Goal: Task Accomplishment & Management: Use online tool/utility

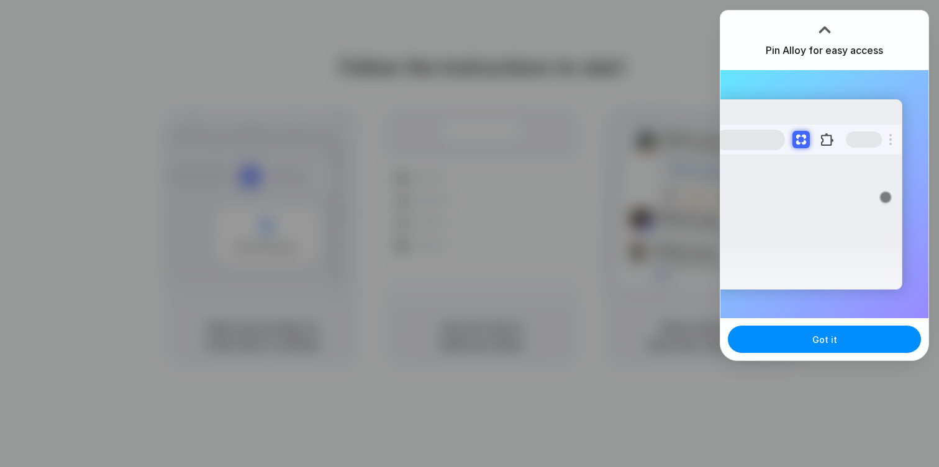
click at [840, 30] on div "Pin Alloy for easy access" at bounding box center [824, 41] width 208 height 60
click at [778, 337] on button "Got it" at bounding box center [823, 339] width 193 height 27
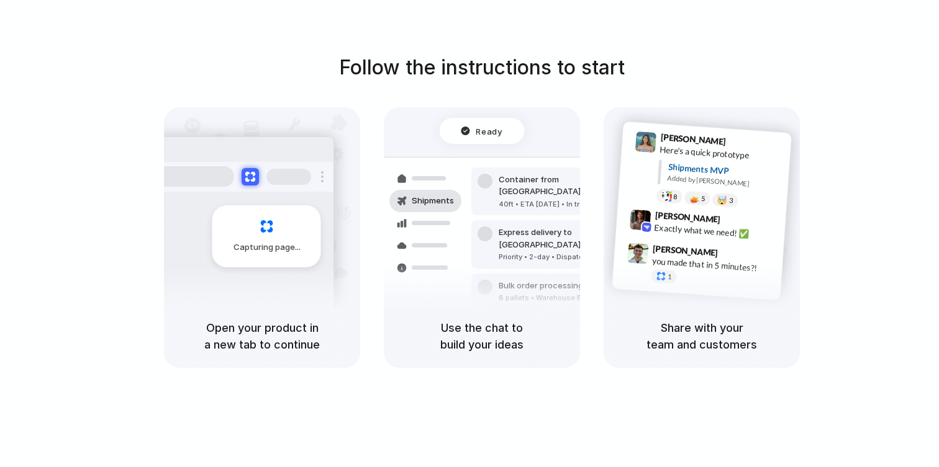
click at [255, 272] on div "Capturing page" at bounding box center [239, 232] width 187 height 191
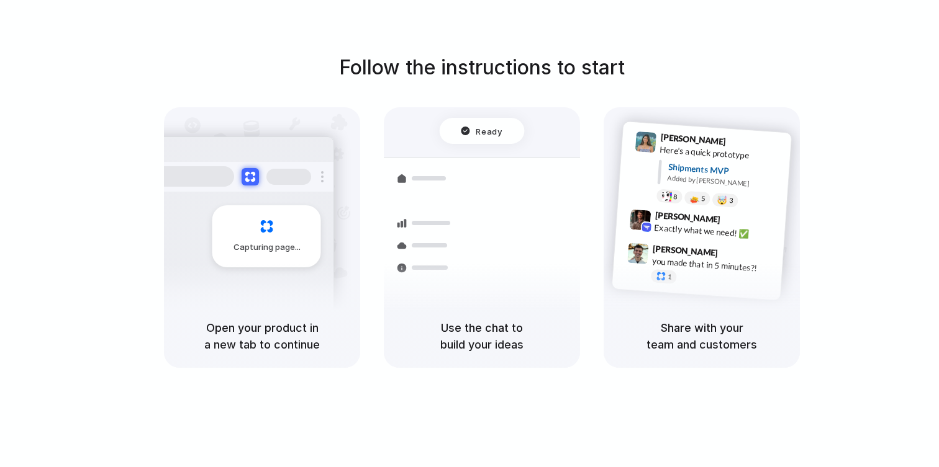
click at [255, 272] on div "Capturing page" at bounding box center [239, 232] width 187 height 191
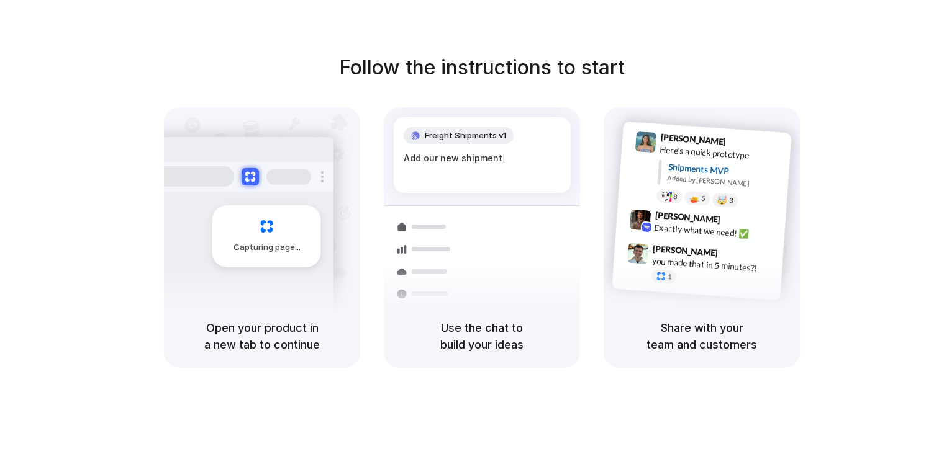
drag, startPoint x: 429, startPoint y: 338, endPoint x: 535, endPoint y: 339, distance: 106.1
click at [533, 339] on h5 "Use the chat to build your ideas" at bounding box center [481, 337] width 166 height 34
click at [535, 339] on h5 "Use the chat to build your ideas" at bounding box center [481, 337] width 166 height 34
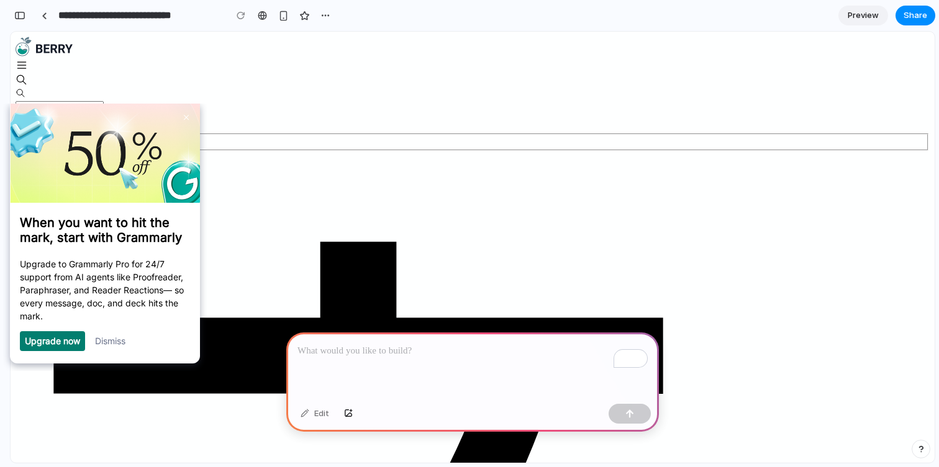
click at [112, 340] on link "Dismiss" at bounding box center [110, 340] width 30 height 11
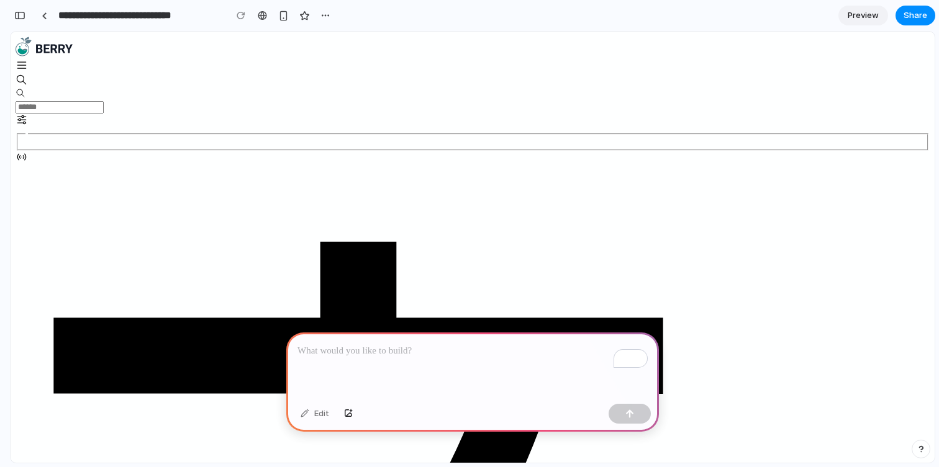
click at [346, 361] on div "To enrich screen reader interactions, please activate Accessibility in Grammarl…" at bounding box center [472, 366] width 372 height 66
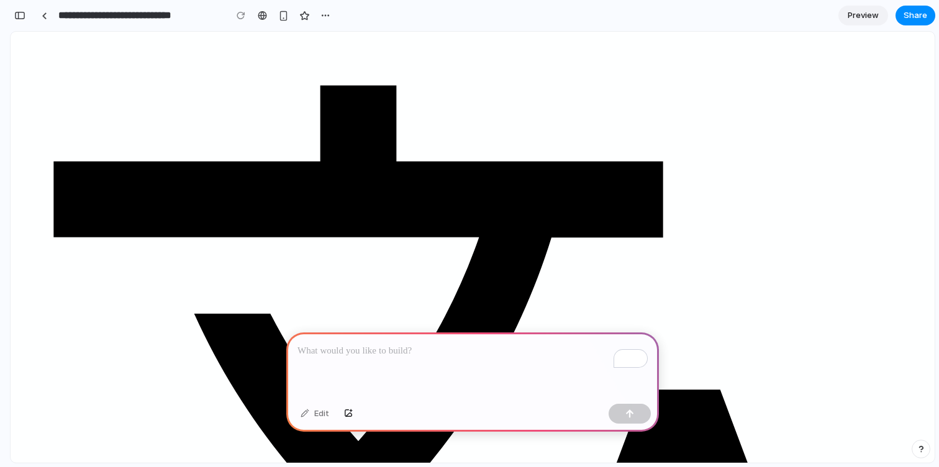
scroll to position [195, 0]
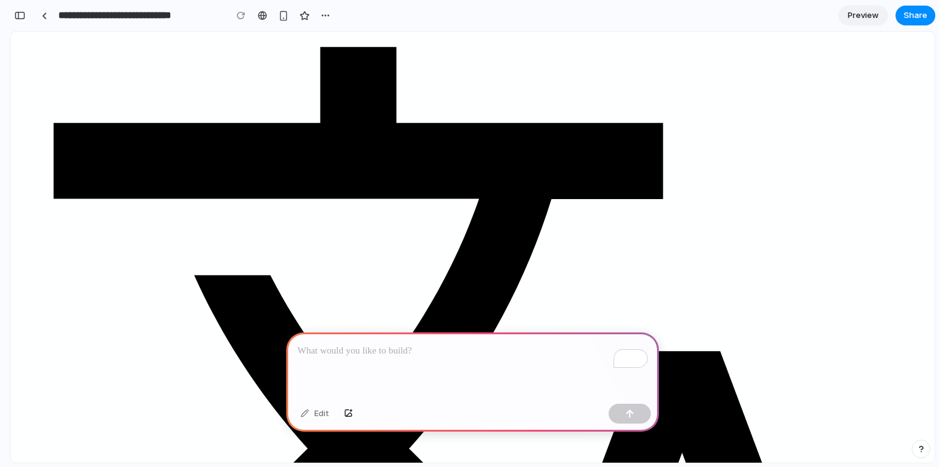
drag, startPoint x: 803, startPoint y: 410, endPoint x: 753, endPoint y: 401, distance: 50.5
click at [449, 404] on div "Edit" at bounding box center [472, 415] width 372 height 33
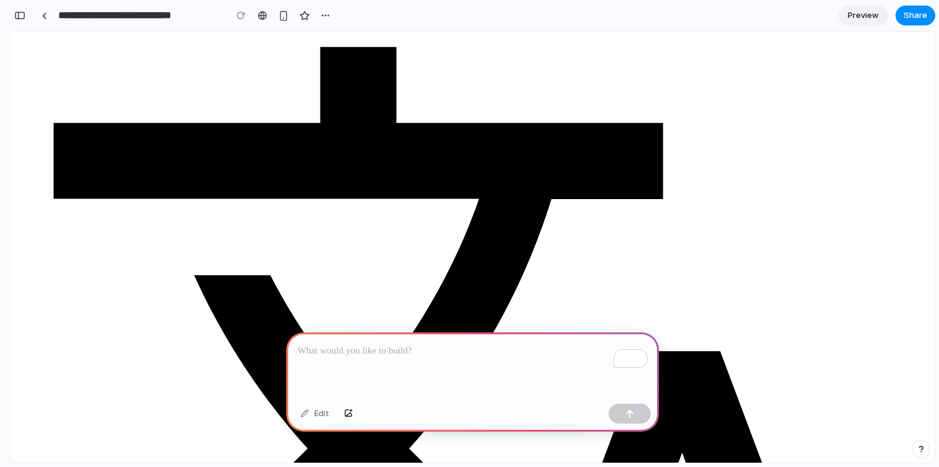
scroll to position [174, 0]
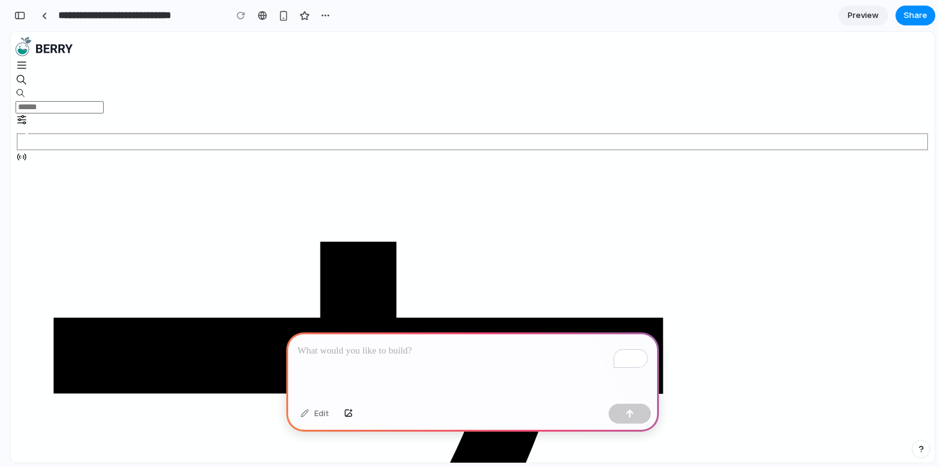
click at [741, 151] on div at bounding box center [473, 158] width 914 height 15
click at [865, 14] on span "Preview" at bounding box center [862, 15] width 31 height 12
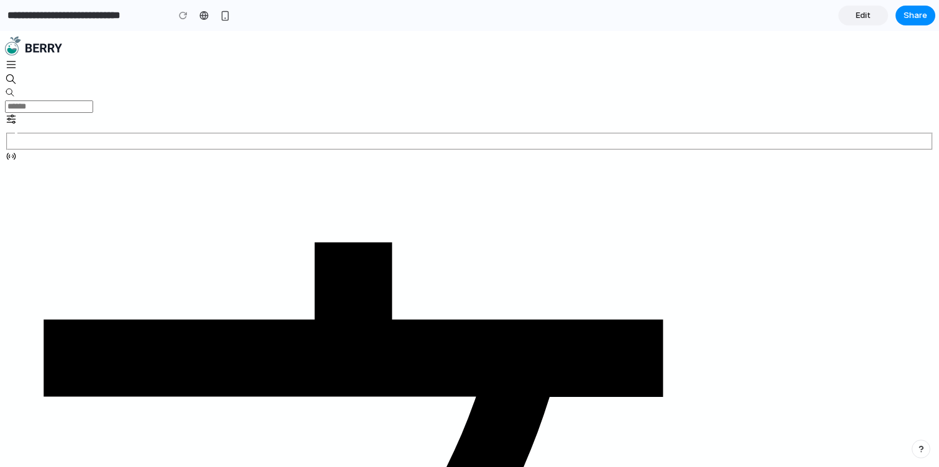
click at [865, 14] on span "Edit" at bounding box center [862, 15] width 15 height 12
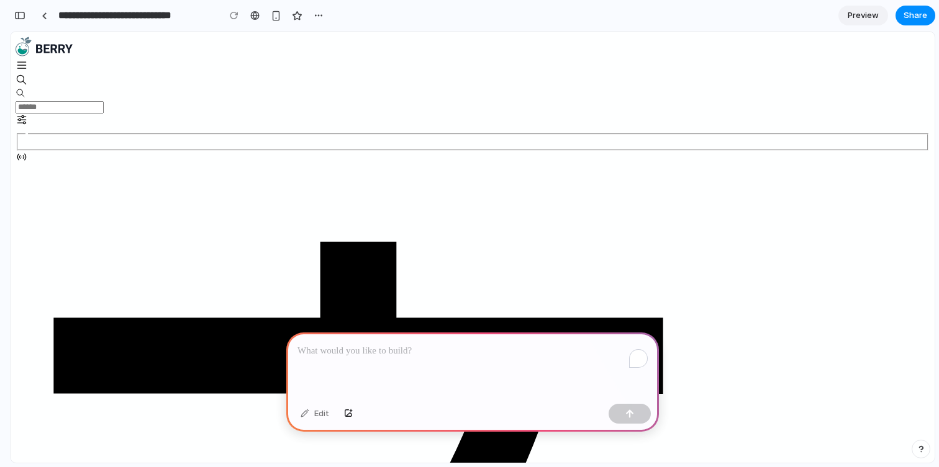
click at [479, 333] on div "To enrich screen reader interactions, please activate Accessibility in Grammarl…" at bounding box center [472, 366] width 372 height 66
click at [461, 353] on p "To enrich screen reader interactions, please activate Accessibility in Grammarl…" at bounding box center [472, 351] width 350 height 15
click at [502, 357] on p "**********" at bounding box center [472, 351] width 350 height 15
click at [622, 407] on button "button" at bounding box center [629, 414] width 42 height 20
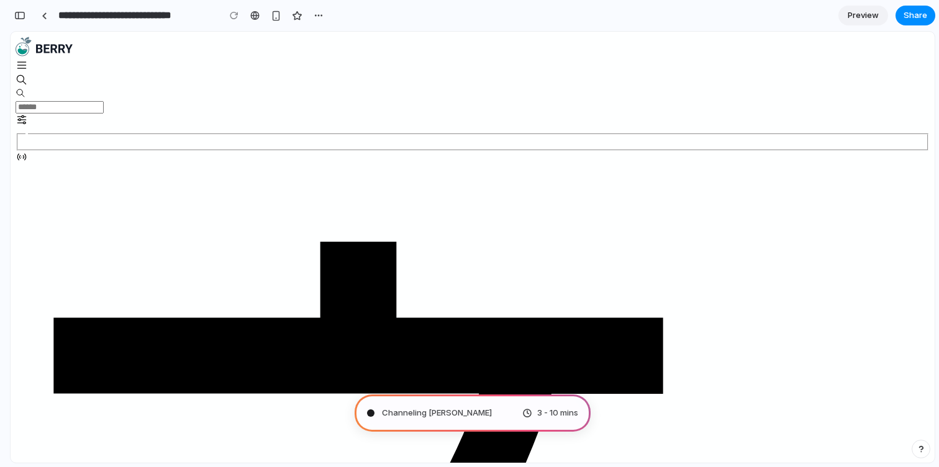
type input "**********"
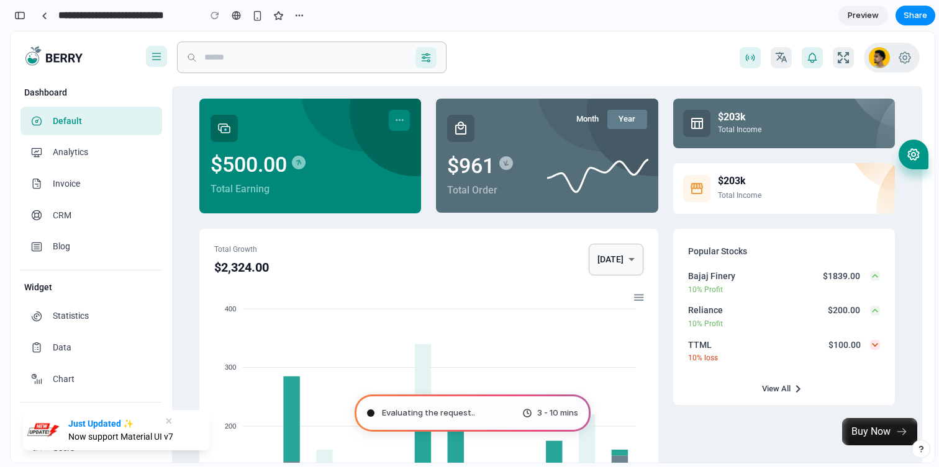
click at [475, 414] on div "Evaluating the request .. 3 - 10 mins" at bounding box center [472, 413] width 236 height 37
click at [475, 414] on span "Evaluating the request ..." at bounding box center [429, 413] width 95 height 12
click at [475, 414] on div "Evaluating the request ... 3 - 10 mins" at bounding box center [472, 413] width 236 height 37
click at [475, 414] on div "Evaluating the request 3 - 10 mins" at bounding box center [472, 413] width 236 height 37
click at [475, 414] on div "Evaluating the request . 3 - 10 mins" at bounding box center [472, 413] width 236 height 37
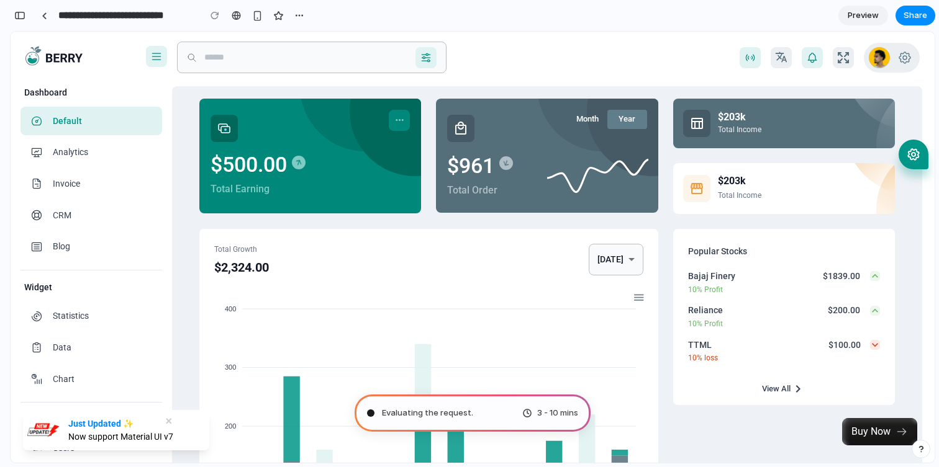
click at [475, 414] on div "Evaluating the request . 3 - 10 mins" at bounding box center [472, 413] width 236 height 37
click at [475, 414] on div "Evaluating the request .. 3 - 10 mins" at bounding box center [472, 413] width 236 height 37
drag, startPoint x: 475, startPoint y: 414, endPoint x: 392, endPoint y: 410, distance: 83.3
click at [392, 410] on div "Evaluating the request .. 3 - 10 mins" at bounding box center [472, 413] width 236 height 37
click at [392, 410] on span "Evaluating the request ." at bounding box center [427, 413] width 91 height 12
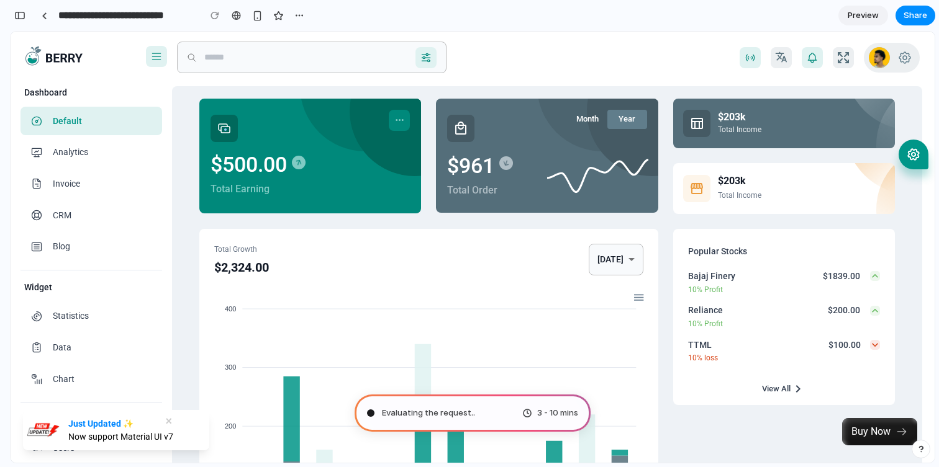
click at [392, 410] on span "Evaluating the request .." at bounding box center [428, 413] width 93 height 12
click at [392, 410] on span "Evaluating the request ..." at bounding box center [429, 413] width 95 height 12
click at [256, 21] on button "button" at bounding box center [257, 15] width 19 height 19
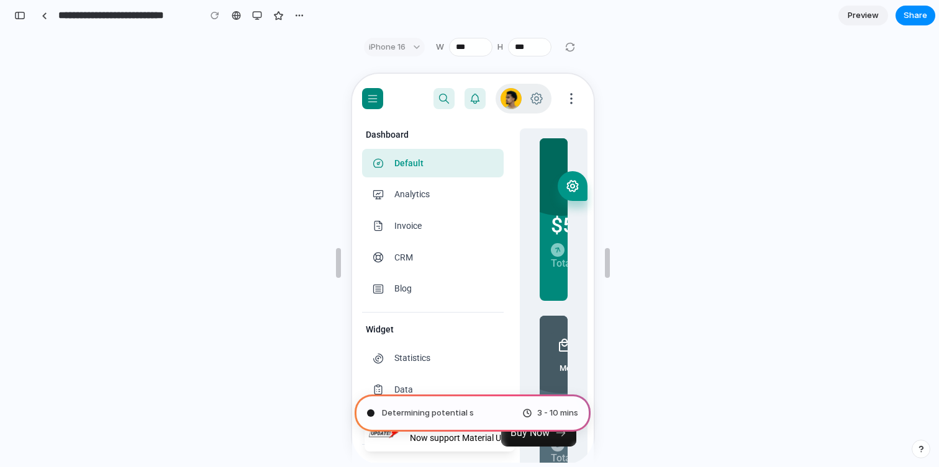
click at [364, 98] on div at bounding box center [370, 97] width 21 height 21
click at [564, 94] on icon "button" at bounding box center [569, 97] width 15 height 15
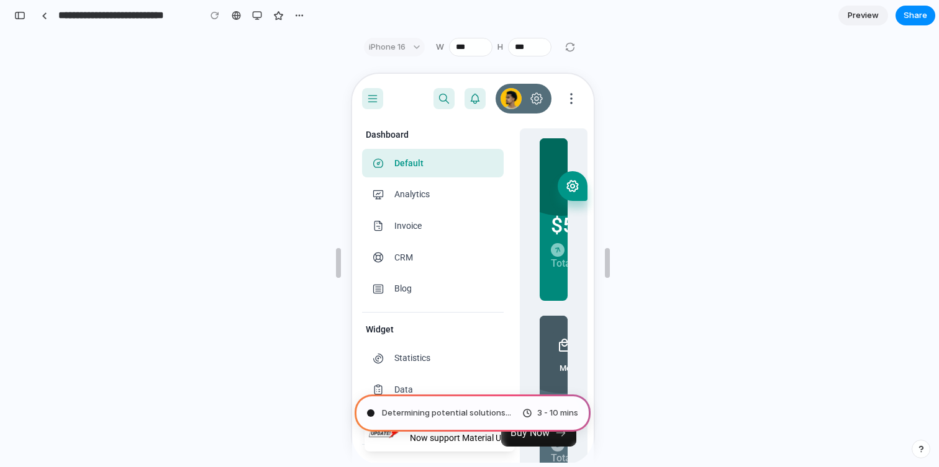
click at [501, 94] on img at bounding box center [508, 97] width 21 height 21
click at [459, 47] on input "***" at bounding box center [470, 47] width 43 height 19
click at [420, 49] on div "Custom" at bounding box center [394, 47] width 61 height 19
click at [413, 48] on div "Custom" at bounding box center [394, 47] width 61 height 19
click at [389, 50] on div "Custom" at bounding box center [394, 47] width 61 height 19
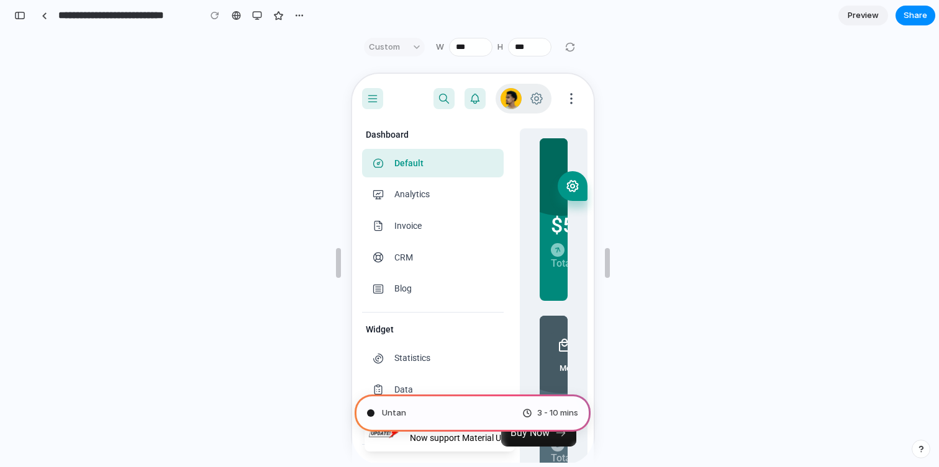
click at [413, 47] on div "Custom" at bounding box center [394, 47] width 61 height 19
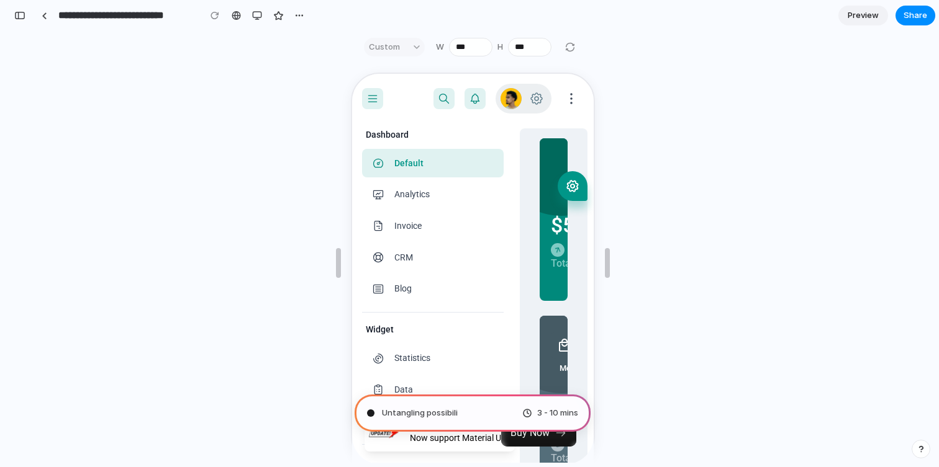
click at [413, 47] on div "Custom" at bounding box center [394, 47] width 61 height 19
drag, startPoint x: 494, startPoint y: 433, endPoint x: 846, endPoint y: 503, distance: 358.9
click at [499, 433] on link "Buy Now" at bounding box center [536, 431] width 75 height 27
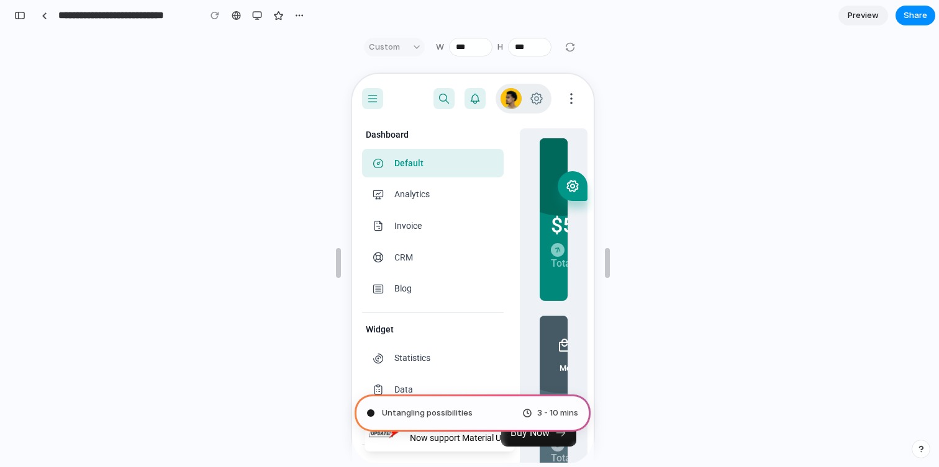
click at [496, 413] on div "Untangling possibilities 3 - 10 mins" at bounding box center [472, 413] width 236 height 37
click at [496, 413] on div "Untangling possibilities . 3 - 10 mins" at bounding box center [472, 413] width 236 height 37
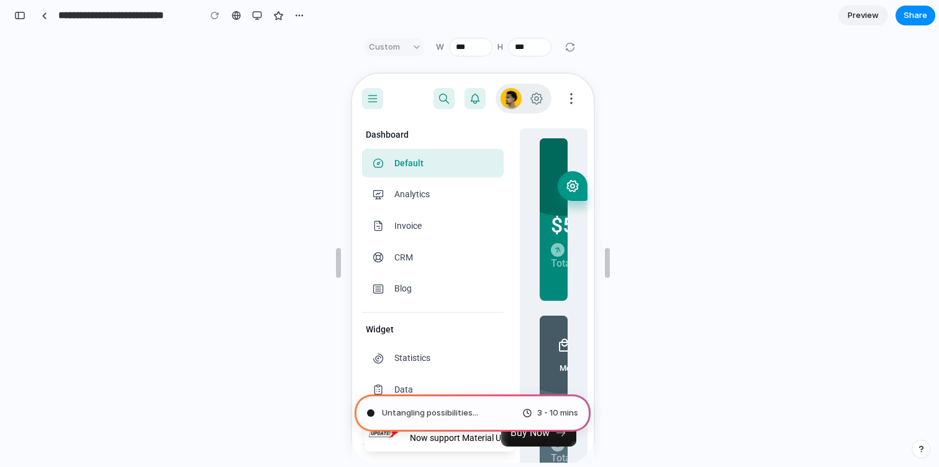
drag, startPoint x: 496, startPoint y: 413, endPoint x: 623, endPoint y: 412, distance: 126.6
click at [623, 412] on div "Untangling possibilities ... 3 - 10 mins" at bounding box center [473, 263] width 924 height 400
click at [509, 423] on div "Untangling possibilities . 3 - 10 mins" at bounding box center [472, 413] width 236 height 37
click at [509, 423] on div "Untangling possibilities .. 3 - 10 mins" at bounding box center [472, 413] width 236 height 37
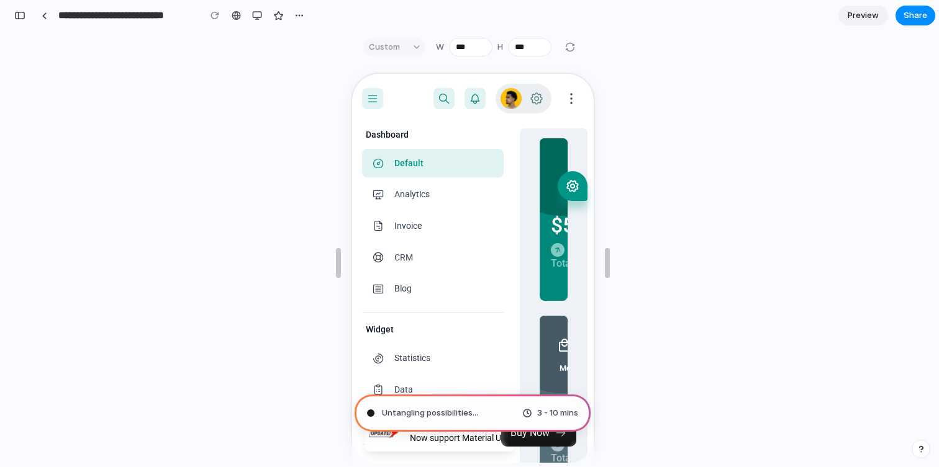
click at [217, 14] on div at bounding box center [214, 15] width 19 height 19
click at [261, 20] on div "button" at bounding box center [257, 16] width 10 height 10
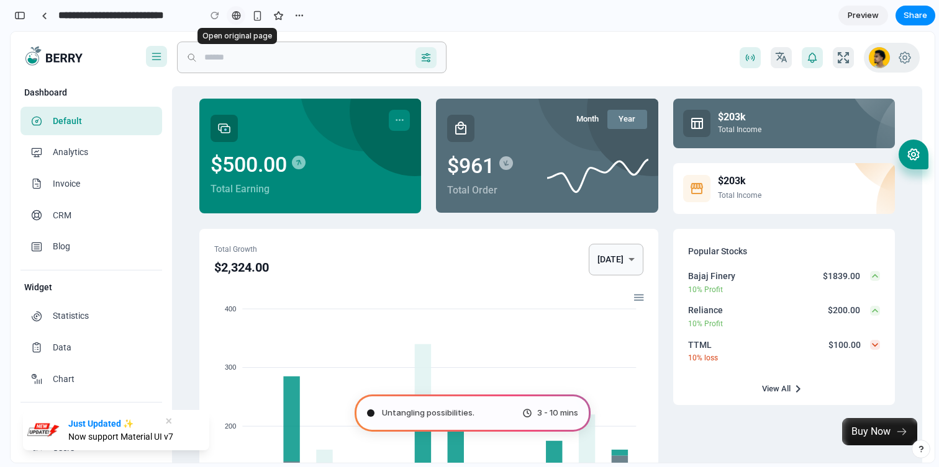
click at [236, 14] on div at bounding box center [236, 16] width 9 height 10
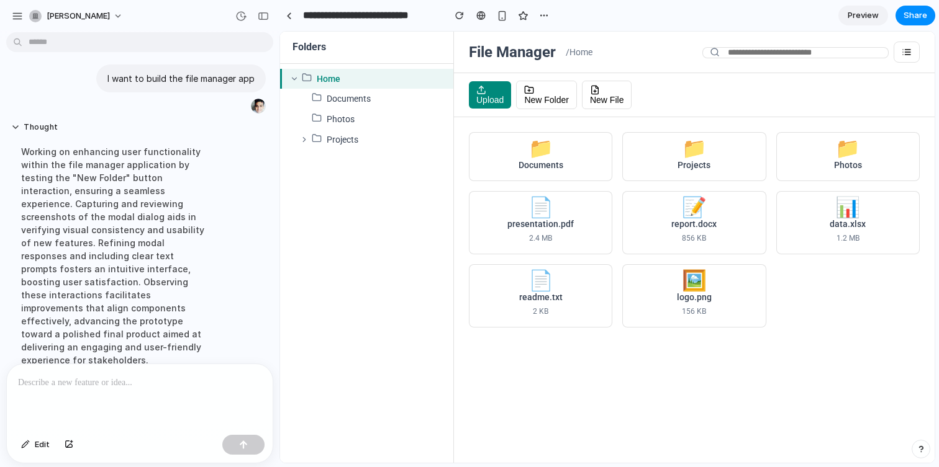
scroll to position [166, 0]
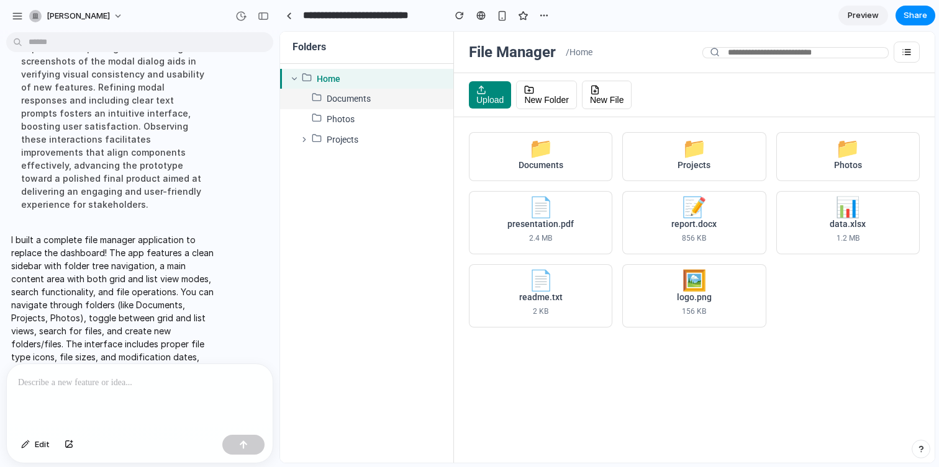
click at [366, 97] on span "Documents" at bounding box center [348, 99] width 44 height 12
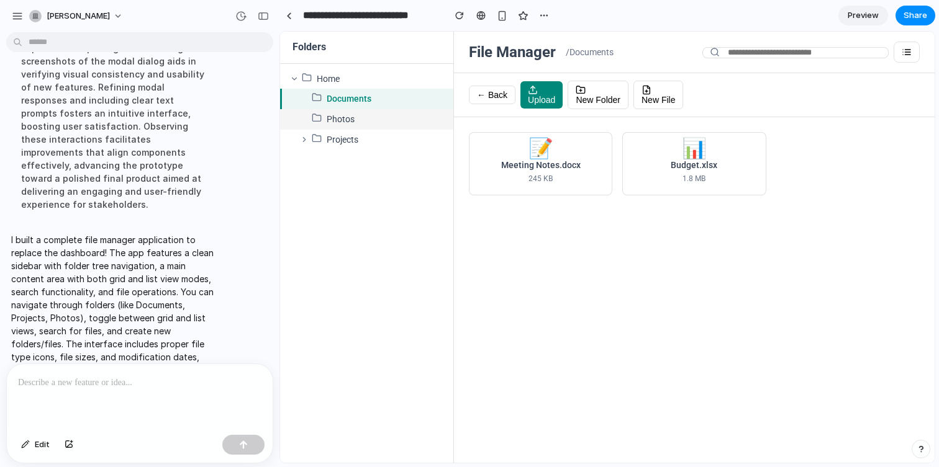
click at [344, 127] on div "Photos" at bounding box center [366, 119] width 173 height 20
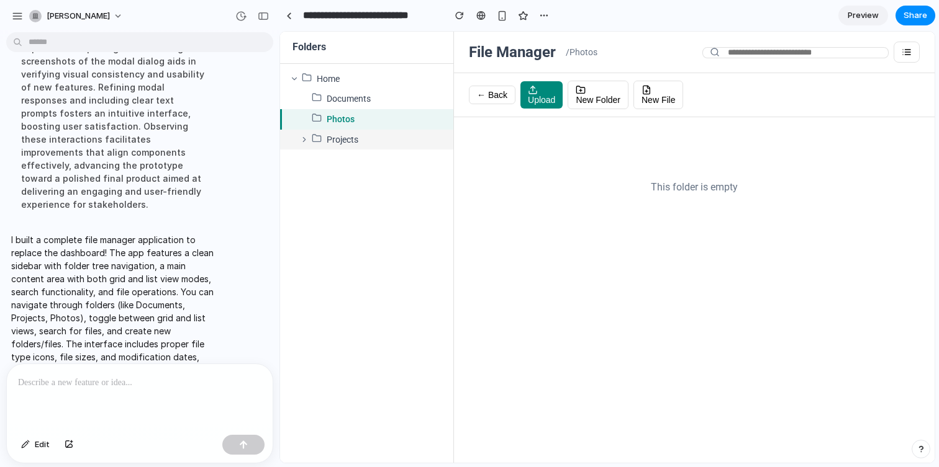
click at [340, 139] on span "Projects" at bounding box center [342, 140] width 32 height 12
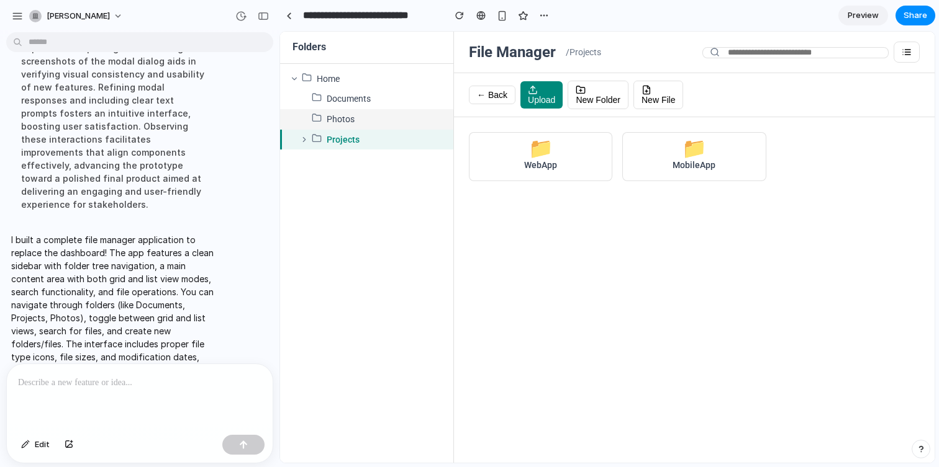
click at [348, 116] on span "Photos" at bounding box center [340, 120] width 28 height 12
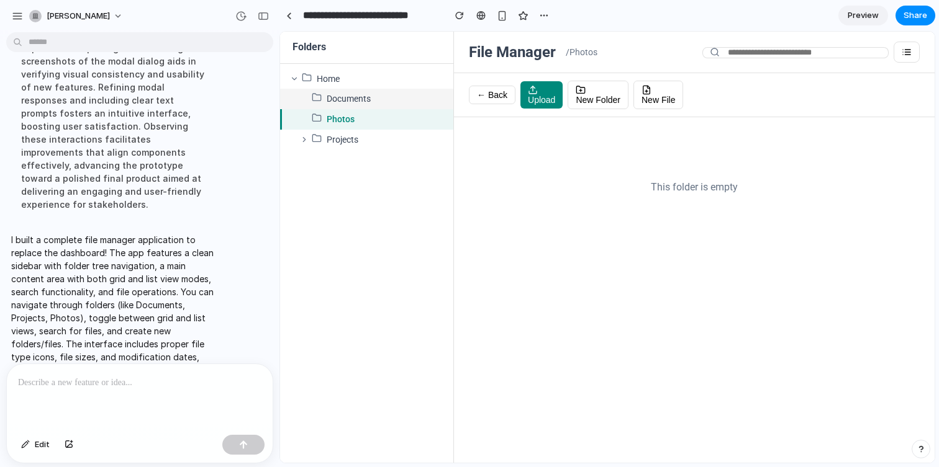
click at [353, 97] on span "Documents" at bounding box center [348, 99] width 44 height 12
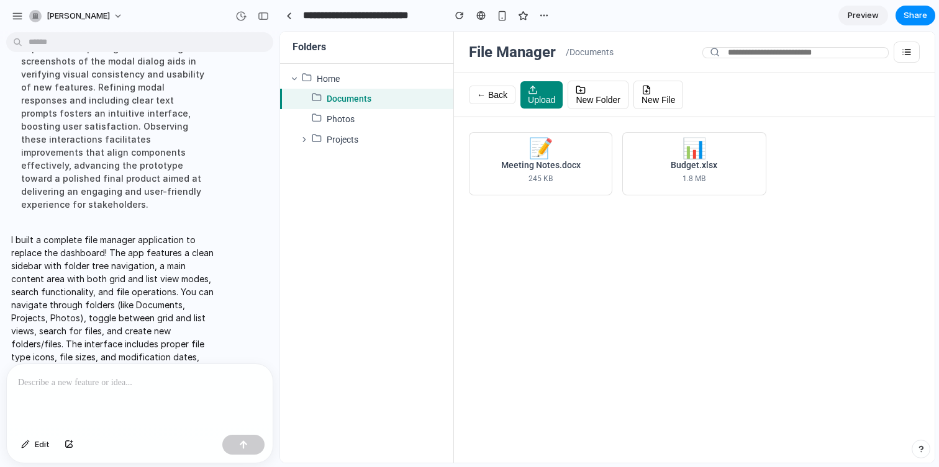
click at [530, 155] on div "📝" at bounding box center [540, 149] width 25 height 12
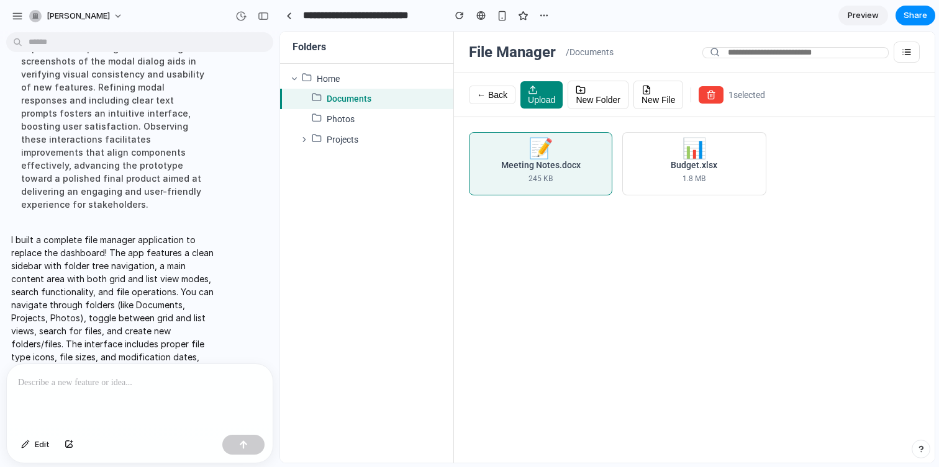
click at [751, 336] on div "📝 Meeting Notes.docx 245 KB 📊 Budget.xlsx 1.8 MB" at bounding box center [694, 290] width 480 height 346
click at [596, 92] on div "button" at bounding box center [597, 90] width 45 height 10
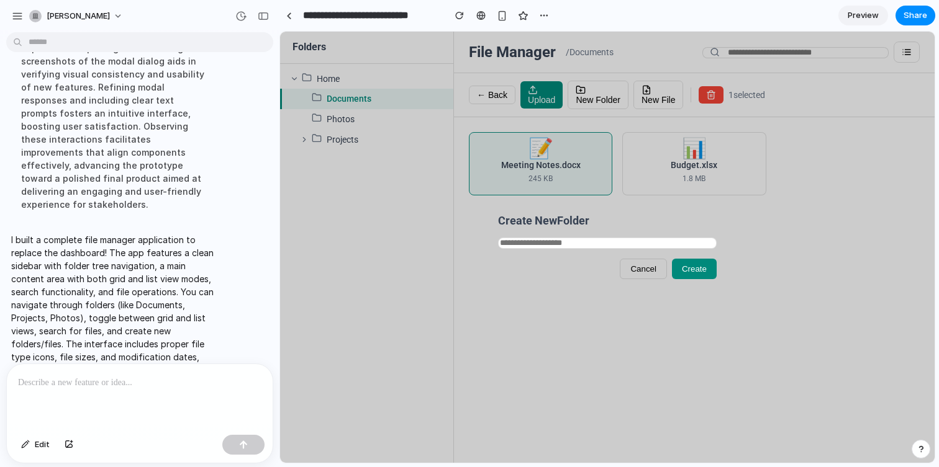
click at [640, 276] on button "Cancel" at bounding box center [642, 269] width 47 height 20
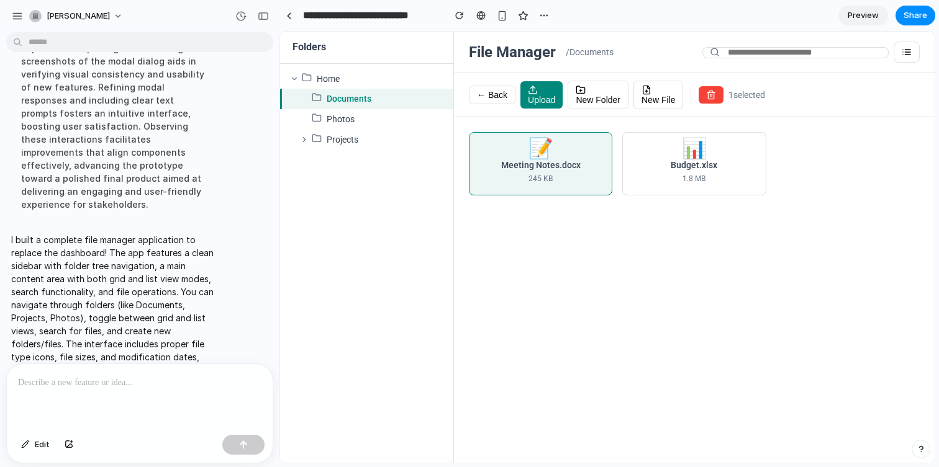
click at [649, 91] on icon "button" at bounding box center [646, 90] width 10 height 10
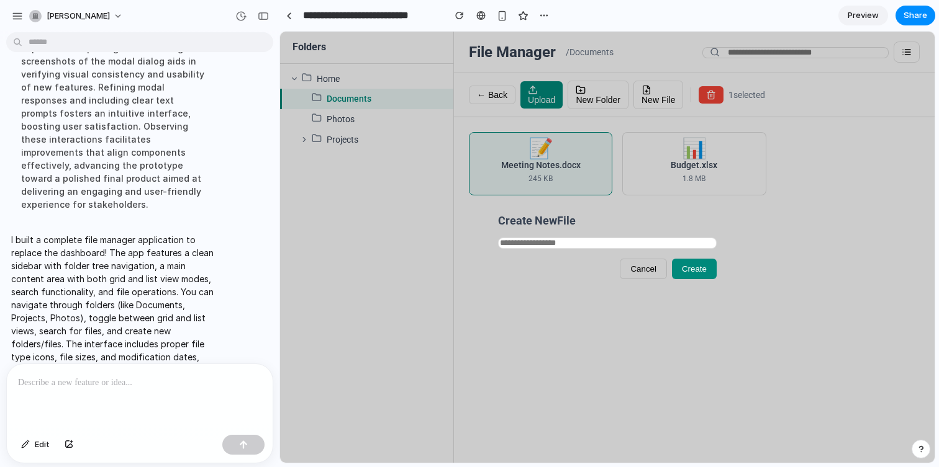
click at [641, 269] on span "Cancel" at bounding box center [643, 268] width 26 height 9
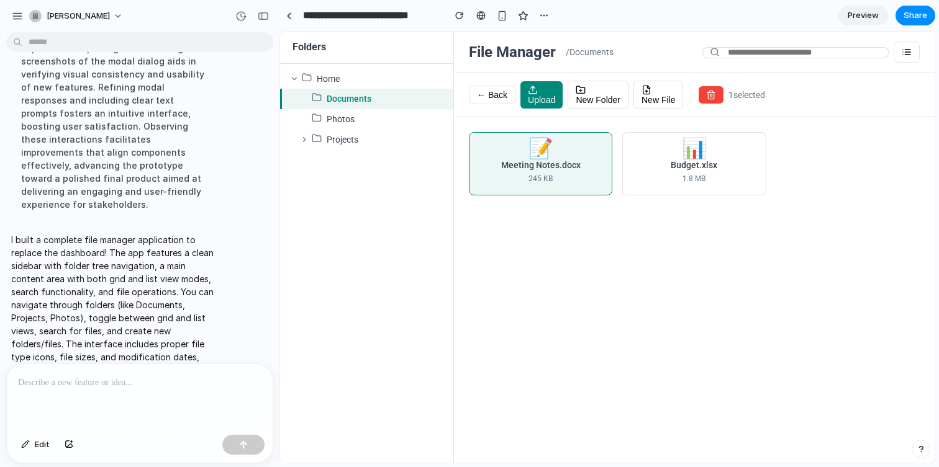
click at [789, 48] on input "text" at bounding box center [795, 52] width 186 height 11
click at [921, 47] on div "File Manager / Documents" at bounding box center [694, 53] width 480 height 42
click at [899, 47] on button "button" at bounding box center [906, 52] width 26 height 21
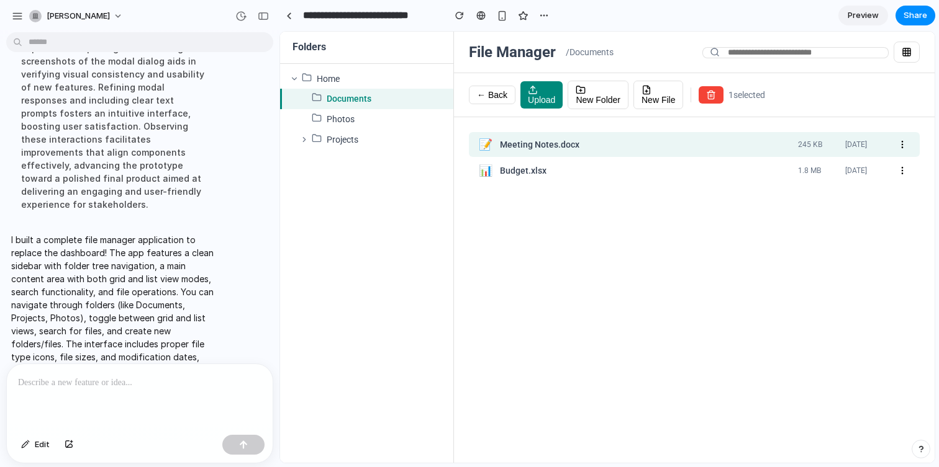
click at [903, 52] on icon "button" at bounding box center [906, 52] width 10 height 10
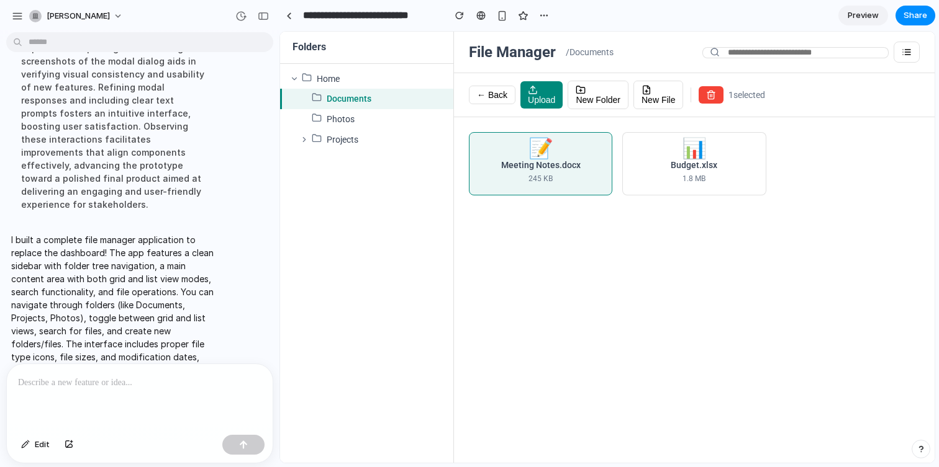
click at [483, 88] on button "← Back" at bounding box center [492, 95] width 47 height 19
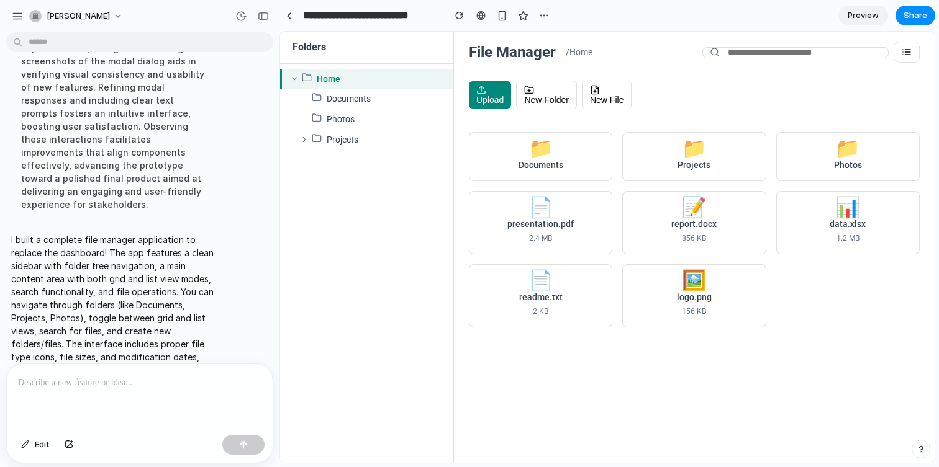
click at [294, 74] on div at bounding box center [294, 79] width 10 height 10
click at [292, 84] on div "Home" at bounding box center [366, 79] width 173 height 20
click at [293, 76] on icon at bounding box center [294, 78] width 9 height 9
click at [301, 140] on icon at bounding box center [304, 139] width 9 height 9
click at [320, 159] on div "WebApp" at bounding box center [366, 160] width 173 height 20
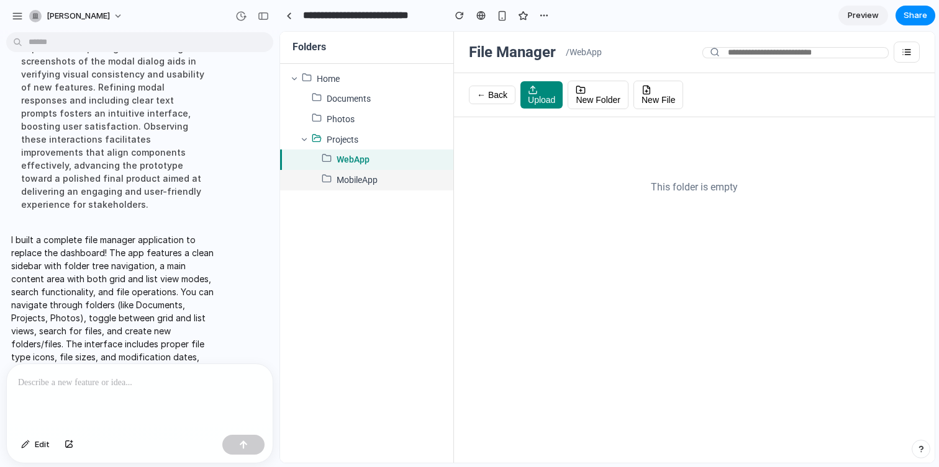
click at [346, 182] on span "MobileApp" at bounding box center [356, 180] width 41 height 12
click at [367, 142] on div "Projects" at bounding box center [366, 140] width 173 height 20
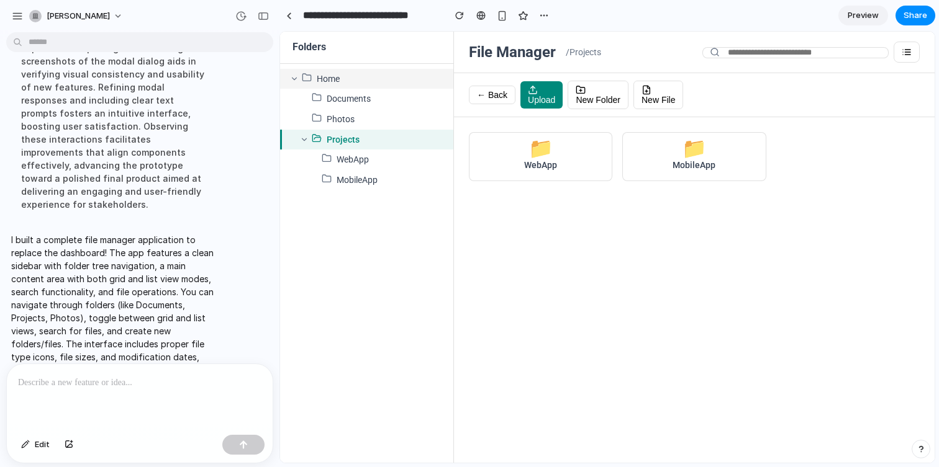
click at [345, 81] on div "Home" at bounding box center [366, 79] width 173 height 20
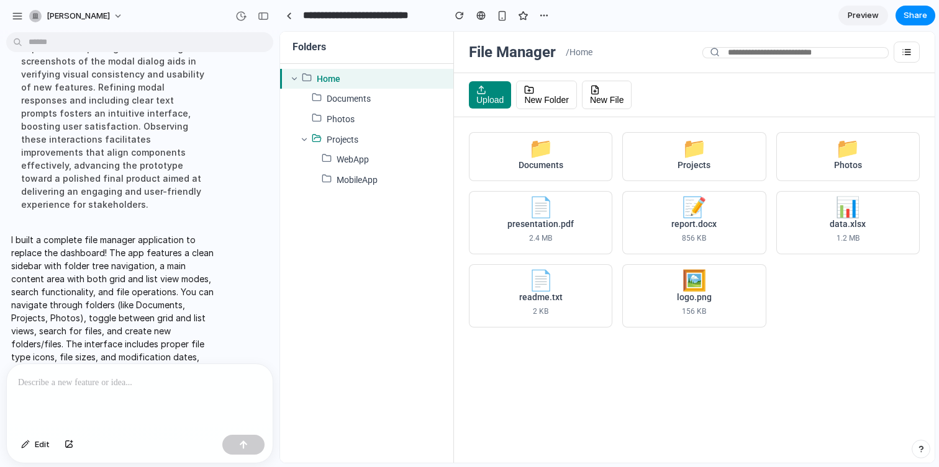
click at [294, 79] on icon at bounding box center [294, 78] width 9 height 9
click at [369, 55] on div "Folders" at bounding box center [366, 48] width 173 height 32
click at [308, 83] on div at bounding box center [307, 79] width 10 height 13
click at [294, 83] on div at bounding box center [294, 79] width 10 height 10
click at [541, 169] on div "Documents" at bounding box center [540, 166] width 122 height 12
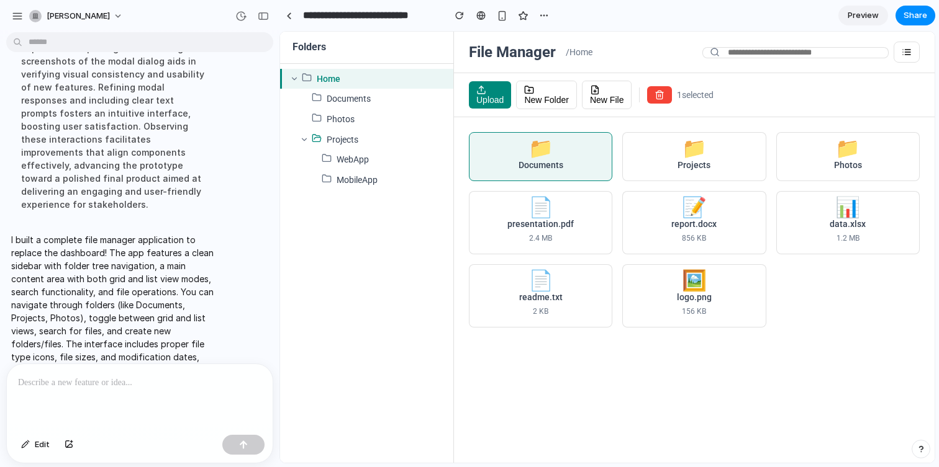
click at [541, 169] on div "Documents" at bounding box center [540, 166] width 122 height 12
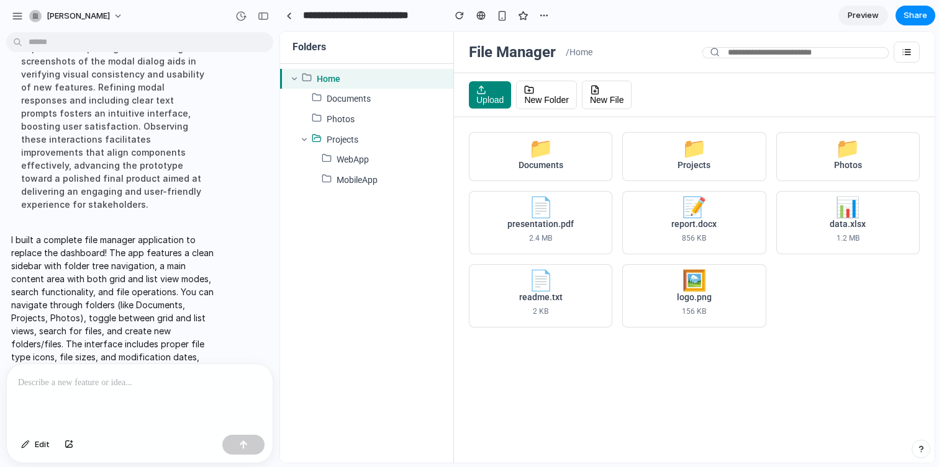
click at [552, 154] on div "📁 Documents" at bounding box center [540, 156] width 143 height 49
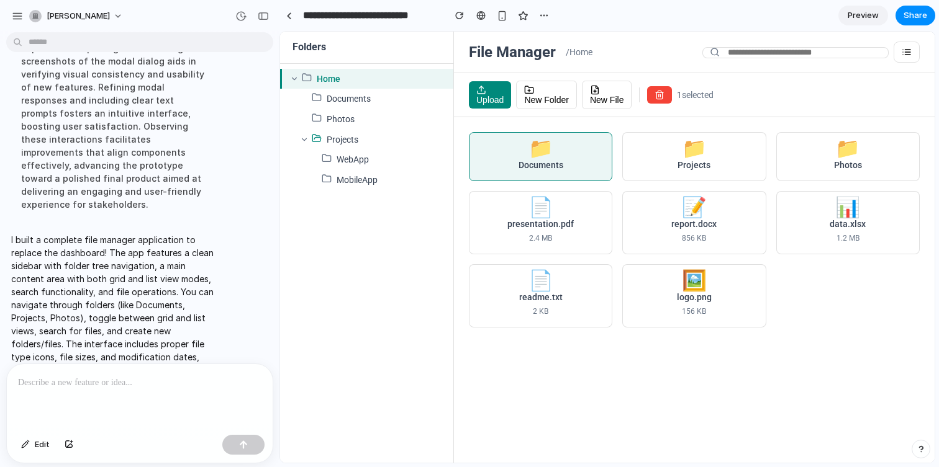
click at [552, 154] on div "📁 Documents" at bounding box center [540, 156] width 143 height 49
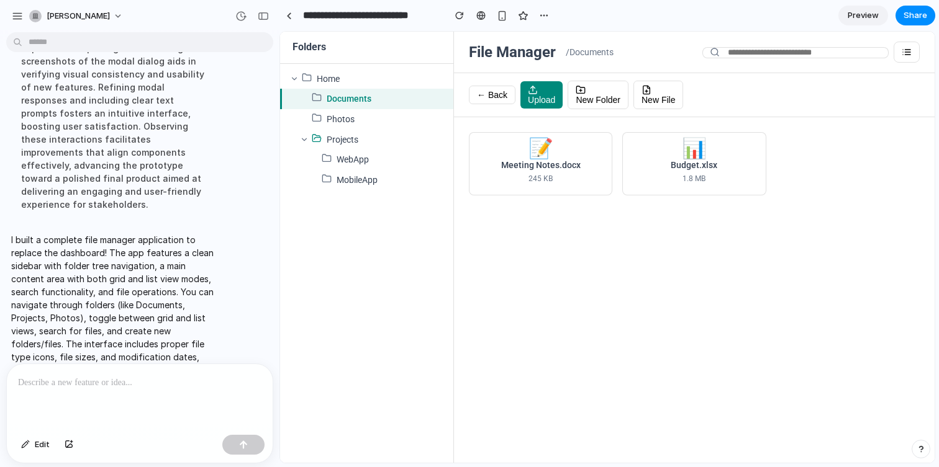
click at [564, 174] on div "245 KB" at bounding box center [540, 179] width 122 height 12
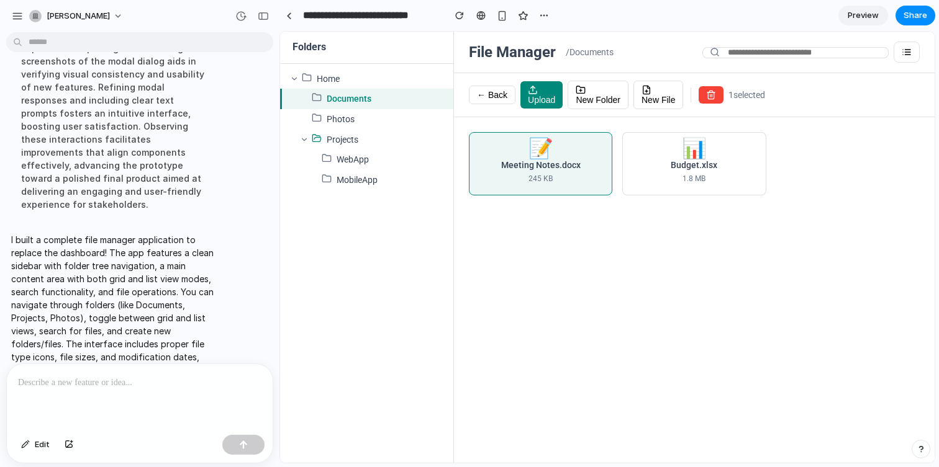
click at [695, 151] on div "📊" at bounding box center [694, 149] width 25 height 12
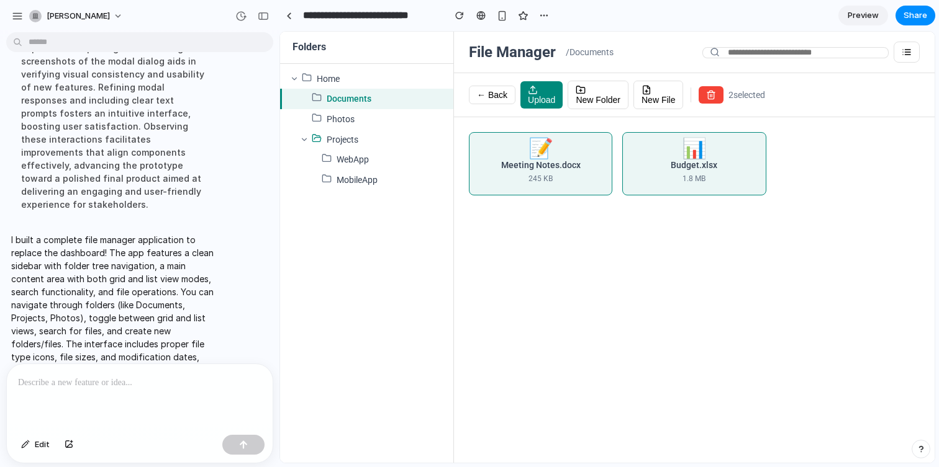
click at [675, 160] on div "Budget.xlsx" at bounding box center [694, 166] width 122 height 12
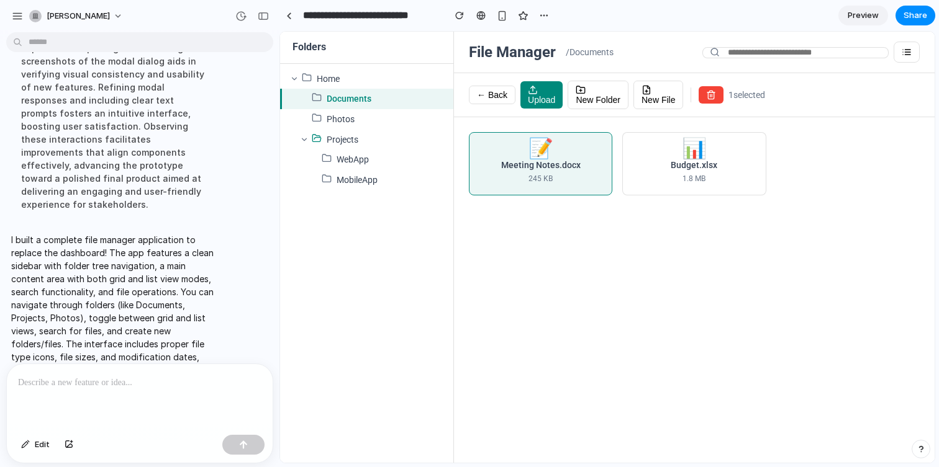
click at [527, 173] on div "Meeting Notes.docx 245 KB" at bounding box center [540, 172] width 122 height 25
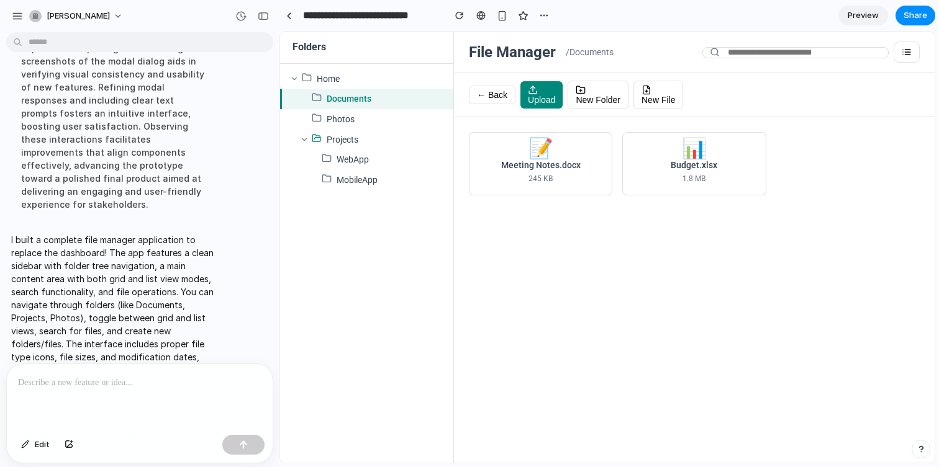
click at [598, 257] on div "📝 Meeting Notes.docx 245 KB 📊 Budget.xlsx 1.8 MB" at bounding box center [694, 290] width 480 height 346
click at [637, 194] on div "📊 Budget.xlsx 1.8 MB" at bounding box center [693, 163] width 143 height 63
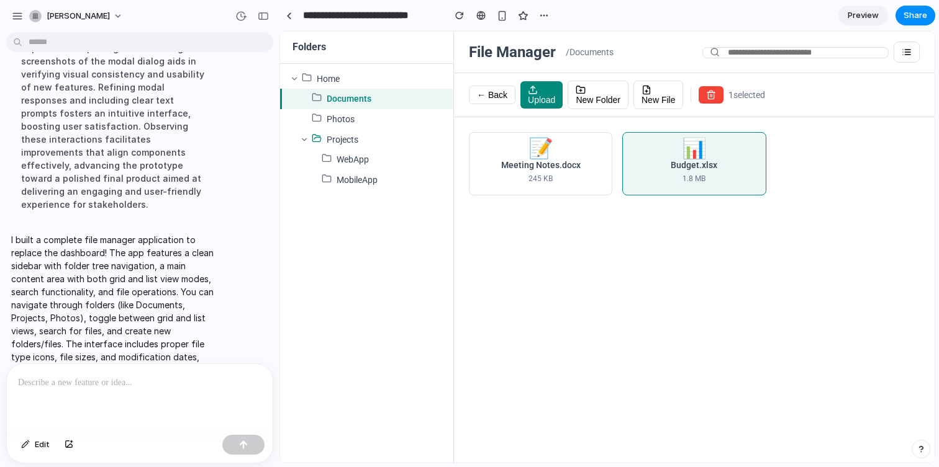
click at [637, 194] on div "📊 Budget.xlsx 1.8 MB" at bounding box center [693, 163] width 143 height 63
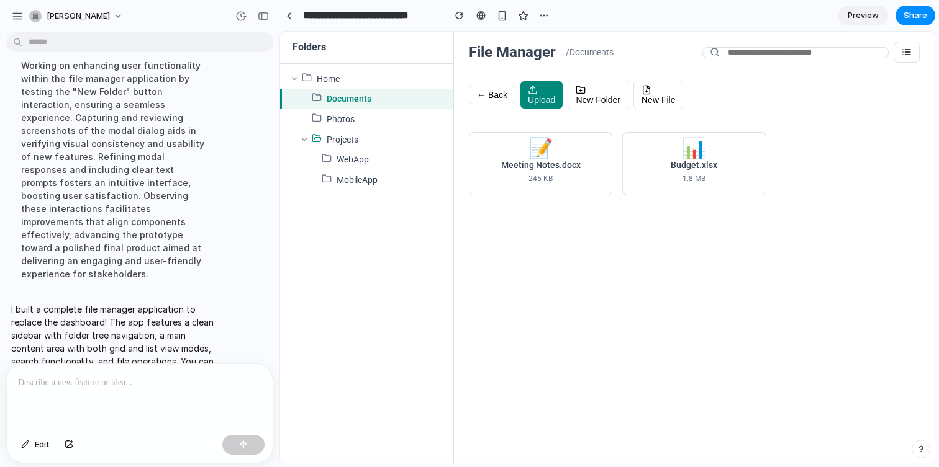
scroll to position [0, 0]
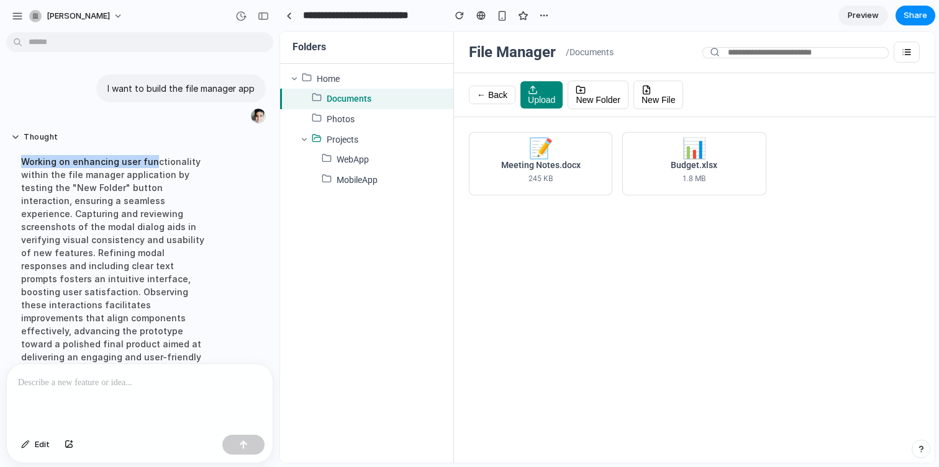
drag, startPoint x: 14, startPoint y: 158, endPoint x: 190, endPoint y: 158, distance: 176.3
click at [182, 158] on div "Working on enhancing user functionality within the file manager application by …" at bounding box center [114, 266] width 207 height 236
click at [190, 158] on div "Working on enhancing user functionality within the file manager application by …" at bounding box center [114, 266] width 207 height 236
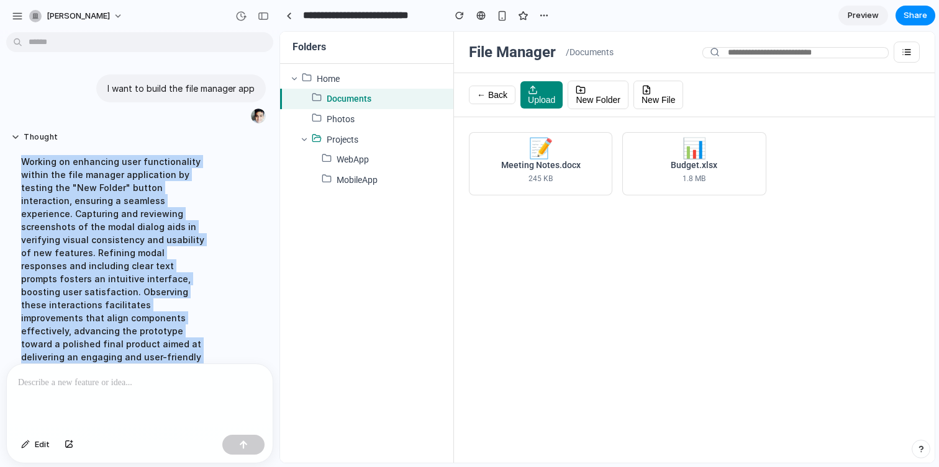
click at [190, 158] on div "Working on enhancing user functionality within the file manager application by …" at bounding box center [114, 266] width 207 height 236
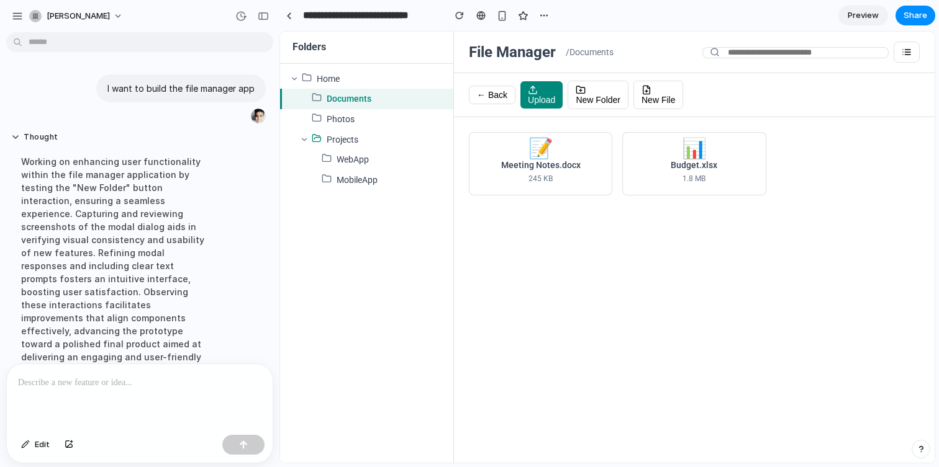
click at [46, 179] on div "Working on enhancing user functionality within the file manager application by …" at bounding box center [114, 266] width 207 height 236
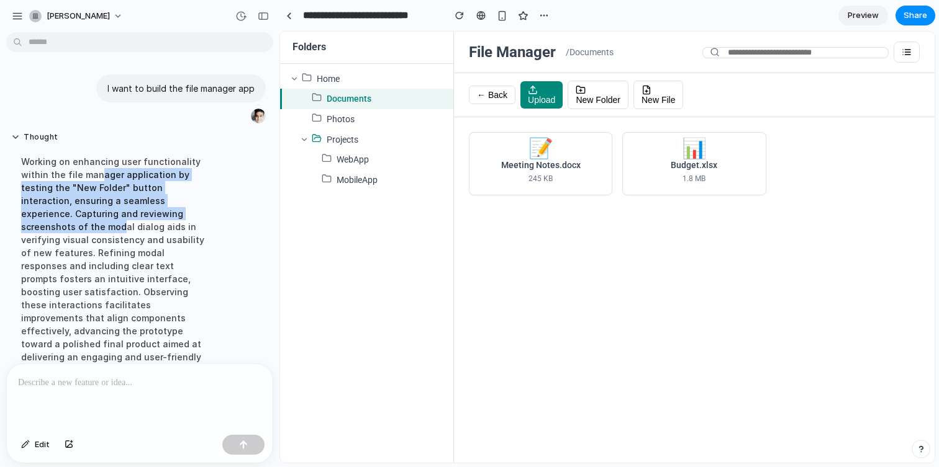
drag, startPoint x: 95, startPoint y: 175, endPoint x: 181, endPoint y: 220, distance: 97.2
click at [181, 220] on div "Working on enhancing user functionality within the file manager application by …" at bounding box center [114, 266] width 207 height 236
click at [182, 220] on div "Working on enhancing user functionality within the file manager application by …" at bounding box center [114, 266] width 207 height 236
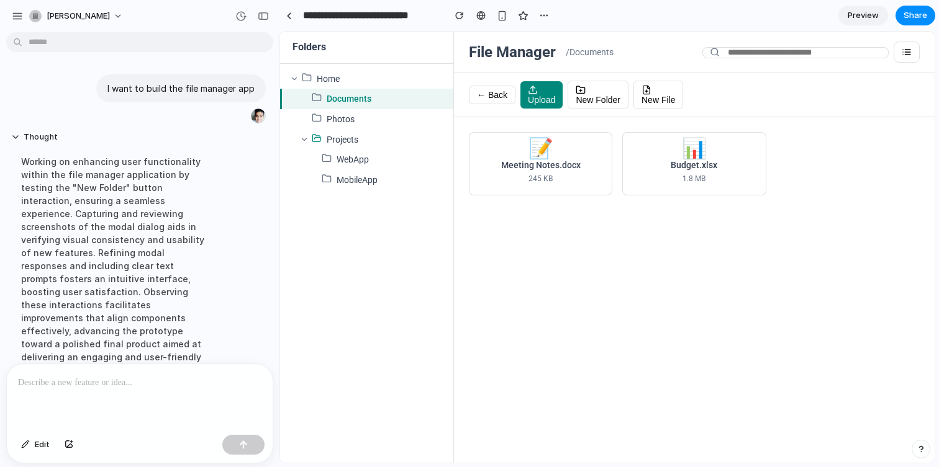
click at [182, 220] on div "Working on enhancing user functionality within the file manager application by …" at bounding box center [114, 266] width 207 height 236
click at [71, 228] on div "Working on enhancing user functionality within the file manager application by …" at bounding box center [114, 266] width 207 height 236
drag, startPoint x: 112, startPoint y: 227, endPoint x: 145, endPoint y: 244, distance: 36.9
click at [145, 244] on div "Working on enhancing user functionality within the file manager application by …" at bounding box center [114, 266] width 207 height 236
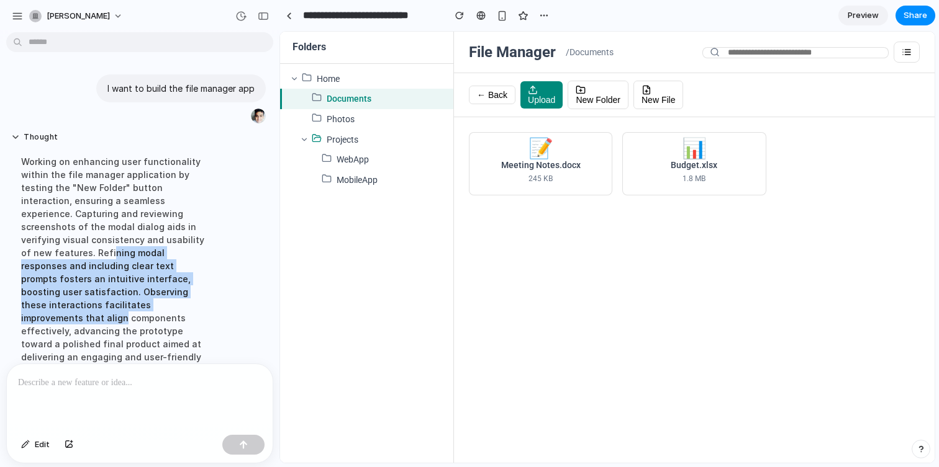
drag, startPoint x: 163, startPoint y: 240, endPoint x: 168, endPoint y: 287, distance: 47.4
click at [168, 287] on div "Working on enhancing user functionality within the file manager application by …" at bounding box center [114, 266] width 207 height 236
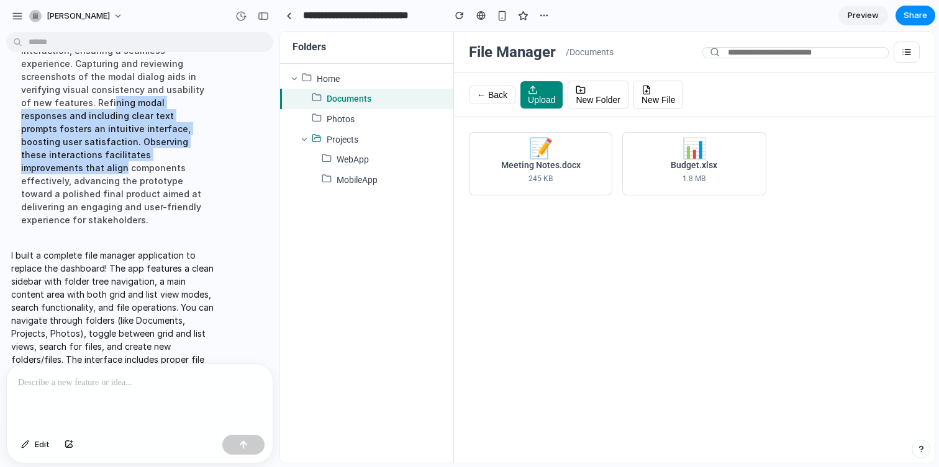
scroll to position [166, 0]
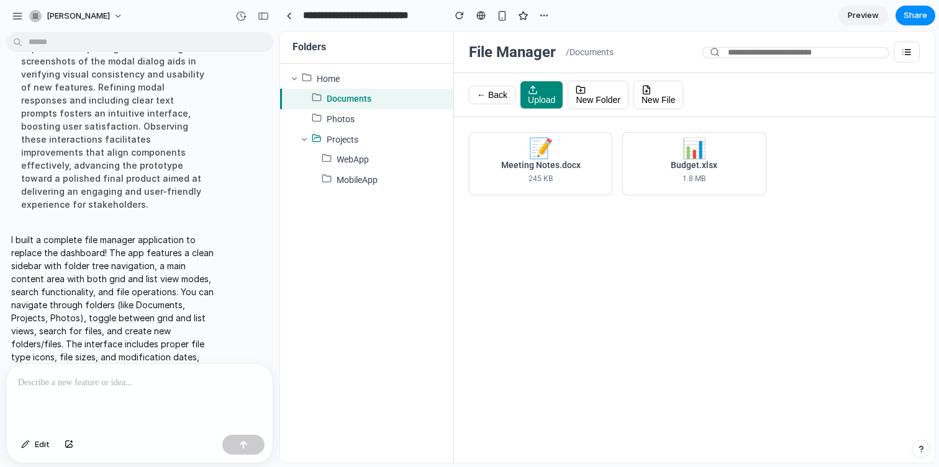
click at [99, 134] on div "Working on enhancing user functionality within the file manager application by …" at bounding box center [114, 100] width 207 height 236
click at [298, 45] on h3 "Folders" at bounding box center [366, 48] width 148 height 12
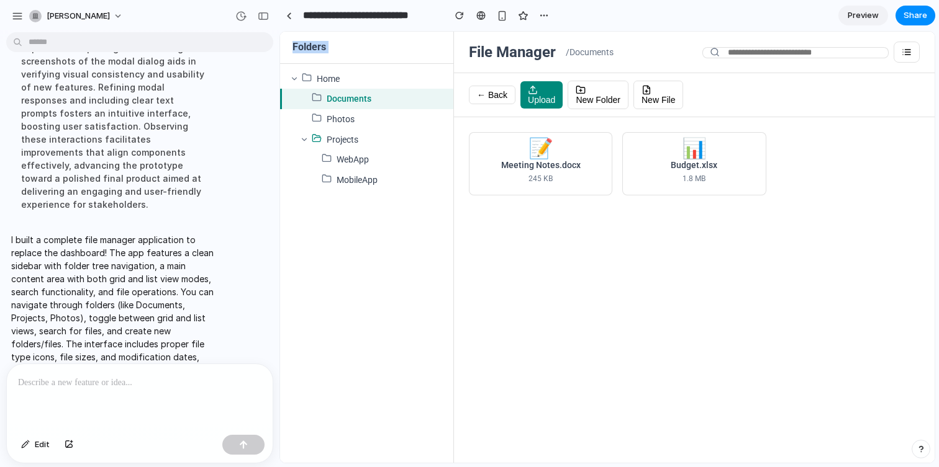
click at [906, 53] on icon "button" at bounding box center [906, 52] width 10 height 10
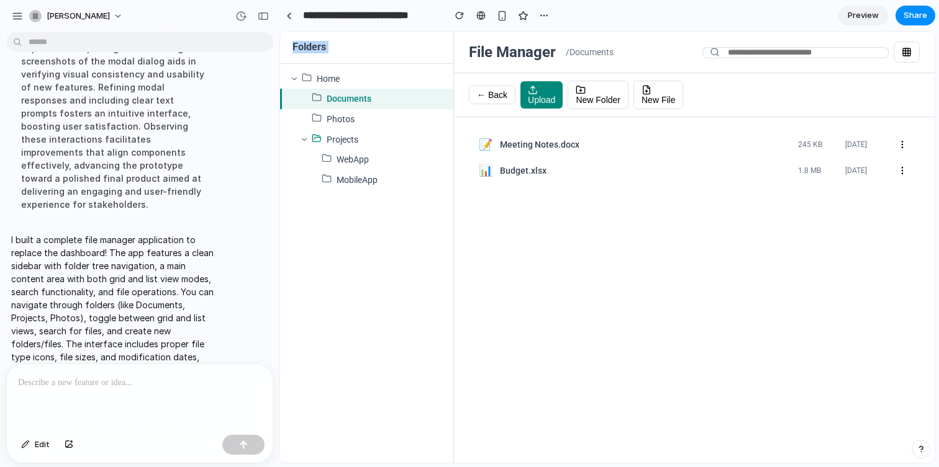
click at [901, 142] on circle "button" at bounding box center [901, 142] width 1 height 1
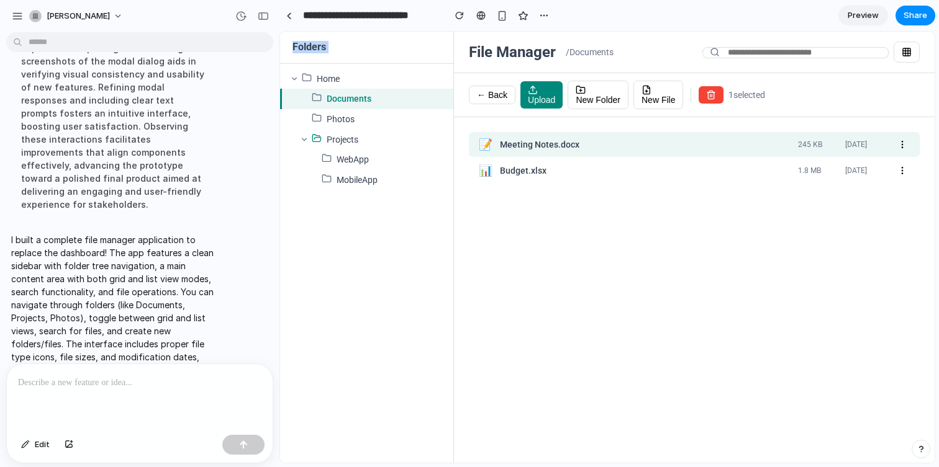
click at [902, 145] on icon "button" at bounding box center [902, 145] width 10 height 10
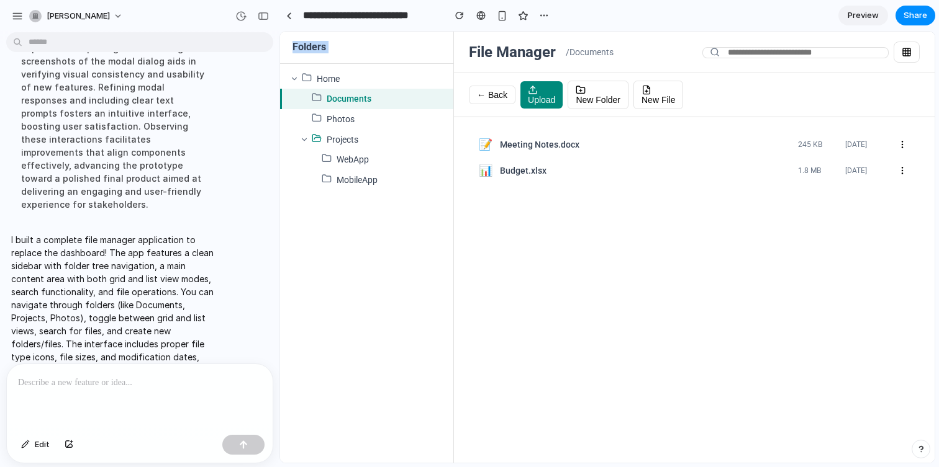
click at [902, 145] on icon "button" at bounding box center [902, 145] width 10 height 10
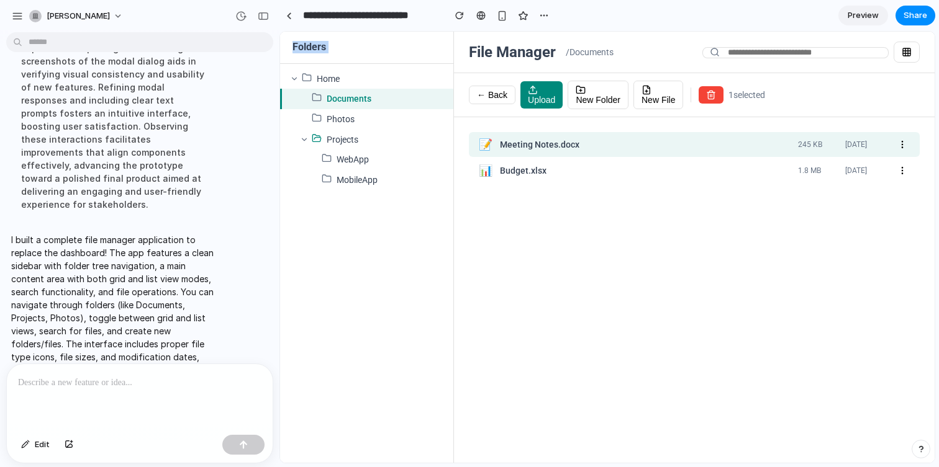
click at [902, 145] on icon "button" at bounding box center [902, 145] width 10 height 10
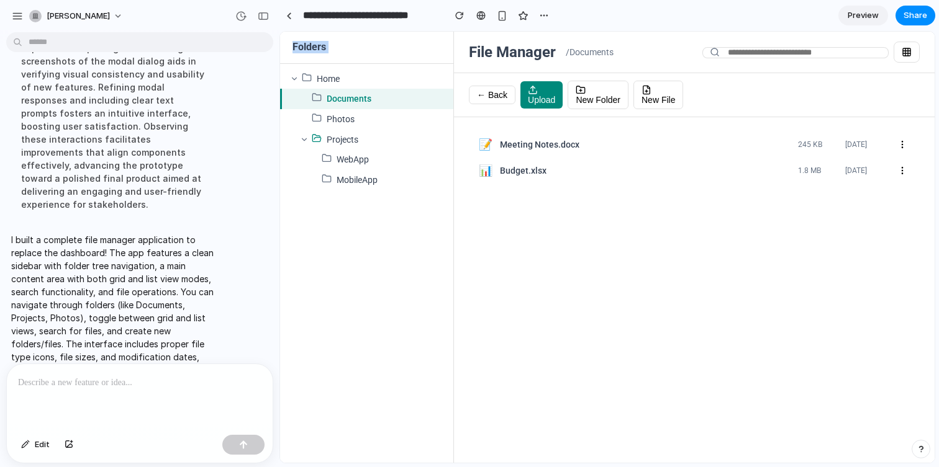
click at [608, 101] on span "New Folder" at bounding box center [597, 100] width 45 height 10
click at [359, 122] on div "Photos" at bounding box center [366, 119] width 173 height 20
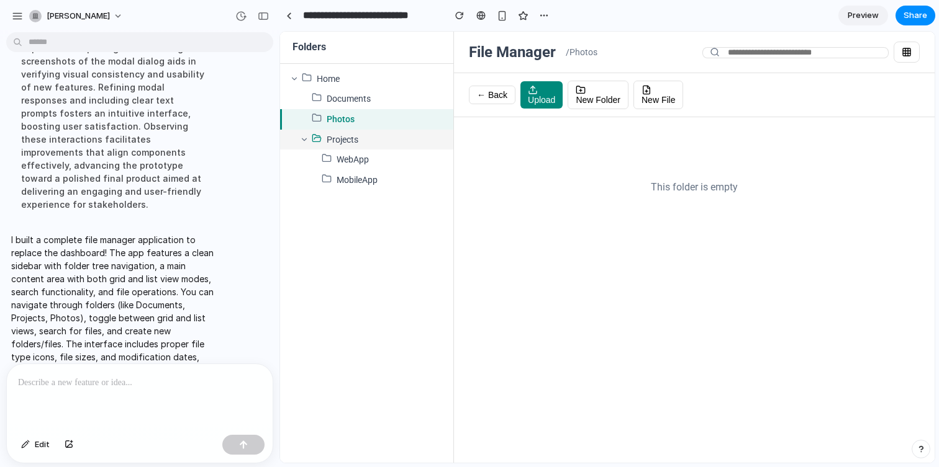
click at [355, 136] on span "Projects" at bounding box center [342, 140] width 32 height 12
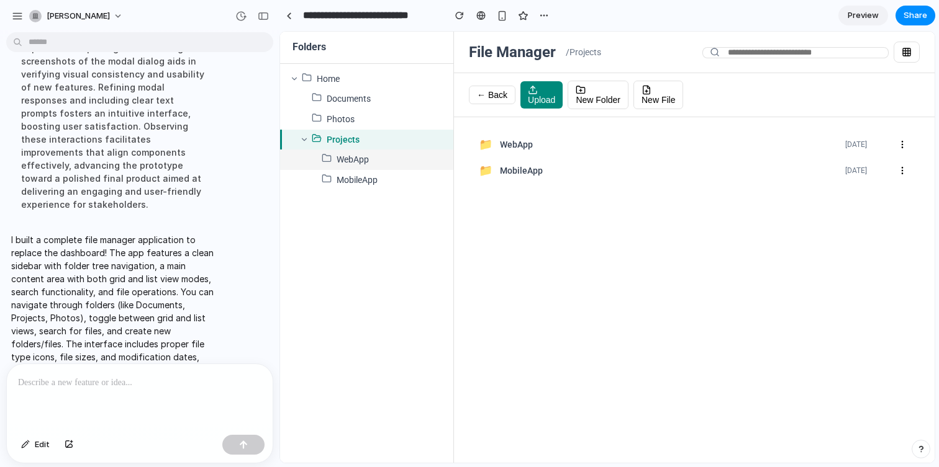
click at [353, 154] on span "WebApp" at bounding box center [352, 160] width 32 height 12
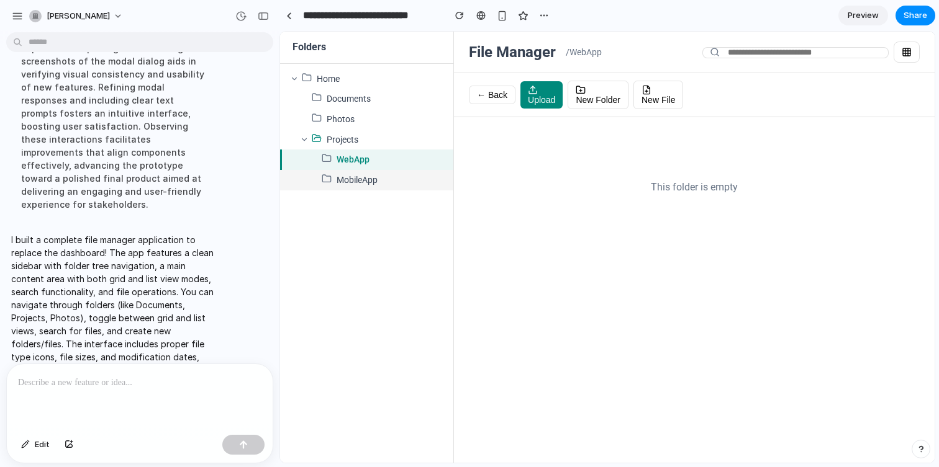
click at [353, 181] on span "MobileApp" at bounding box center [356, 180] width 41 height 12
click at [358, 157] on span "WebApp" at bounding box center [352, 160] width 32 height 12
click at [355, 140] on span "Projects" at bounding box center [342, 140] width 32 height 12
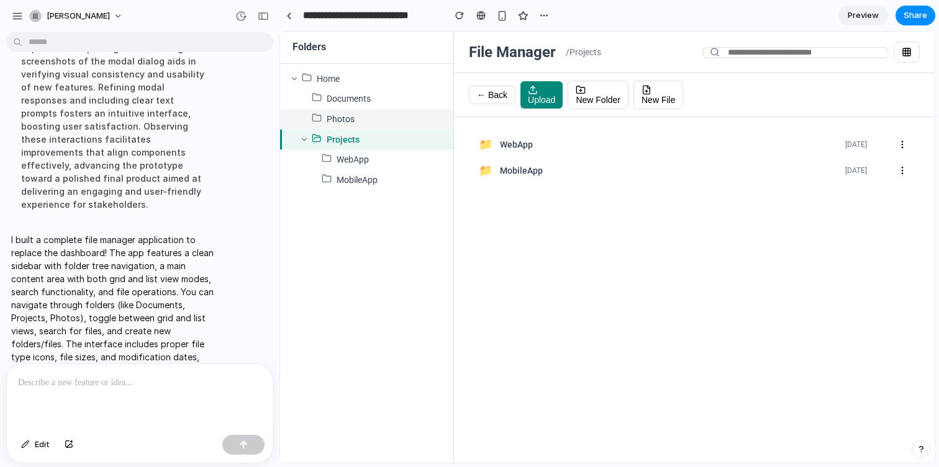
click at [353, 128] on div "Photos" at bounding box center [366, 119] width 173 height 20
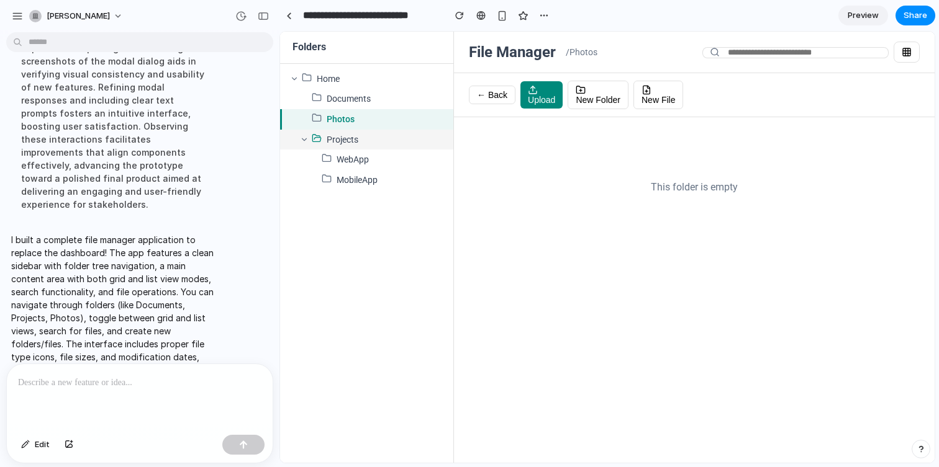
click at [302, 142] on icon at bounding box center [304, 139] width 9 height 9
click at [297, 83] on icon at bounding box center [294, 78] width 9 height 9
click at [291, 80] on icon at bounding box center [294, 78] width 9 height 9
click at [292, 76] on icon at bounding box center [294, 78] width 9 height 9
click at [296, 76] on icon at bounding box center [294, 78] width 9 height 9
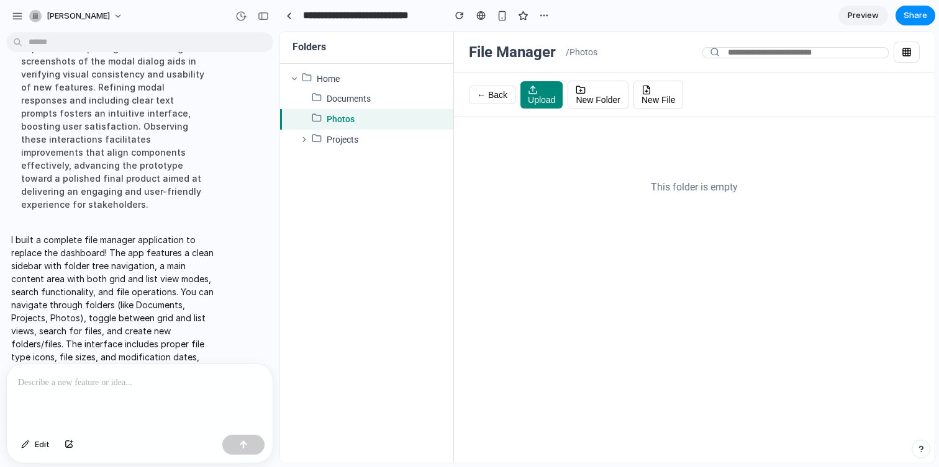
click at [869, 17] on span "Preview" at bounding box center [862, 15] width 31 height 12
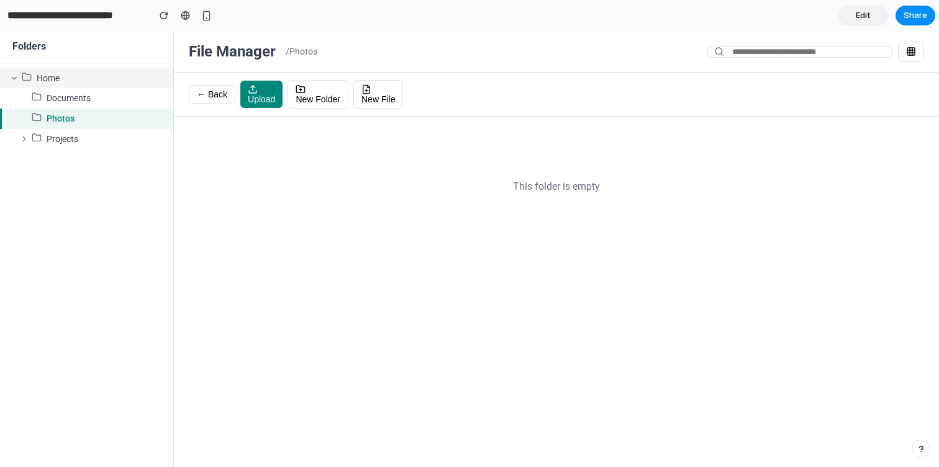
click at [54, 80] on span "Home" at bounding box center [48, 79] width 23 height 12
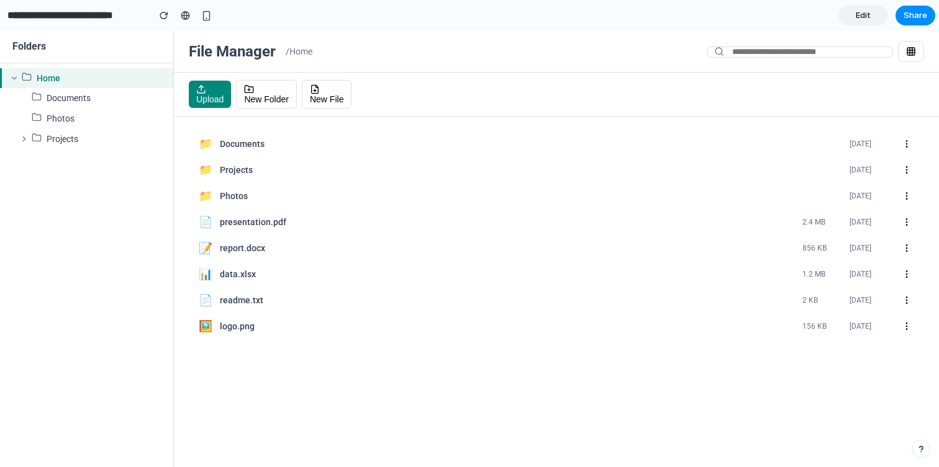
click at [232, 141] on div "Documents" at bounding box center [529, 144] width 619 height 12
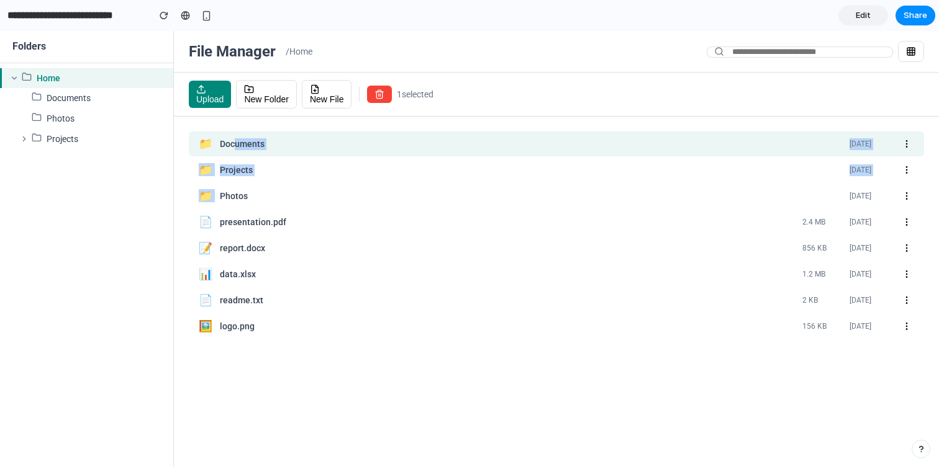
click at [245, 186] on div "📁 Photos [DATE]" at bounding box center [556, 196] width 735 height 25
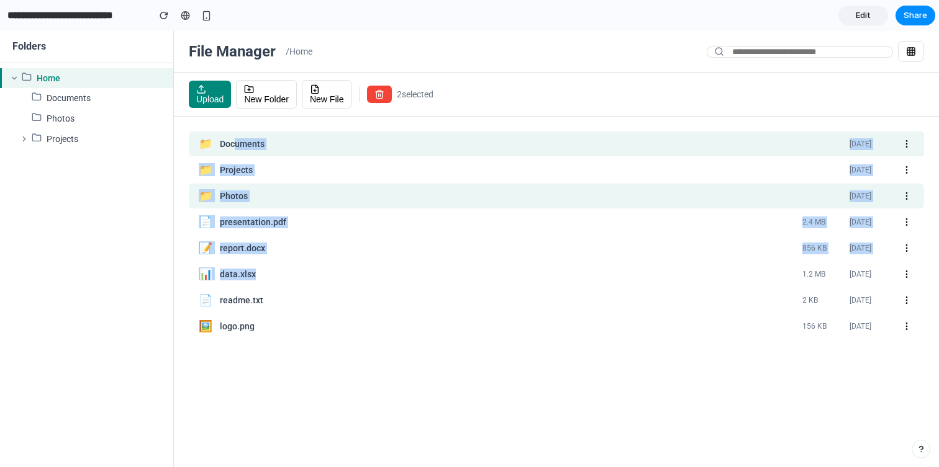
click at [289, 276] on div "data.xlsx" at bounding box center [506, 275] width 572 height 12
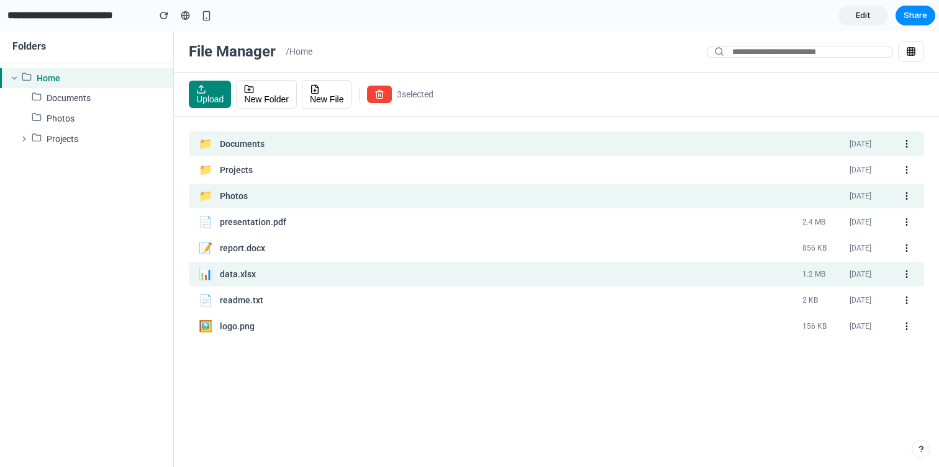
click at [342, 412] on div "📁 Documents [DATE] 📁 Projects [DATE] 📁 Photos [DATE] 📄 presentation.pdf 2.4 MB …" at bounding box center [556, 292] width 765 height 351
click at [487, 392] on div "📁 Documents [DATE] 📁 Projects [DATE] 📁 Photos [DATE] 📄 presentation.pdf 2.4 MB …" at bounding box center [556, 292] width 765 height 351
click at [418, 241] on div "📝 report.docx 856 KB [DATE]" at bounding box center [556, 248] width 735 height 25
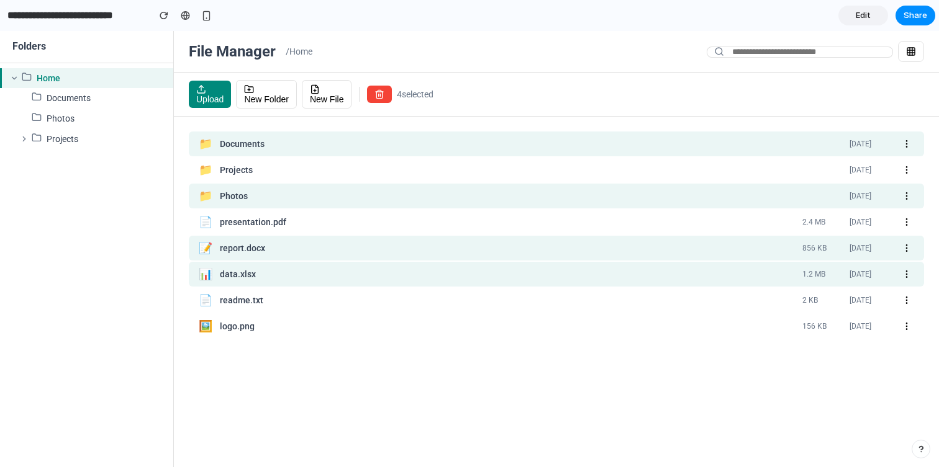
click at [411, 215] on div "📄 presentation.pdf 2.4 MB [DATE]" at bounding box center [556, 222] width 735 height 25
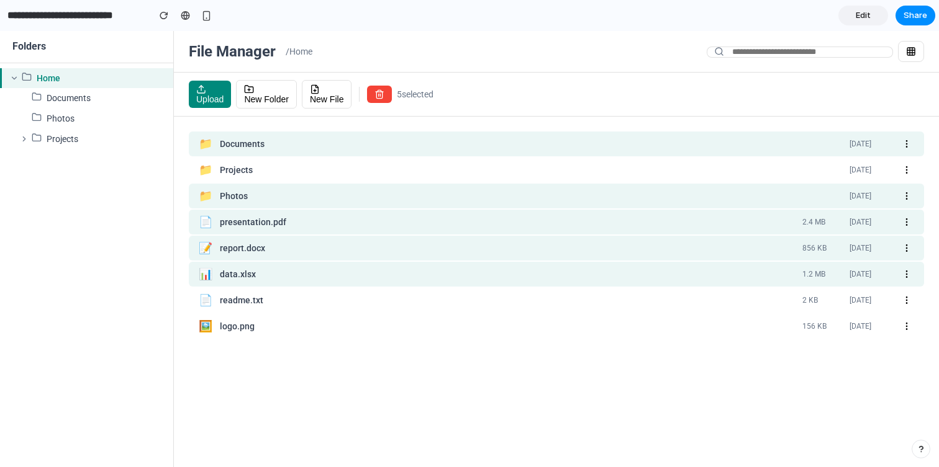
click at [398, 169] on div "Projects" at bounding box center [529, 170] width 619 height 12
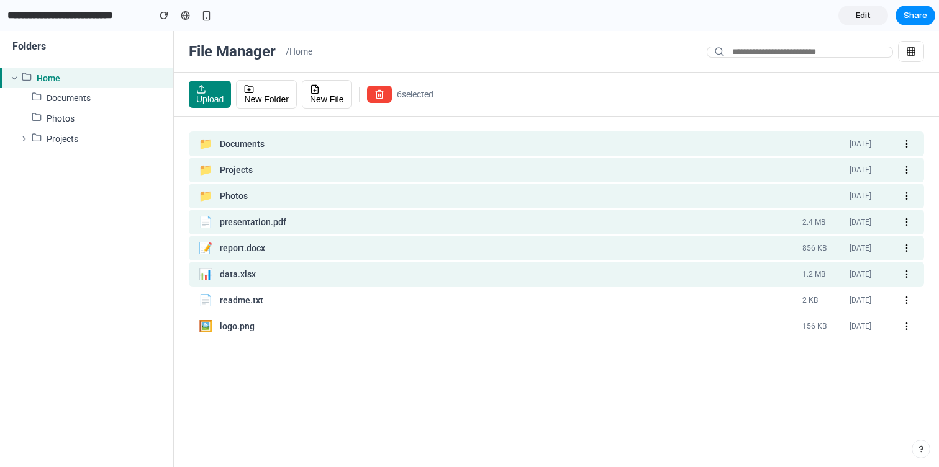
click at [372, 292] on div "📄 readme.txt 2 KB [DATE]" at bounding box center [556, 300] width 735 height 25
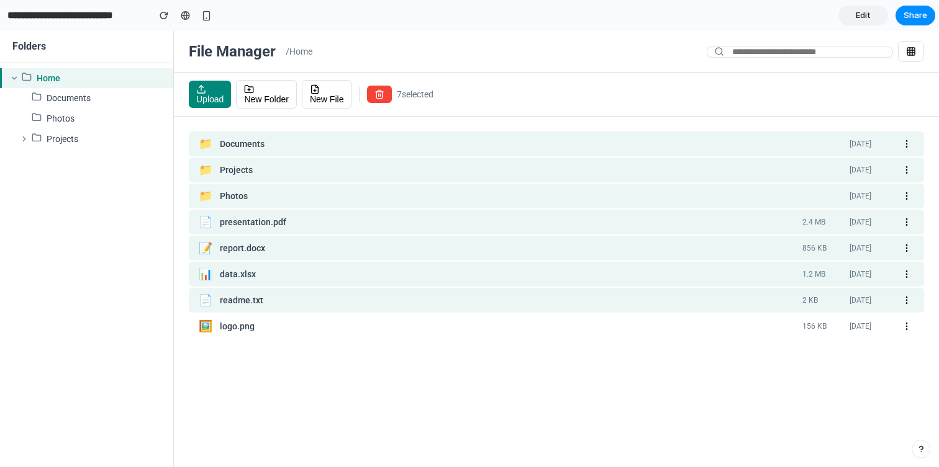
click at [367, 338] on div "🖼️ logo.png 156 KB [DATE]" at bounding box center [556, 326] width 735 height 25
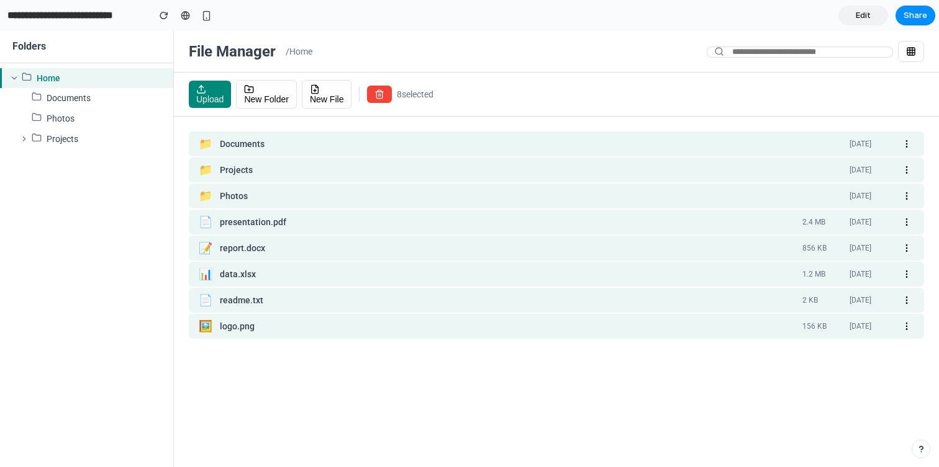
click at [732, 115] on div "Upload New Folder New File 8 selected" at bounding box center [556, 95] width 765 height 44
click at [730, 136] on div "📁 Documents [DATE]" at bounding box center [556, 144] width 735 height 25
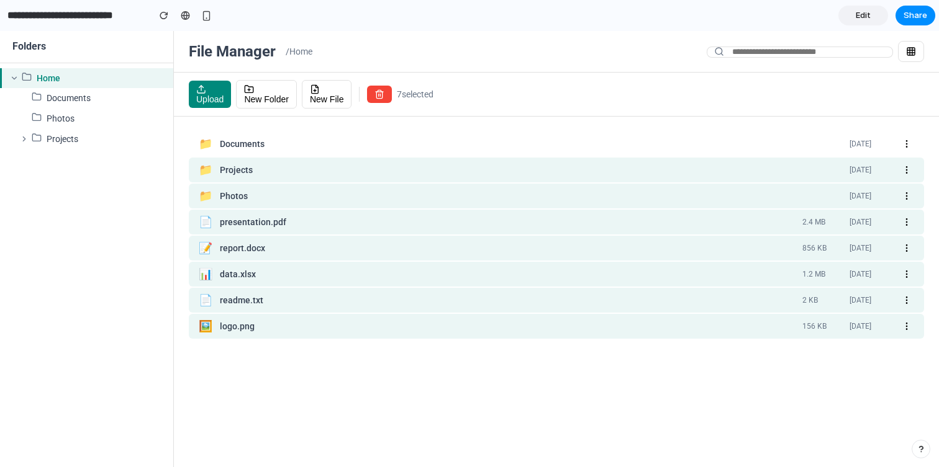
click at [718, 162] on div "📁 Projects [DATE]" at bounding box center [556, 170] width 735 height 25
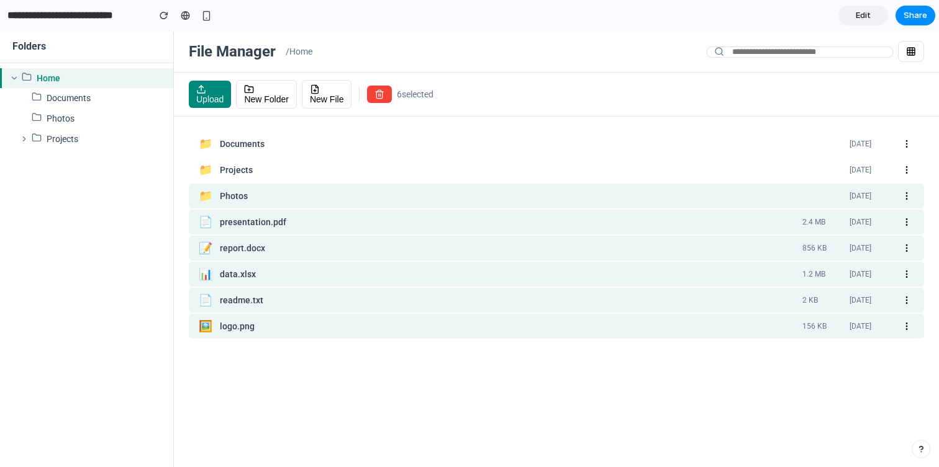
click at [712, 192] on div "Photos" at bounding box center [529, 197] width 619 height 12
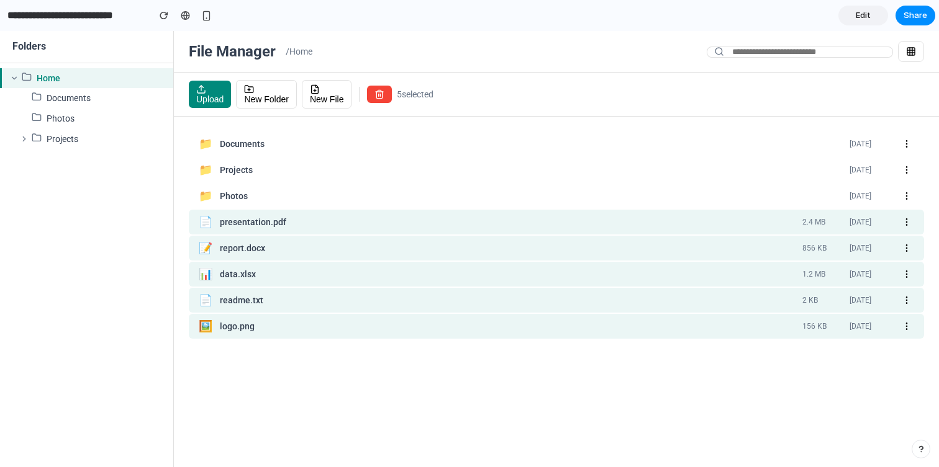
click at [708, 217] on div "presentation.pdf" at bounding box center [506, 223] width 572 height 12
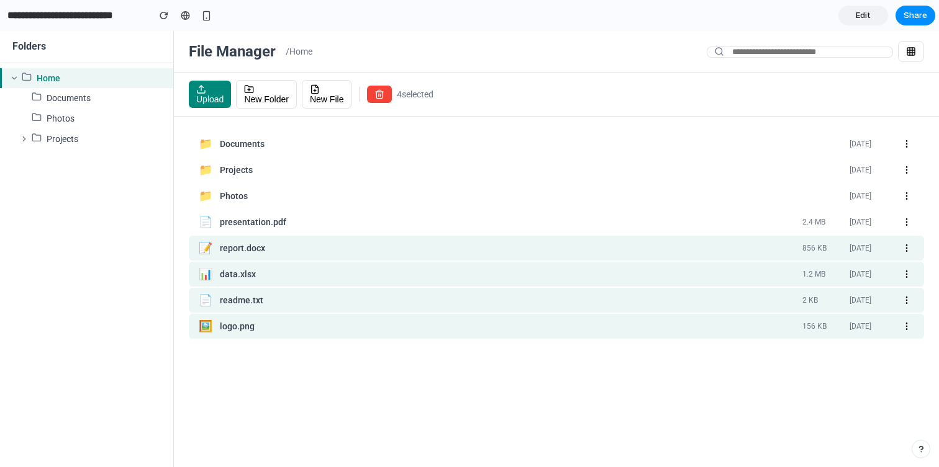
click at [708, 243] on div "report.docx" at bounding box center [506, 249] width 572 height 12
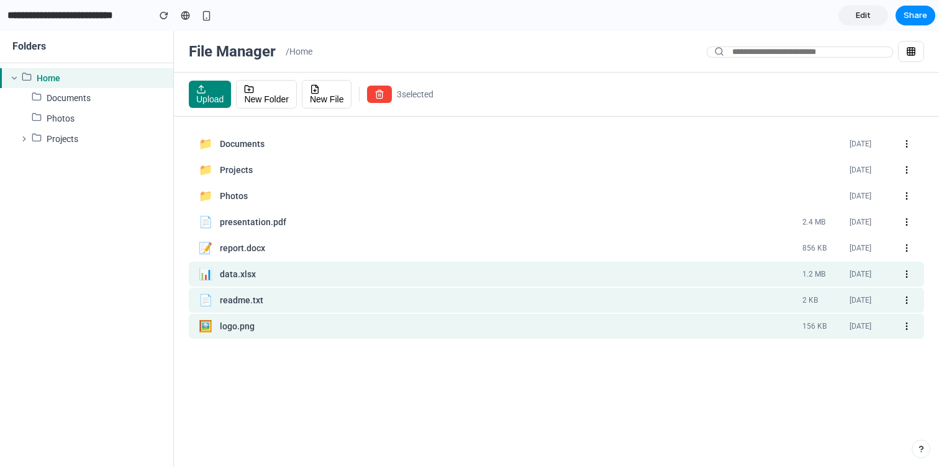
click at [703, 268] on div "📊 data.xlsx 1.2 MB [DATE]" at bounding box center [556, 274] width 735 height 25
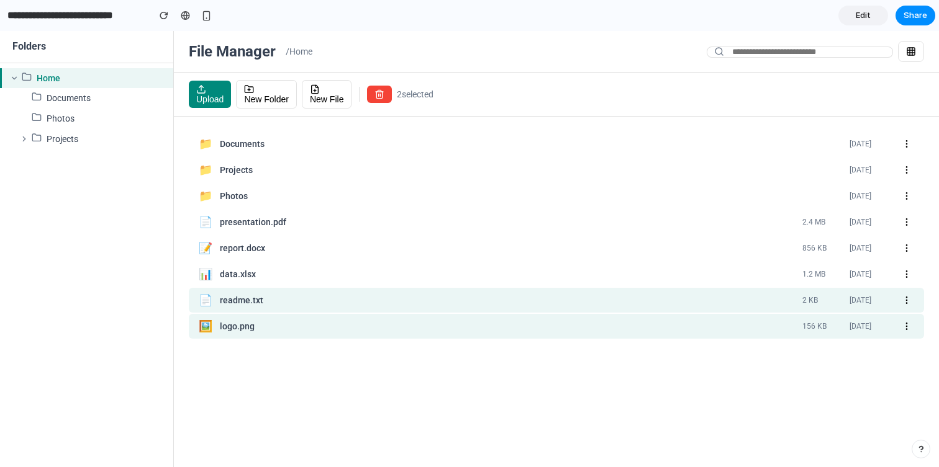
click at [699, 298] on div "readme.txt" at bounding box center [506, 301] width 572 height 12
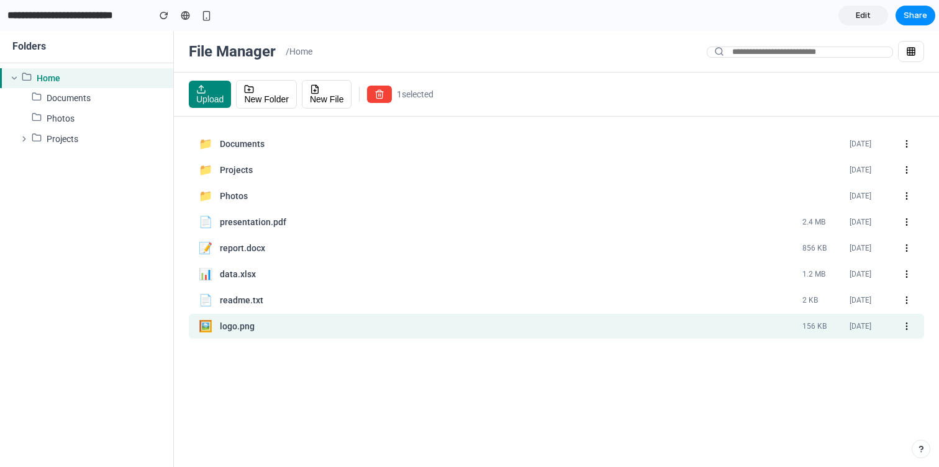
click at [693, 320] on div "🖼️ logo.png 156 KB [DATE]" at bounding box center [556, 326] width 735 height 25
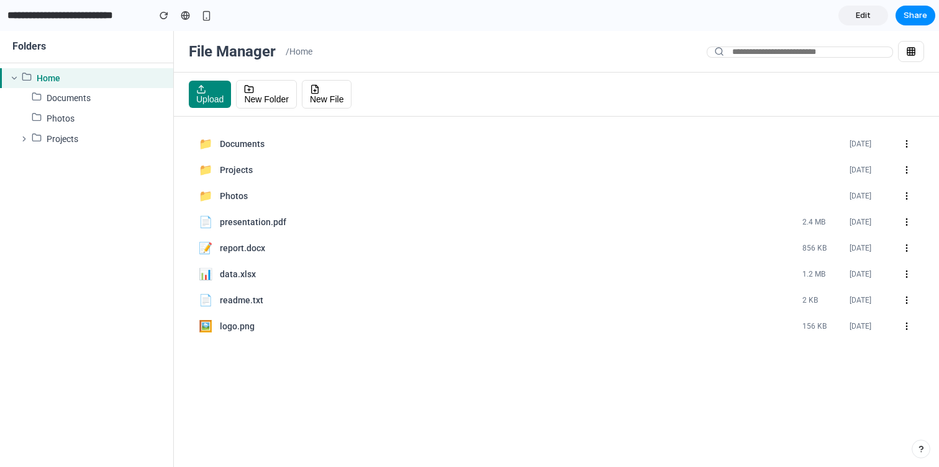
click at [907, 274] on icon "button" at bounding box center [906, 274] width 10 height 10
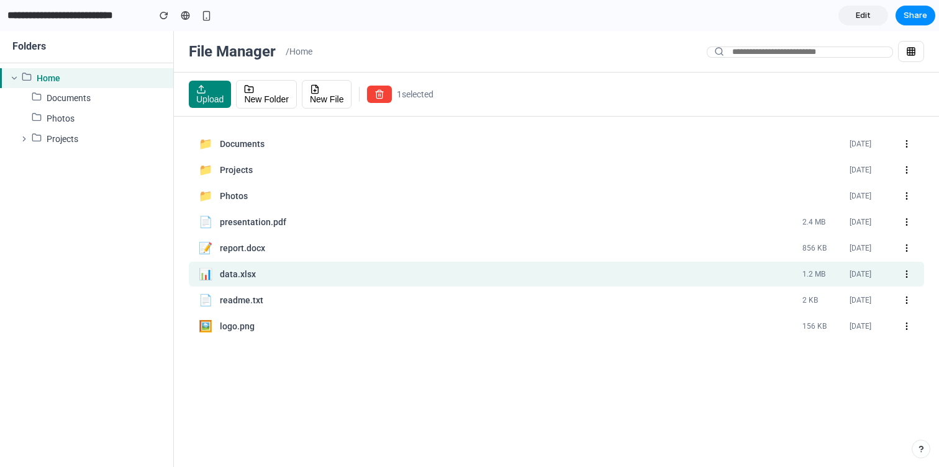
click at [297, 303] on div "readme.txt" at bounding box center [506, 301] width 572 height 12
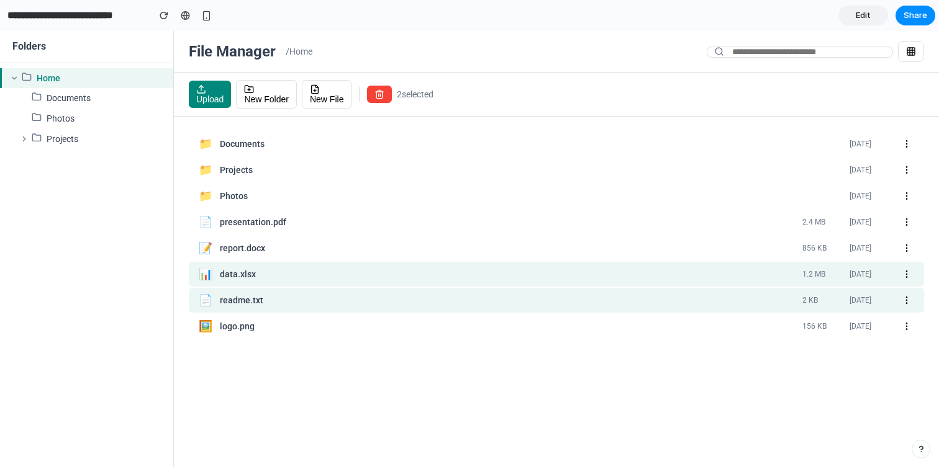
click at [296, 331] on div "logo.png" at bounding box center [506, 327] width 572 height 12
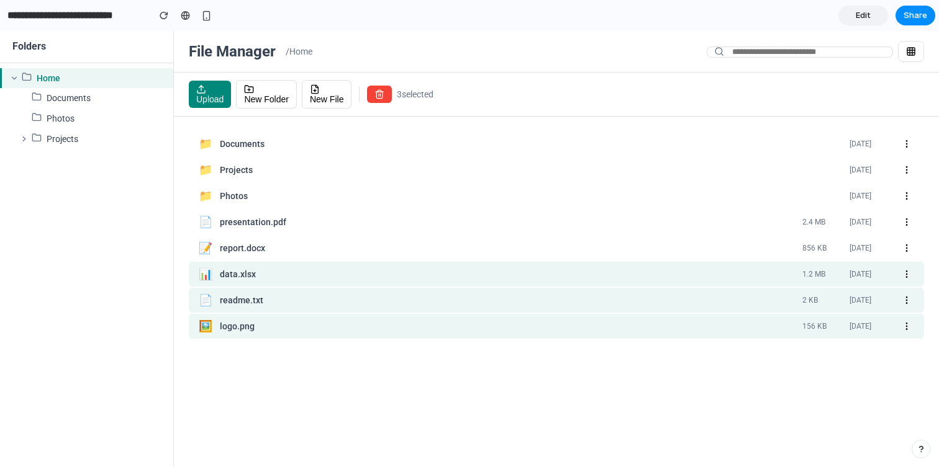
click at [371, 106] on div "Upload New Folder New File 3 selected" at bounding box center [556, 95] width 765 height 44
click at [374, 101] on button "button" at bounding box center [379, 94] width 25 height 17
click at [375, 99] on button "button" at bounding box center [379, 94] width 25 height 17
click at [264, 97] on span "New Folder" at bounding box center [266, 99] width 45 height 10
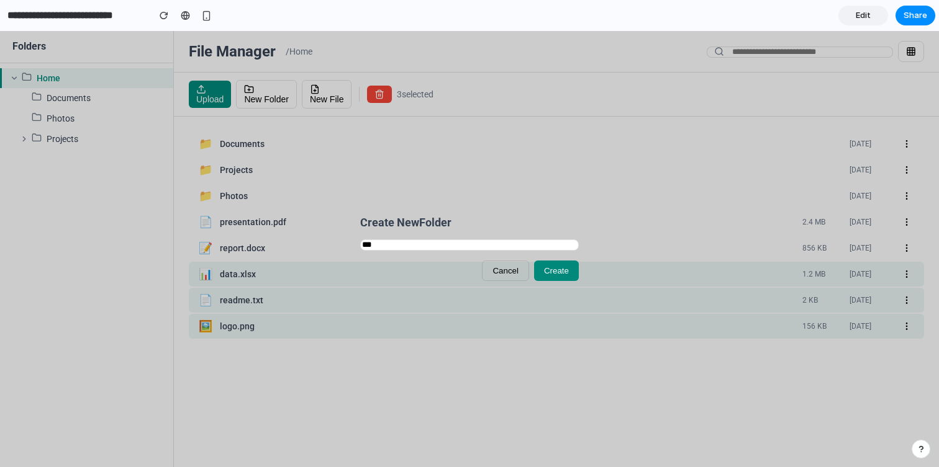
type input "***"
click at [547, 267] on span "Create" at bounding box center [556, 270] width 25 height 9
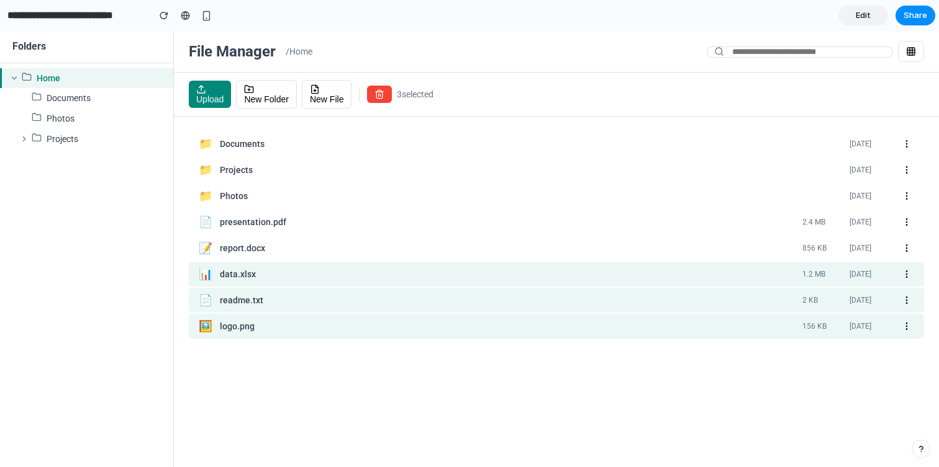
click at [307, 297] on div "readme.txt" at bounding box center [506, 301] width 572 height 12
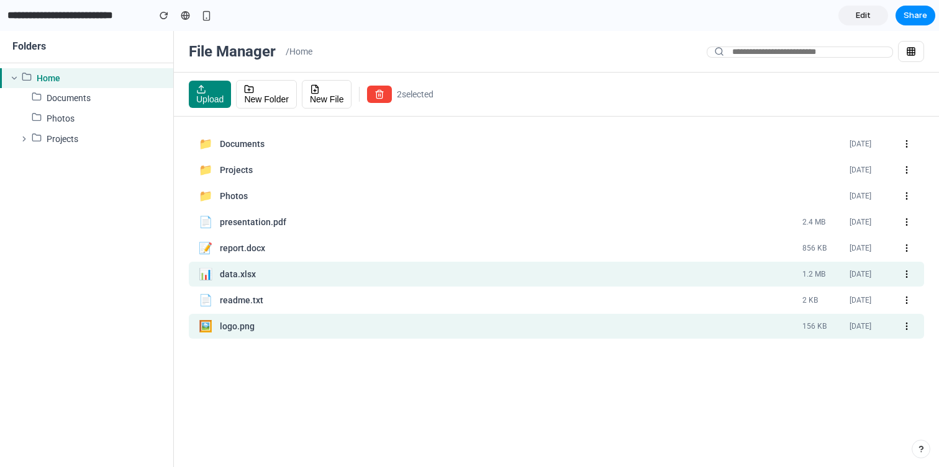
click at [276, 209] on div "📁 Documents [DATE] 📁 Projects [DATE] 📁 Photos [DATE] 📄 presentation.pdf 2.4 MB …" at bounding box center [556, 235] width 735 height 207
click at [258, 186] on div "📁 Photos [DATE]" at bounding box center [556, 196] width 735 height 25
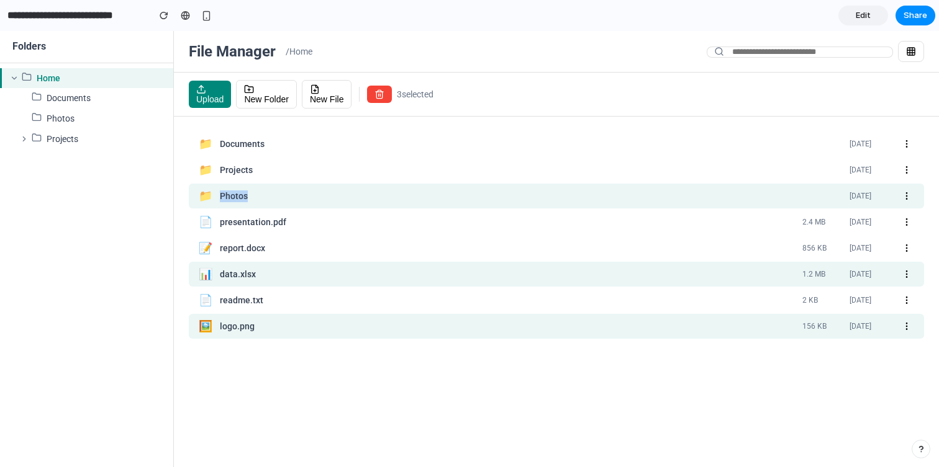
click at [258, 186] on div "📁 Photos [DATE]" at bounding box center [556, 196] width 735 height 25
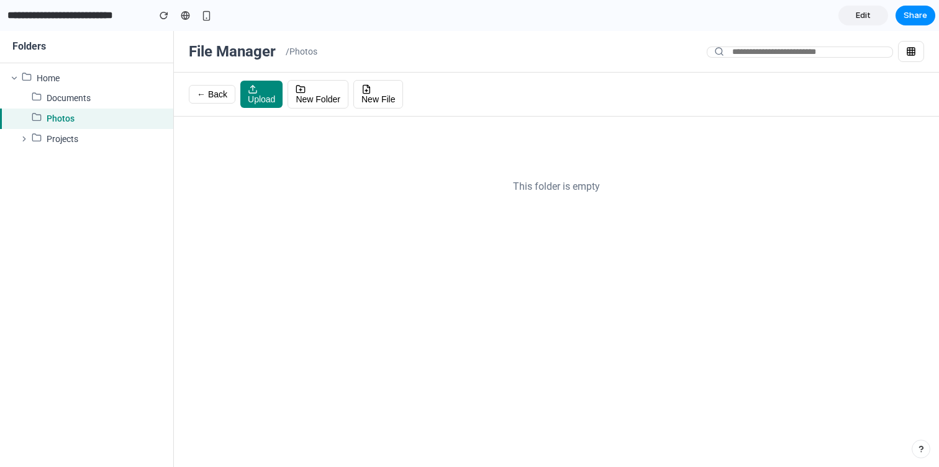
click at [199, 83] on div "← Back Upload New Folder New File" at bounding box center [556, 95] width 765 height 44
click at [202, 92] on span "← Back" at bounding box center [212, 94] width 30 height 10
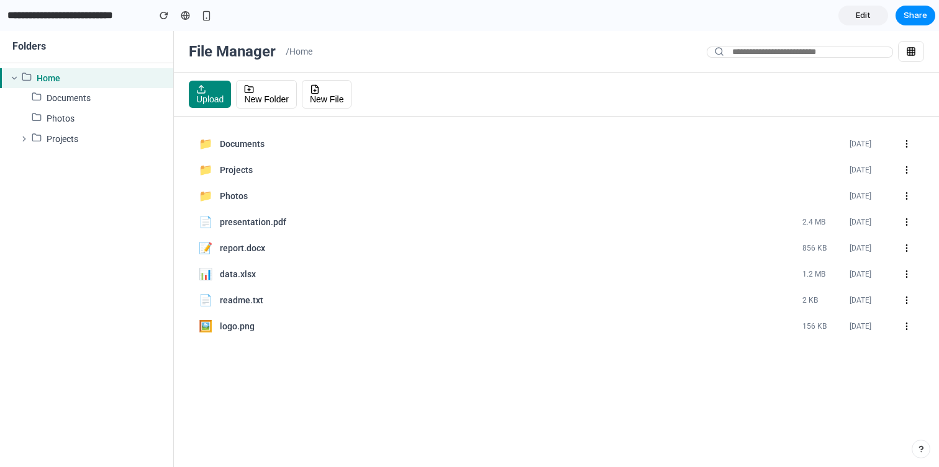
click at [266, 186] on div "📁 Photos [DATE]" at bounding box center [556, 196] width 735 height 25
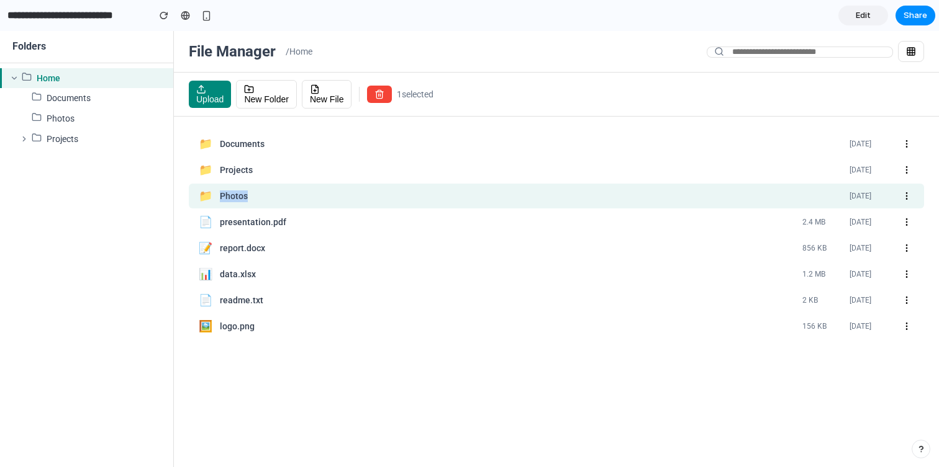
click at [266, 186] on div "📁 Photos [DATE]" at bounding box center [556, 196] width 735 height 25
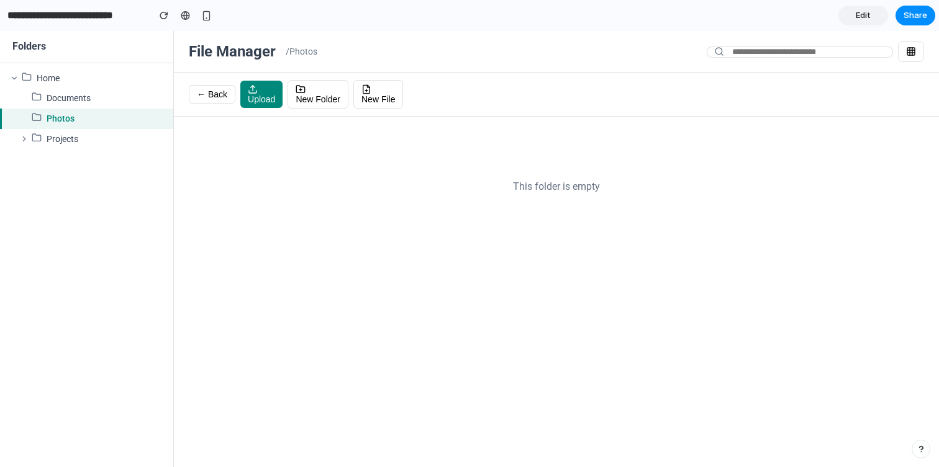
click at [215, 98] on span "← Back" at bounding box center [212, 94] width 30 height 10
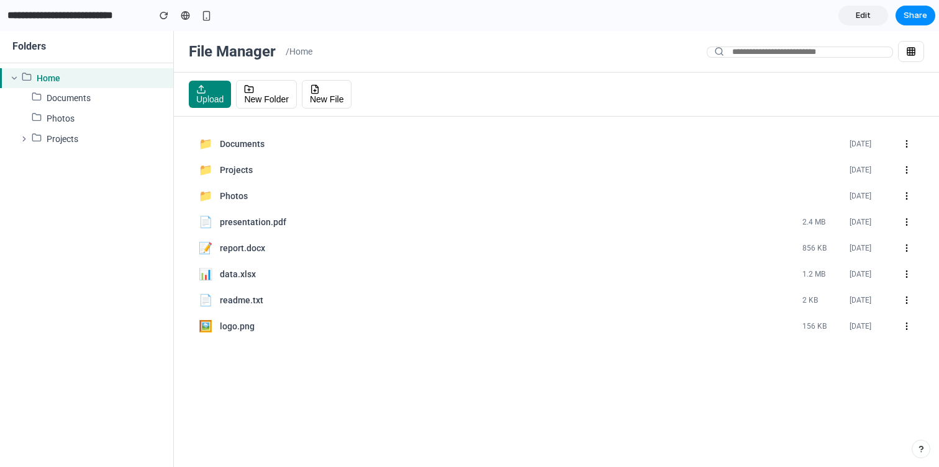
click at [279, 172] on div "Projects" at bounding box center [529, 170] width 619 height 12
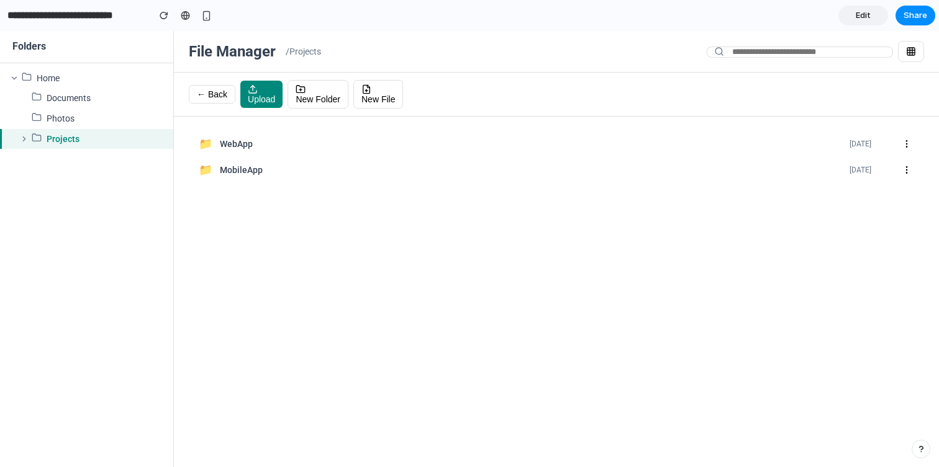
click at [210, 89] on button "← Back" at bounding box center [212, 94] width 47 height 19
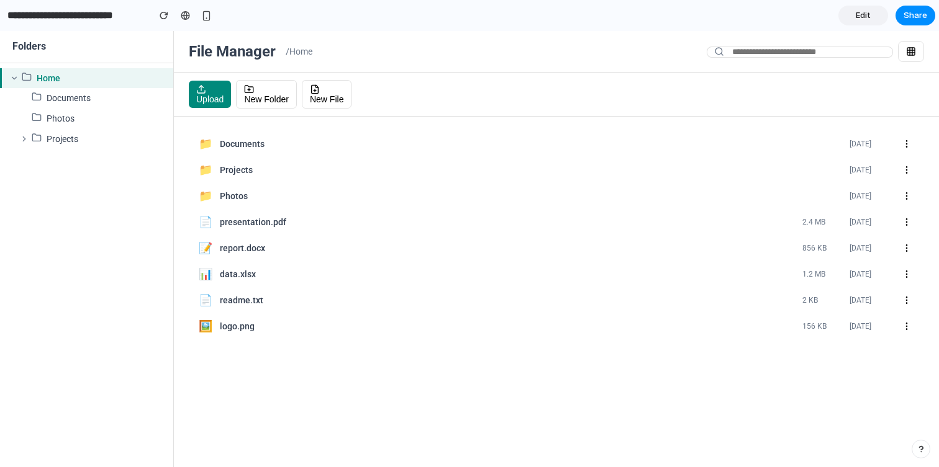
click at [820, 48] on input "text" at bounding box center [799, 52] width 186 height 11
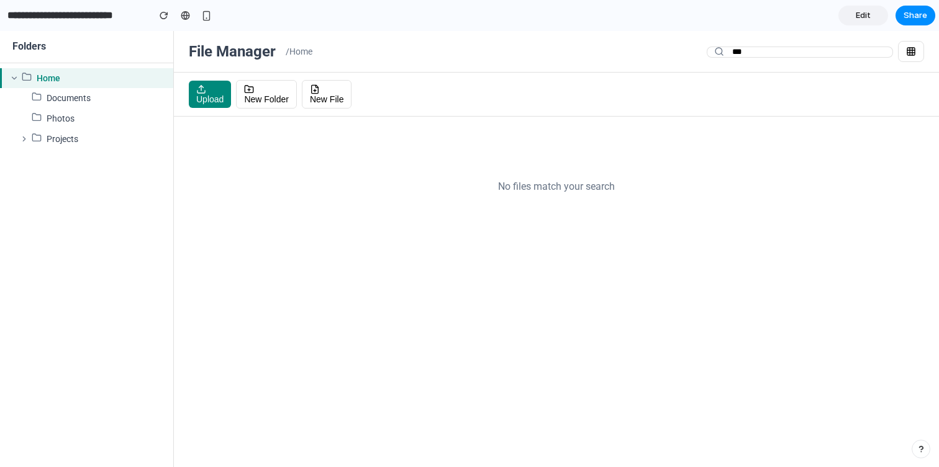
type input "****"
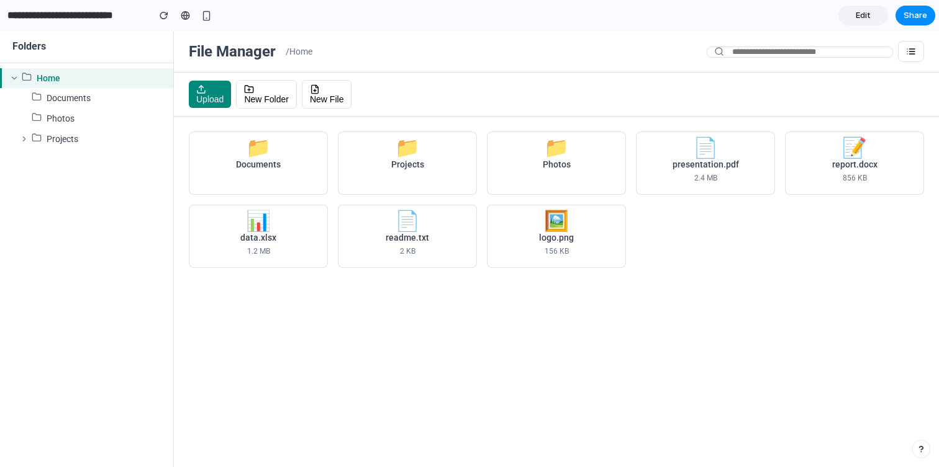
click at [576, 298] on div "📁 Documents 📁 Projects 📁 Photos 📄 presentation.pdf 2.4 MB 📝 report.docx 856 KB …" at bounding box center [556, 292] width 765 height 351
click at [847, 11] on link "Edit" at bounding box center [863, 16] width 50 height 20
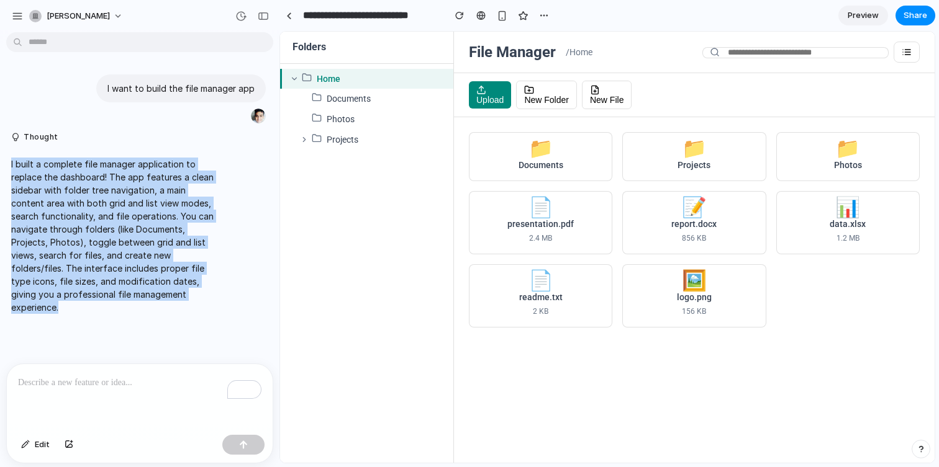
drag, startPoint x: 148, startPoint y: 308, endPoint x: 0, endPoint y: 145, distance: 220.6
click at [0, 145] on div "I want to build the file manager app Thought I built a complete file manager ap…" at bounding box center [136, 200] width 272 height 326
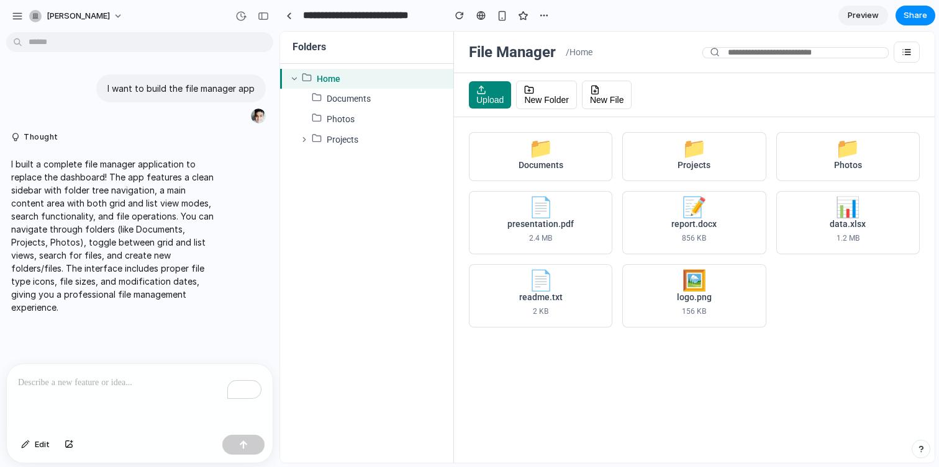
click at [164, 369] on div "To enrich screen reader interactions, please activate Accessibility in Grammarl…" at bounding box center [140, 397] width 266 height 66
click at [70, 443] on div "button" at bounding box center [69, 444] width 9 height 7
click at [565, 158] on div "📁 Documents" at bounding box center [540, 156] width 143 height 49
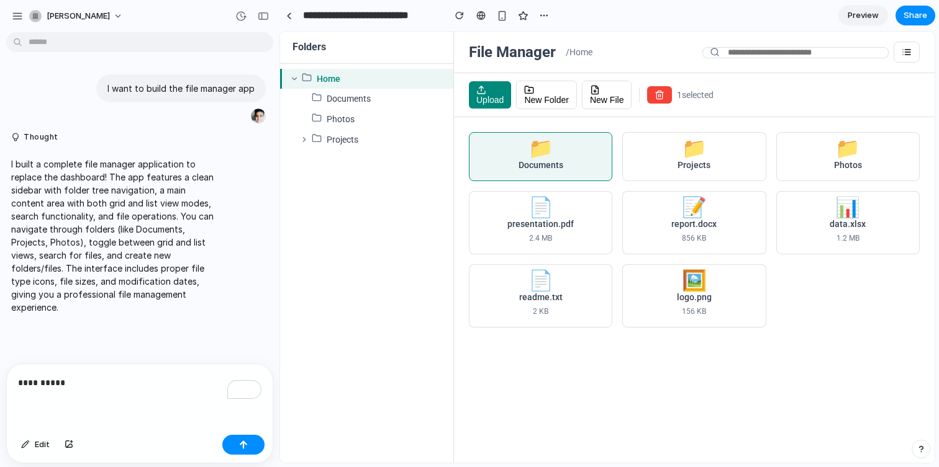
click at [697, 151] on div "📁" at bounding box center [694, 149] width 25 height 12
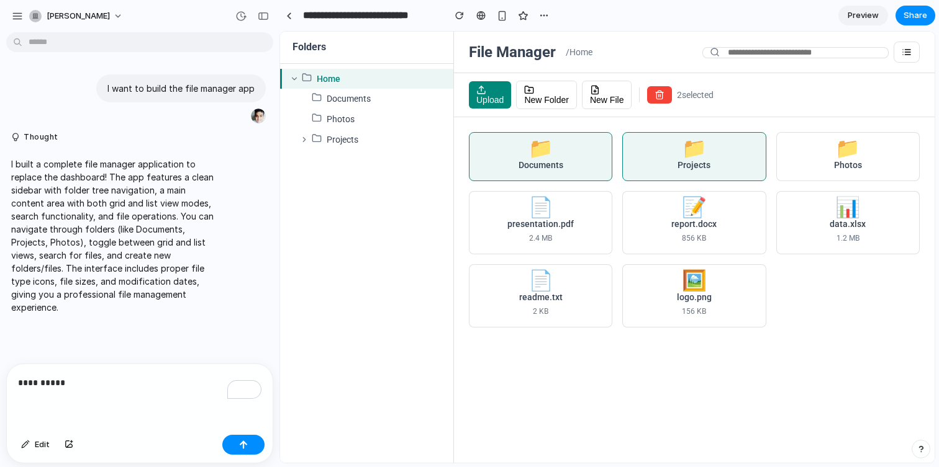
click at [697, 151] on div "📁" at bounding box center [694, 149] width 25 height 12
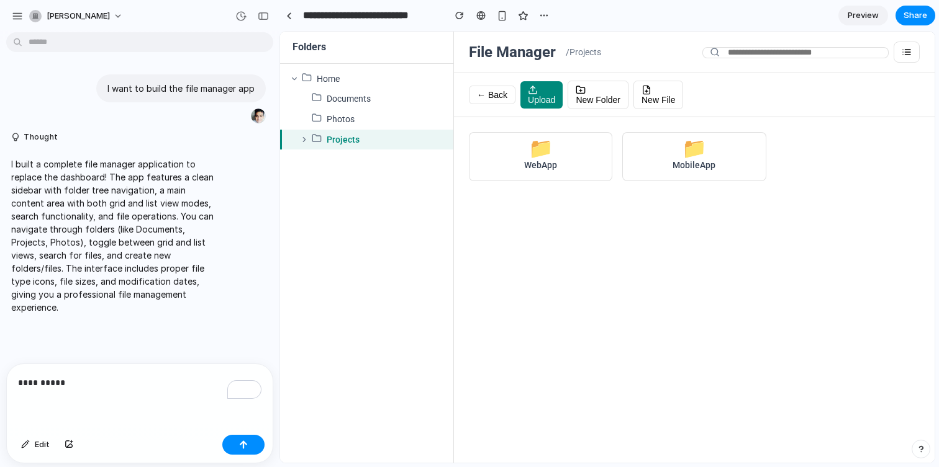
click at [680, 169] on div "MobileApp" at bounding box center [694, 166] width 122 height 12
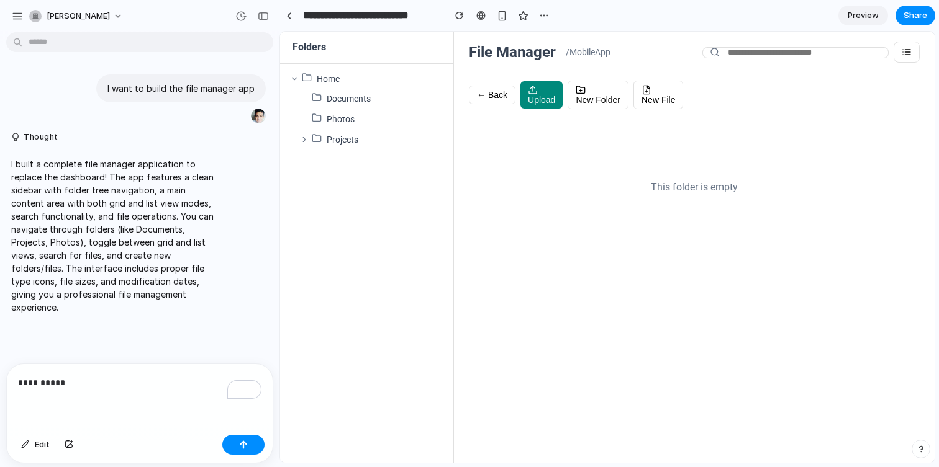
click at [595, 101] on span "New Folder" at bounding box center [597, 100] width 45 height 10
click at [494, 98] on span "← Back" at bounding box center [492, 95] width 30 height 10
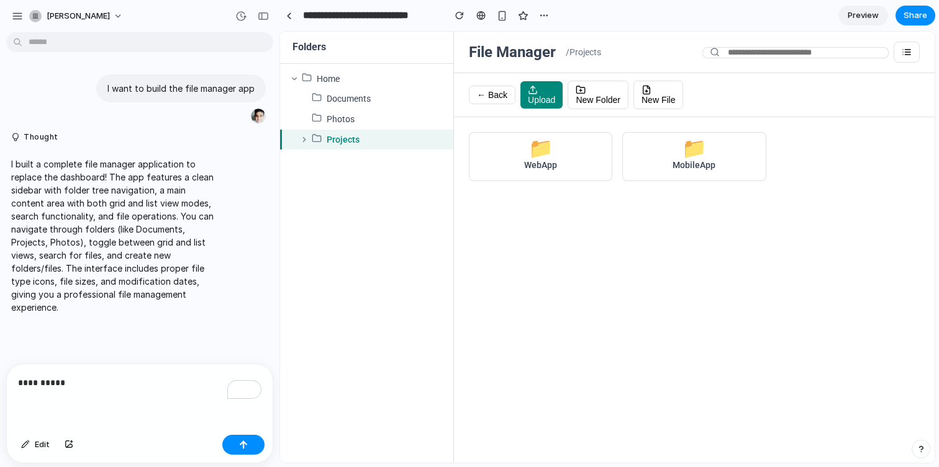
click at [494, 98] on span "← Back" at bounding box center [492, 95] width 30 height 10
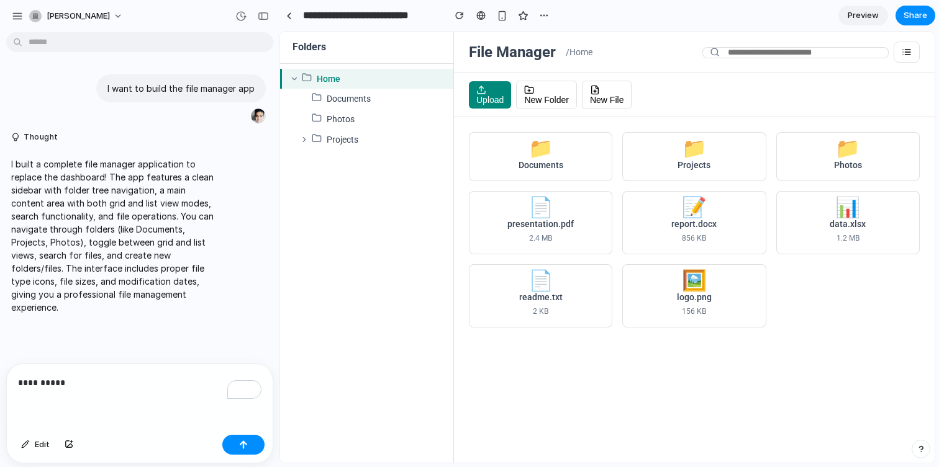
click at [494, 98] on span "Upload" at bounding box center [489, 100] width 27 height 10
click at [547, 238] on div "2.4 MB" at bounding box center [540, 239] width 122 height 12
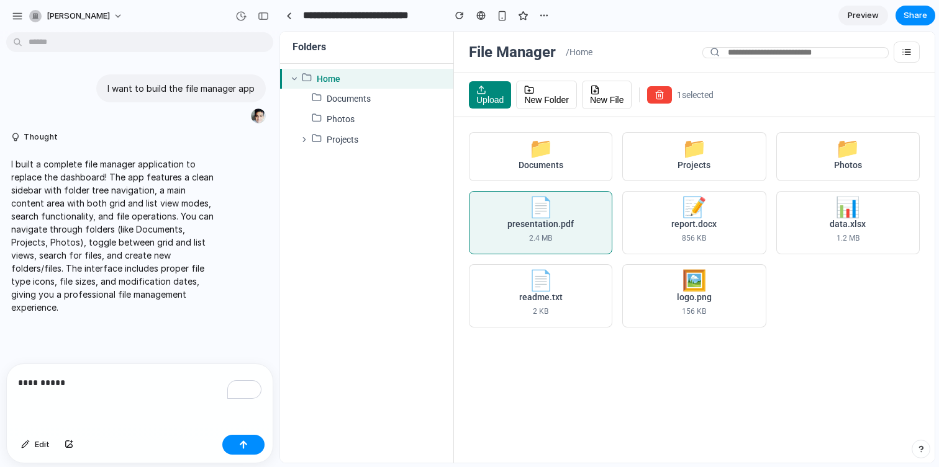
click at [552, 226] on div "presentation.pdf" at bounding box center [540, 224] width 122 height 12
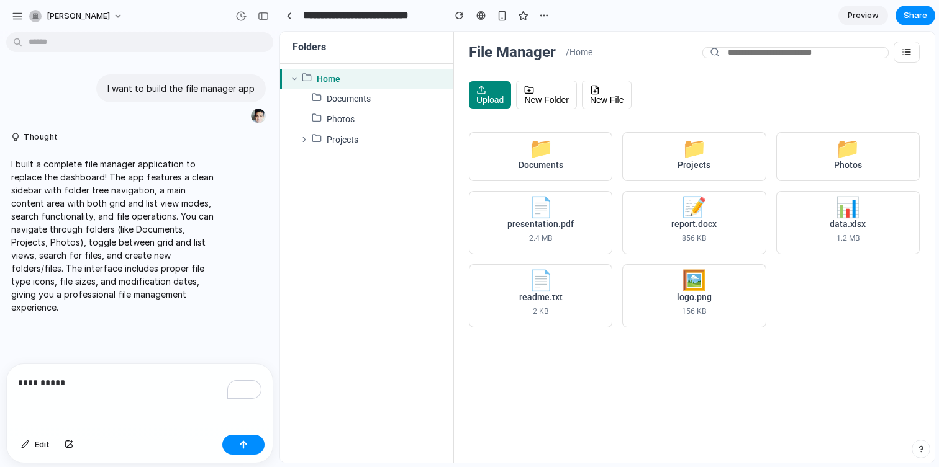
click at [552, 226] on div "presentation.pdf" at bounding box center [540, 224] width 122 height 12
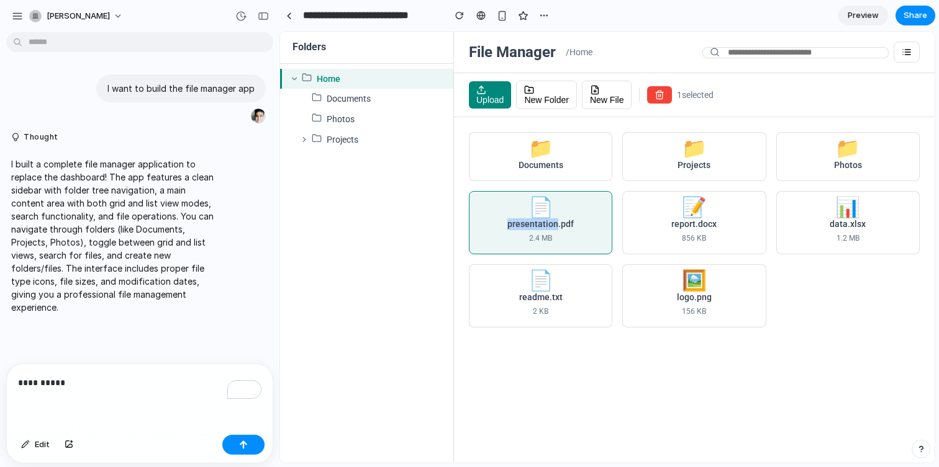
drag, startPoint x: 552, startPoint y: 226, endPoint x: 523, endPoint y: 227, distance: 29.8
click at [523, 227] on div "presentation.pdf" at bounding box center [540, 224] width 122 height 12
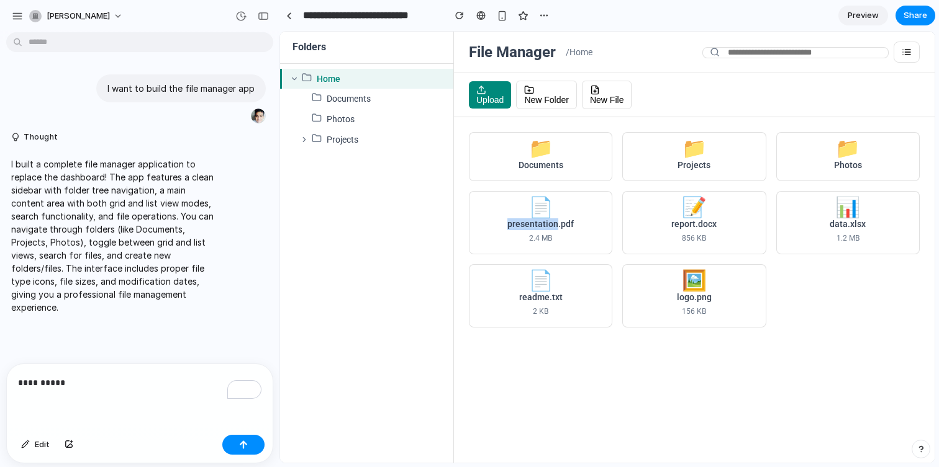
click at [523, 227] on div "presentation.pdf" at bounding box center [540, 224] width 122 height 12
click at [623, 225] on div "📝 report.docx 856 KB" at bounding box center [693, 222] width 143 height 63
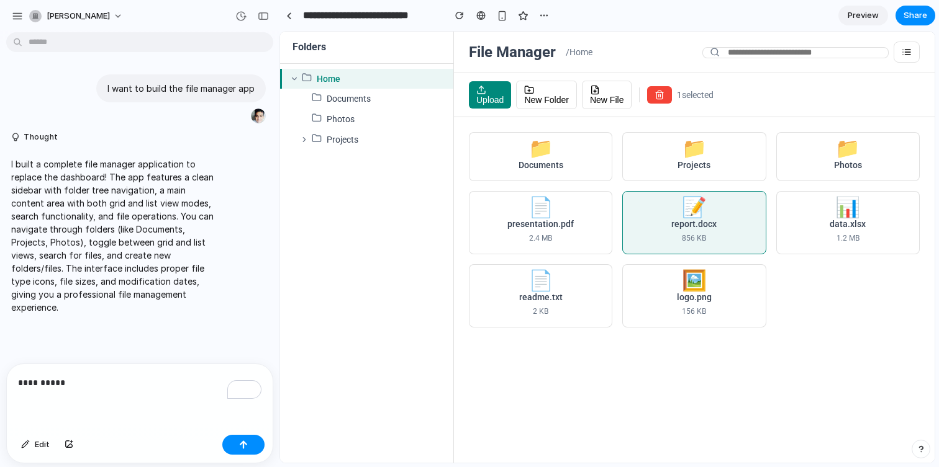
click at [854, 236] on div "1.2 MB" at bounding box center [847, 239] width 122 height 12
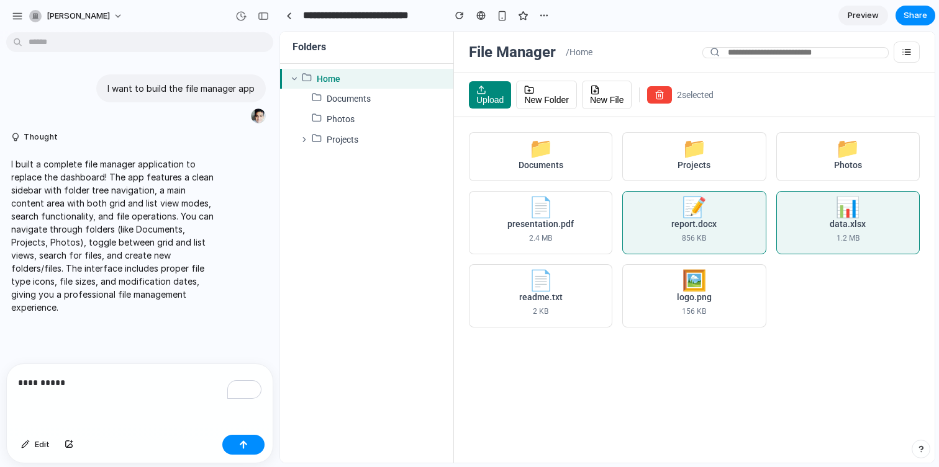
click at [757, 277] on div "🖼️ logo.png 156 KB" at bounding box center [693, 295] width 143 height 63
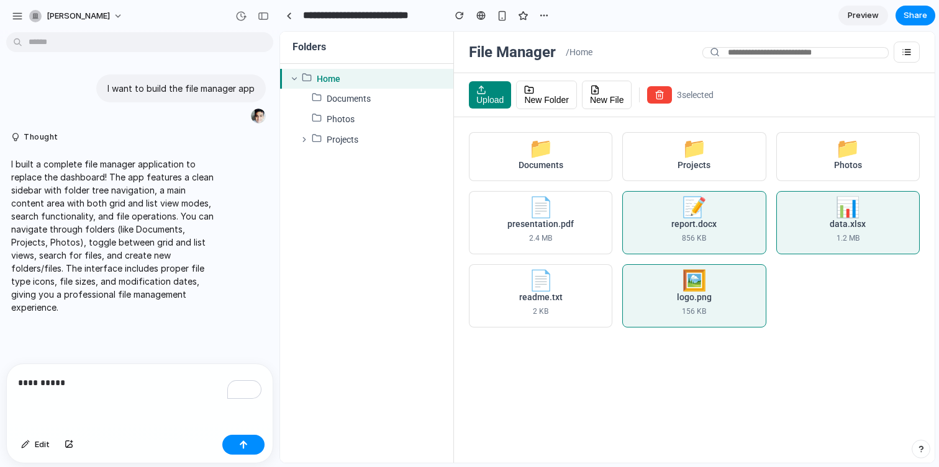
click at [717, 236] on div "856 KB" at bounding box center [694, 239] width 122 height 12
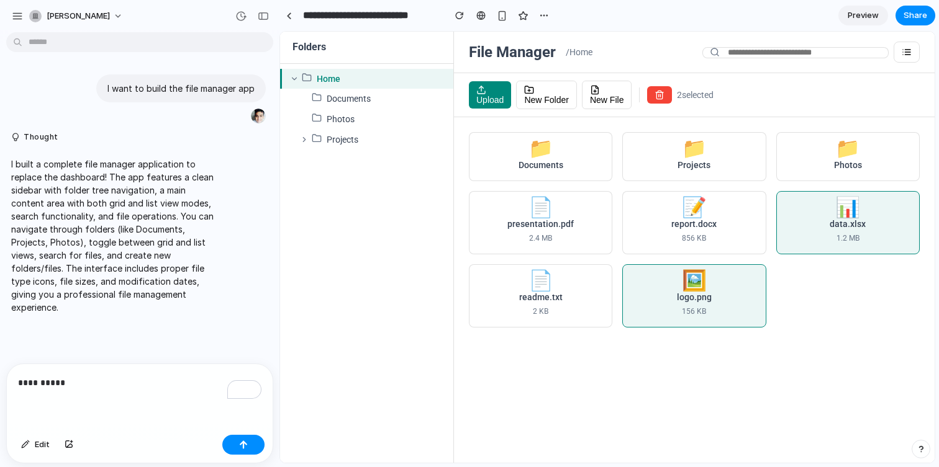
click at [835, 223] on div "data.xlsx" at bounding box center [847, 224] width 122 height 12
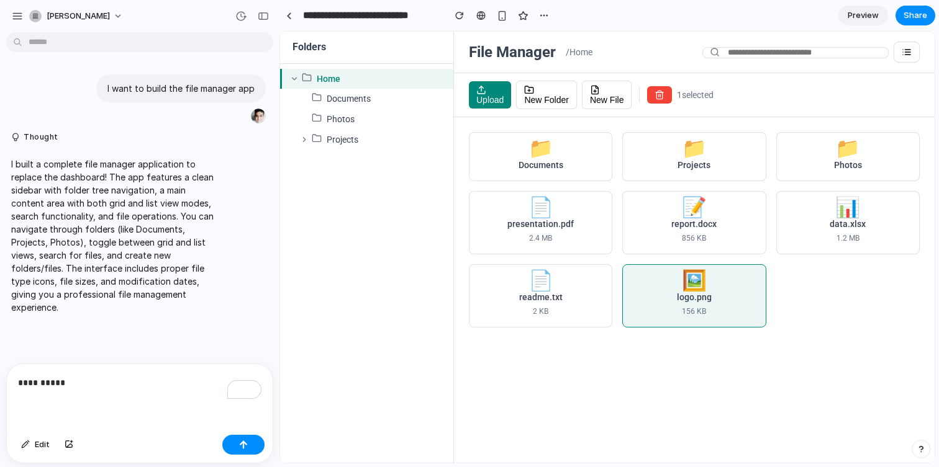
click at [685, 301] on div "logo.png" at bounding box center [694, 298] width 122 height 12
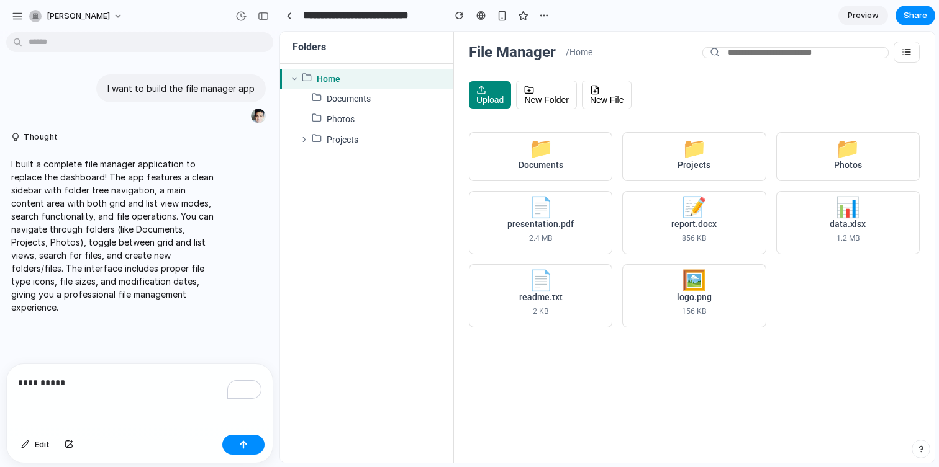
click at [690, 395] on div "📁 Documents 📁 Projects 📁 Photos 📄 presentation.pdf 2.4 MB 📝 report.docx 856 KB …" at bounding box center [694, 290] width 480 height 346
click at [675, 289] on div "🖼️ logo.png 156 KB" at bounding box center [693, 295] width 143 height 63
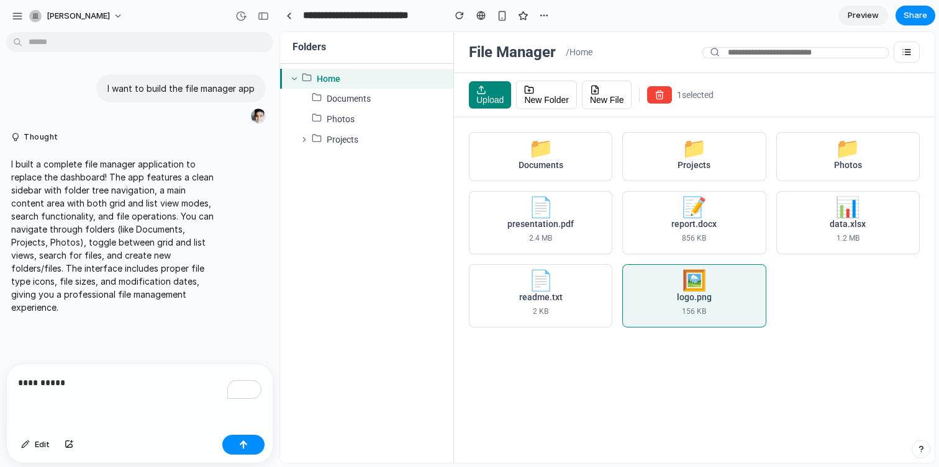
click at [567, 290] on div "📄 readme.txt 2 KB" at bounding box center [540, 295] width 143 height 63
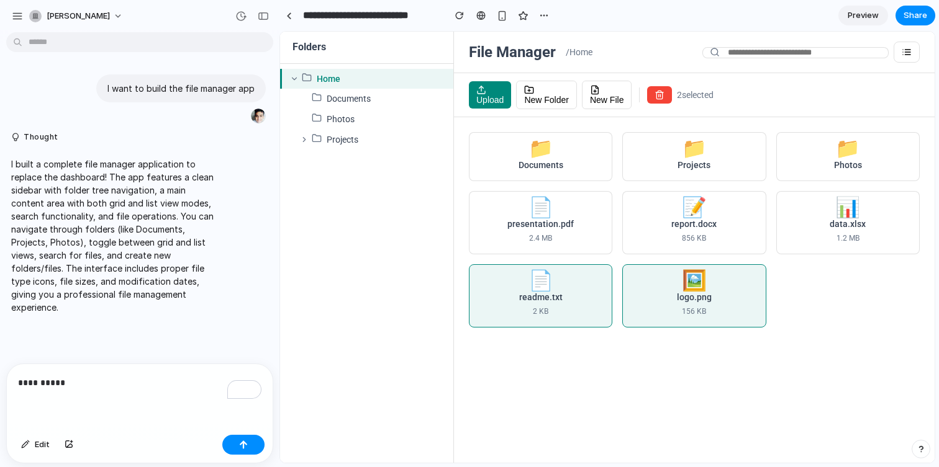
click at [672, 298] on div "logo.png" at bounding box center [694, 298] width 122 height 12
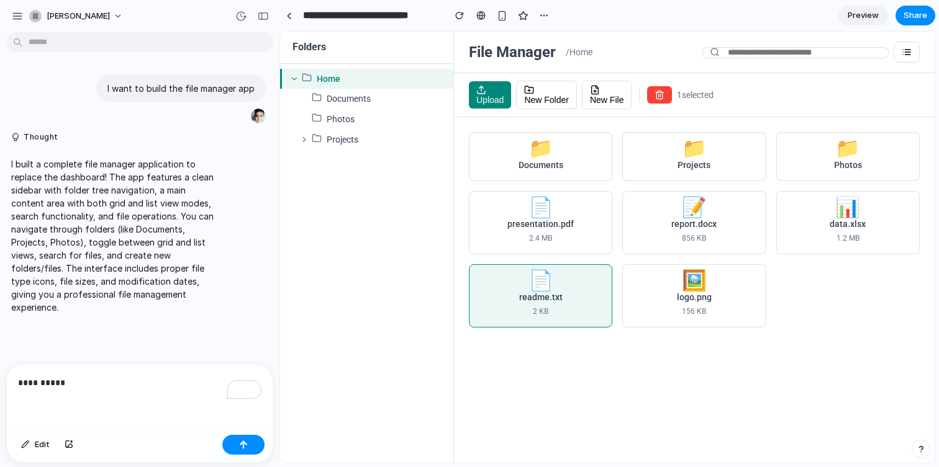
click at [548, 298] on div "readme.txt" at bounding box center [540, 298] width 122 height 12
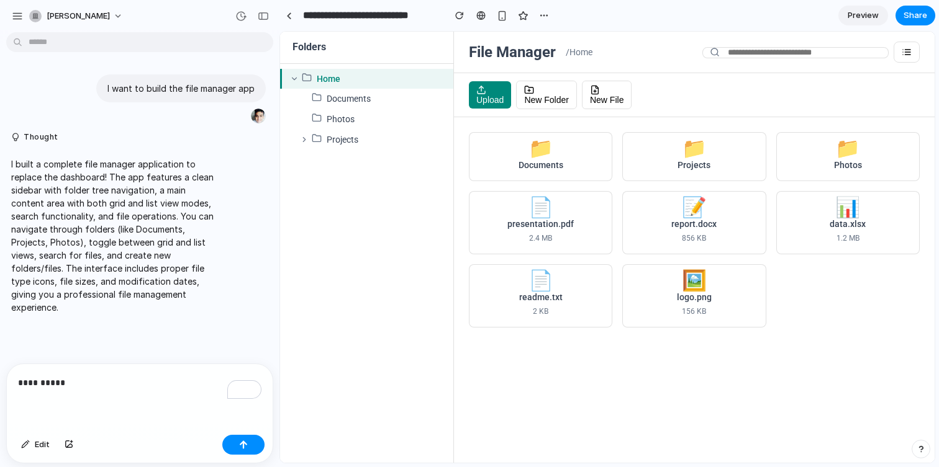
click at [568, 225] on div "presentation.pdf" at bounding box center [540, 224] width 122 height 12
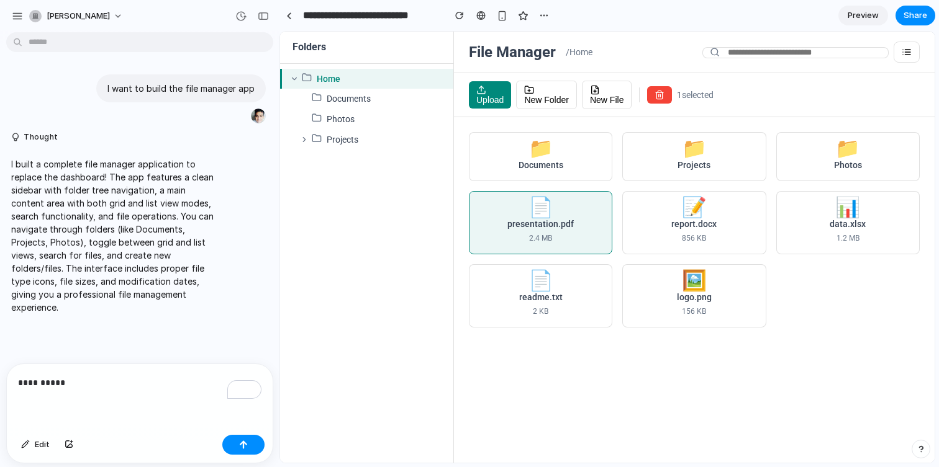
click at [843, 226] on div "data.xlsx" at bounding box center [847, 224] width 122 height 12
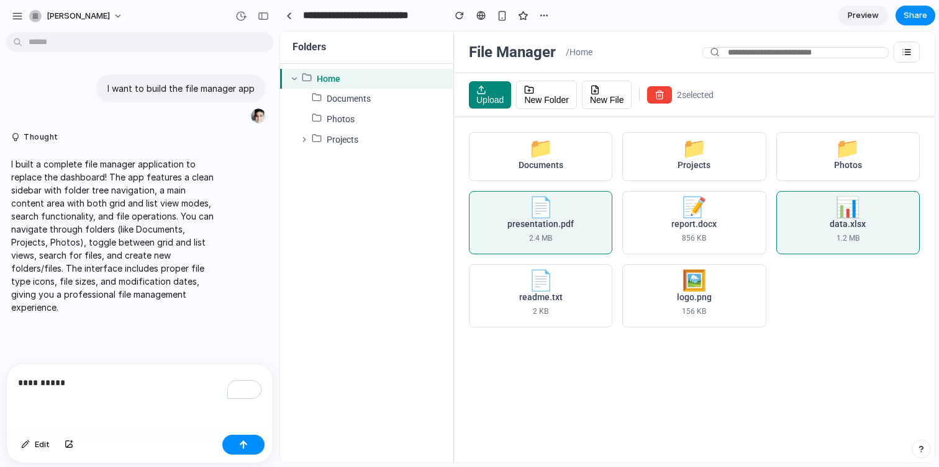
click at [791, 358] on div "📁 Documents 📁 Projects 📁 Photos 📄 presentation.pdf 2.4 MB 📝 report.docx 856 KB …" at bounding box center [694, 290] width 480 height 346
click at [767, 304] on div "📁 Documents 📁 Projects 📁 Photos 📄 presentation.pdf 2.4 MB 📝 report.docx 856 KB …" at bounding box center [694, 230] width 451 height 196
click at [747, 304] on div "logo.png 156 KB" at bounding box center [694, 304] width 122 height 25
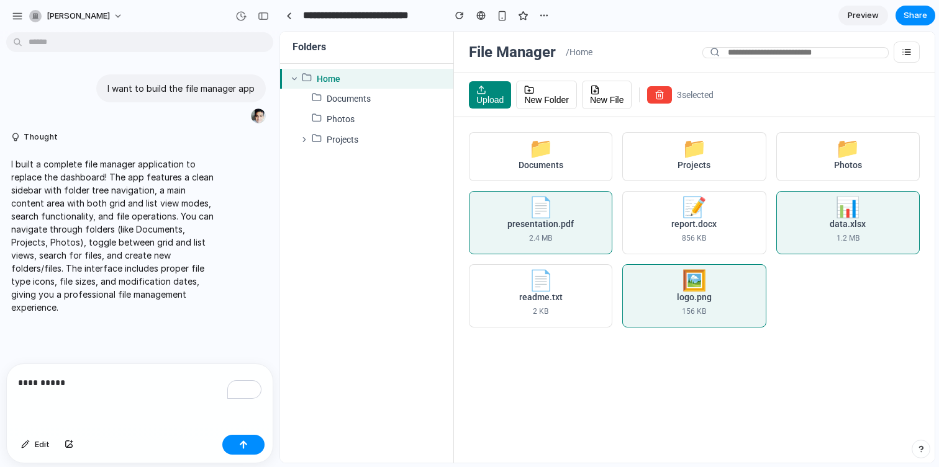
click at [745, 312] on div "156 KB" at bounding box center [694, 312] width 122 height 12
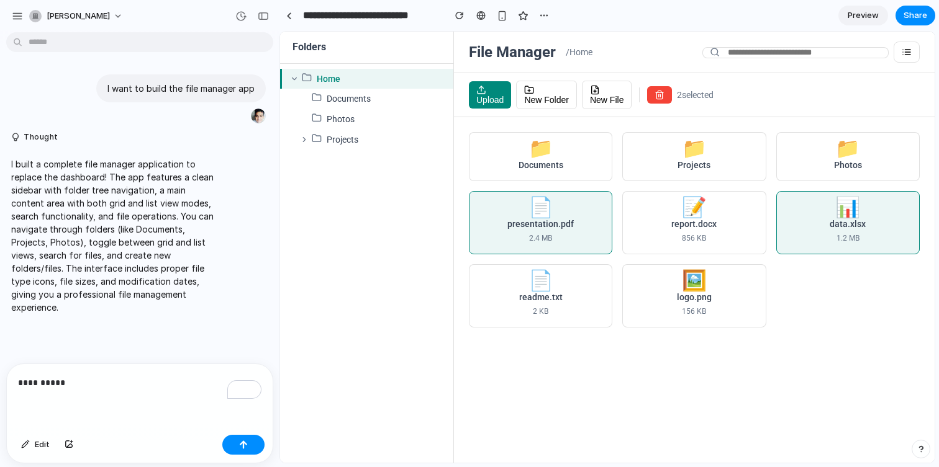
click at [803, 336] on div "📁 Documents 📁 Projects 📁 Photos 📄 presentation.pdf 2.4 MB 📝 report.docx 856 KB …" at bounding box center [694, 290] width 480 height 346
click at [809, 217] on div "📊 data.xlsx 1.2 MB" at bounding box center [847, 222] width 143 height 63
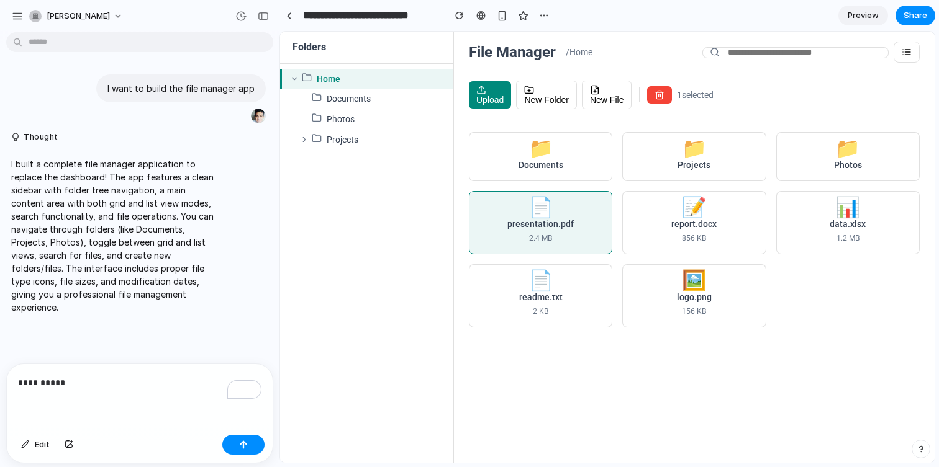
click at [470, 219] on div "📄 presentation.pdf 2.4 MB" at bounding box center [540, 222] width 143 height 63
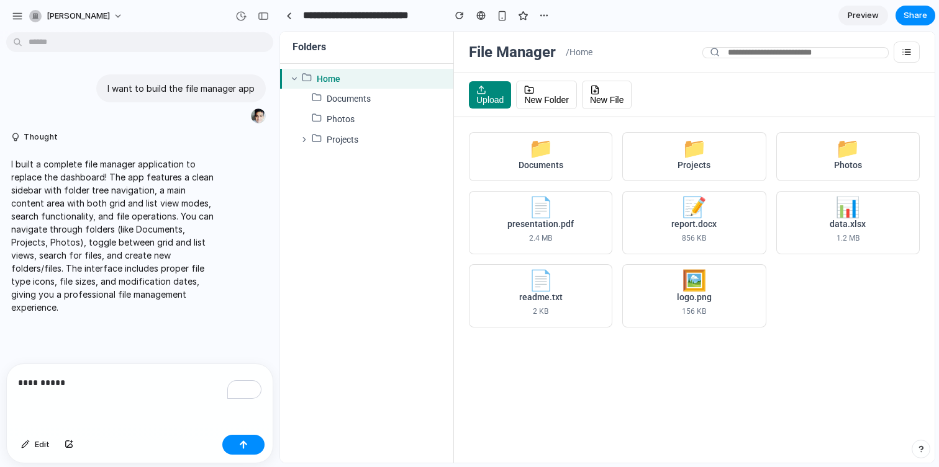
click at [698, 152] on div "📁" at bounding box center [694, 149] width 25 height 12
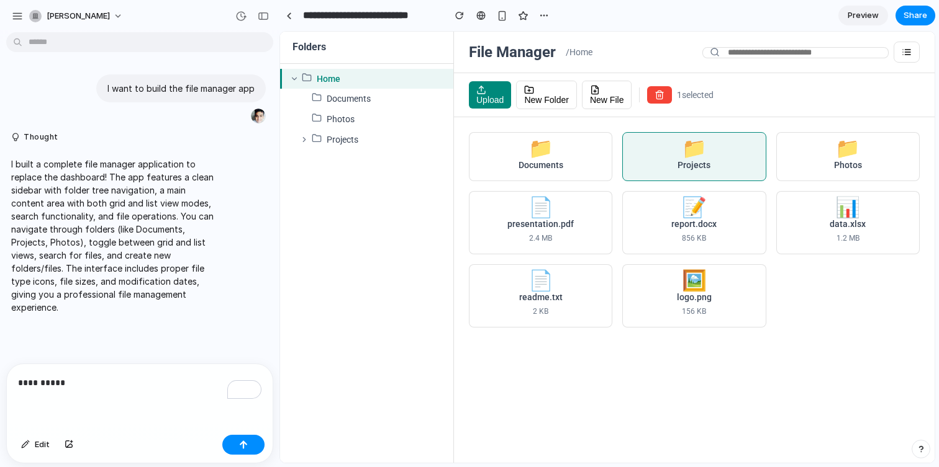
click at [596, 165] on div "Documents" at bounding box center [540, 166] width 122 height 12
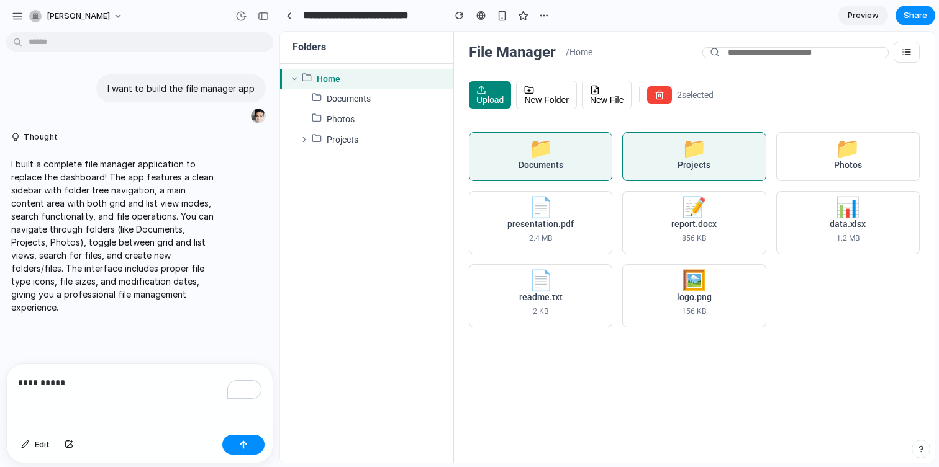
click at [691, 148] on div "📁" at bounding box center [694, 149] width 25 height 12
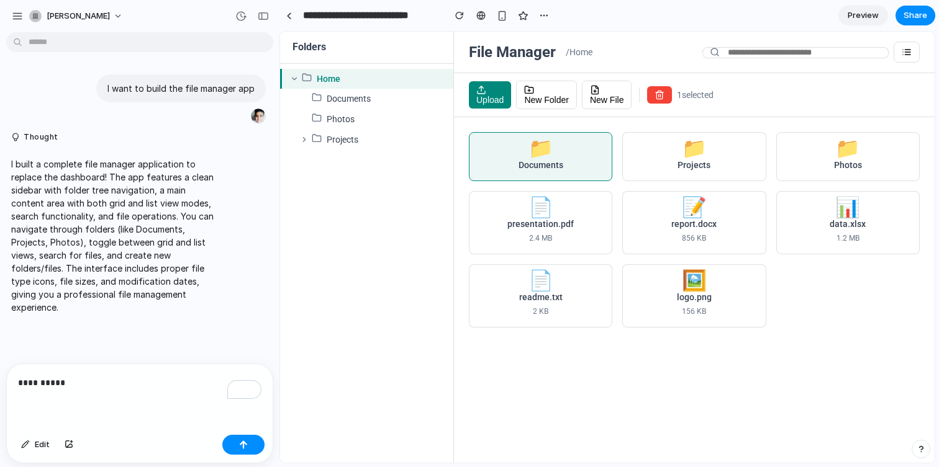
click at [587, 153] on div "📁 Documents" at bounding box center [540, 156] width 143 height 49
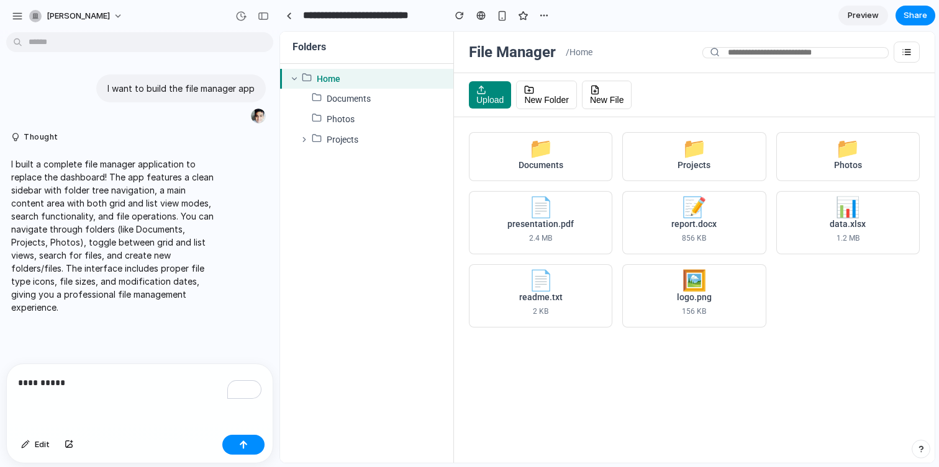
click at [680, 292] on div "logo.png" at bounding box center [694, 298] width 122 height 12
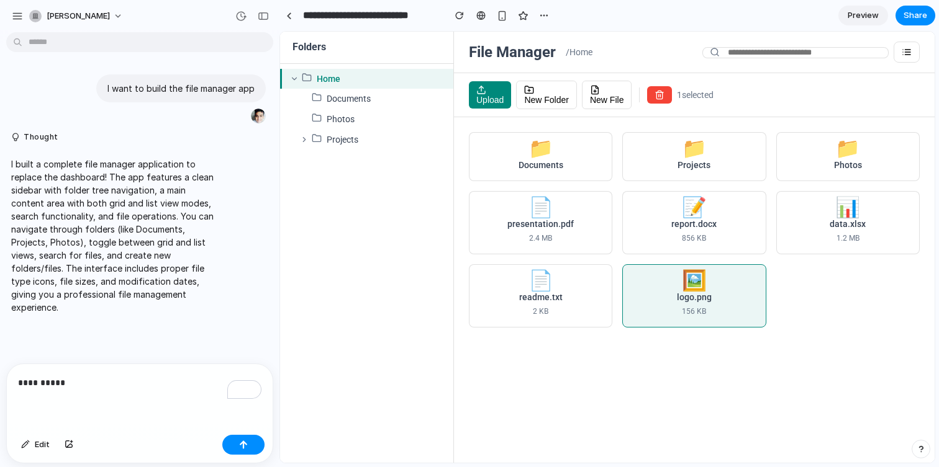
click at [684, 219] on div "report.docx" at bounding box center [694, 224] width 122 height 12
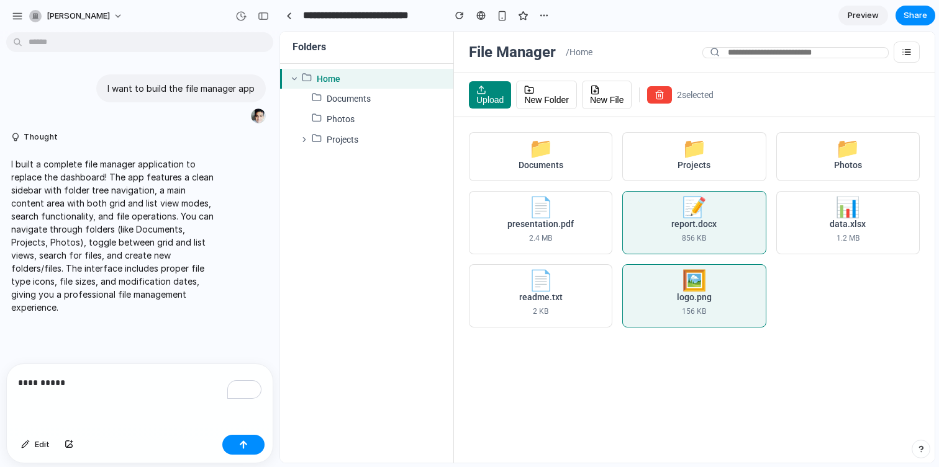
click at [675, 178] on div "📁 Projects" at bounding box center [693, 156] width 143 height 49
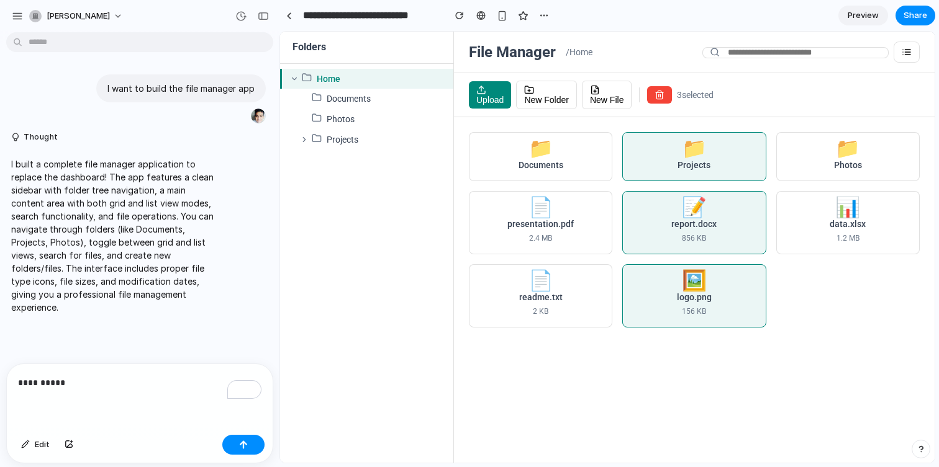
click at [675, 182] on div "📁 Documents 📁 Projects 📁 Photos 📄 presentation.pdf 2.4 MB 📝 report.docx 856 KB …" at bounding box center [694, 230] width 451 height 196
click at [674, 214] on div "📝 report.docx 856 KB" at bounding box center [693, 222] width 143 height 63
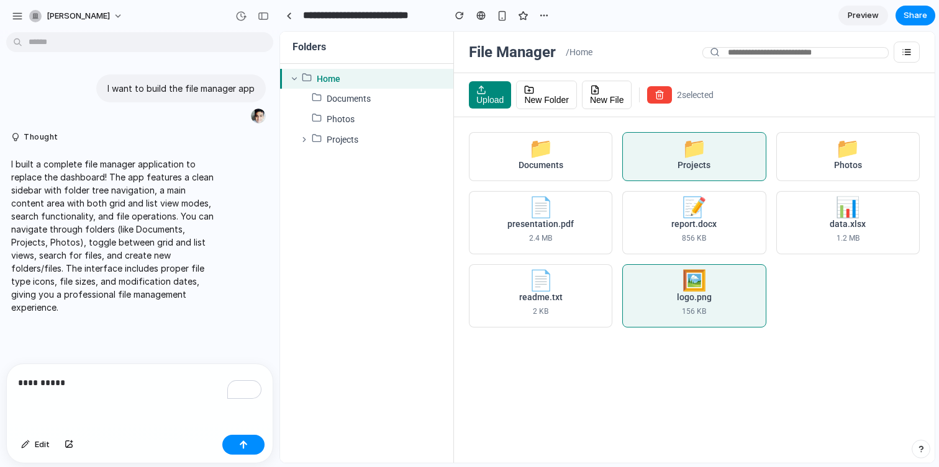
click at [674, 266] on div "🖼️ logo.png 156 KB" at bounding box center [693, 295] width 143 height 63
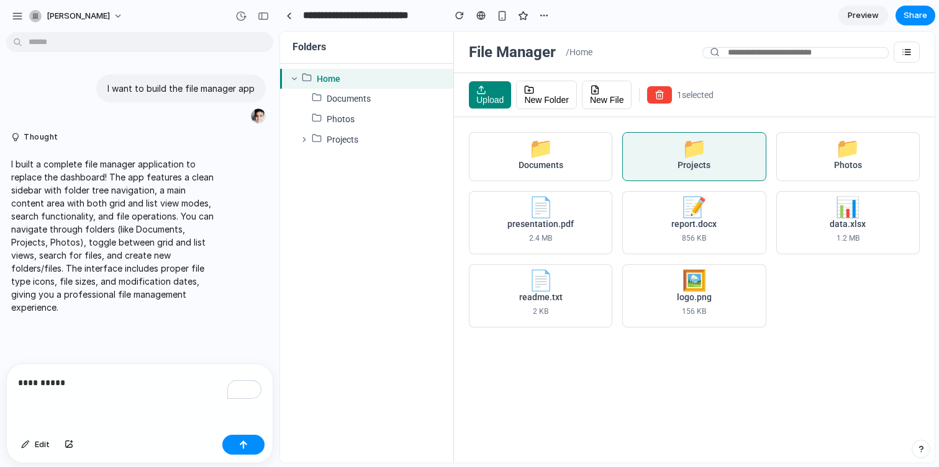
click at [673, 298] on div "logo.png" at bounding box center [694, 298] width 122 height 12
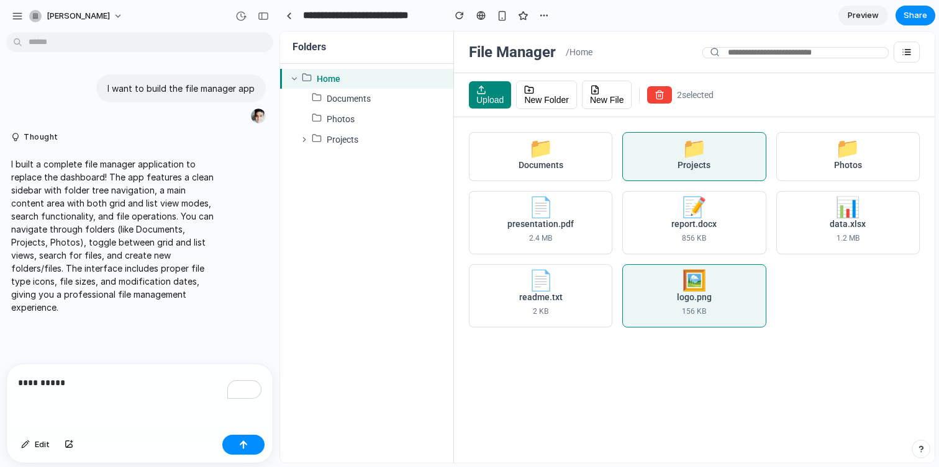
click at [675, 294] on div "logo.png" at bounding box center [694, 298] width 122 height 12
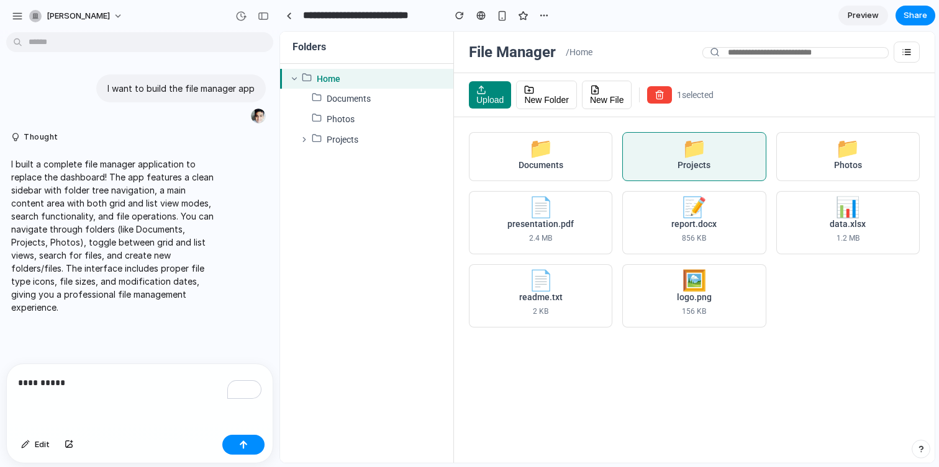
click at [681, 143] on div "📁 Projects" at bounding box center [693, 156] width 143 height 49
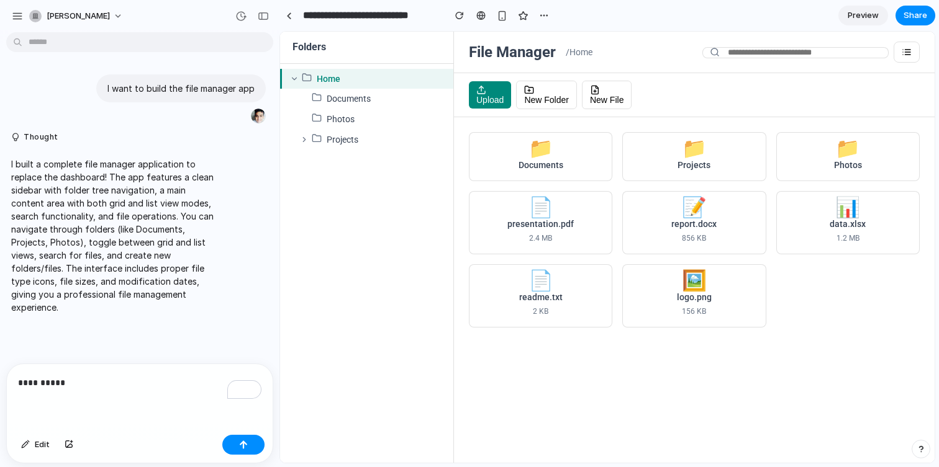
click at [906, 39] on div "File Manager / Home" at bounding box center [694, 53] width 480 height 42
click at [905, 48] on icon "button" at bounding box center [906, 52] width 10 height 10
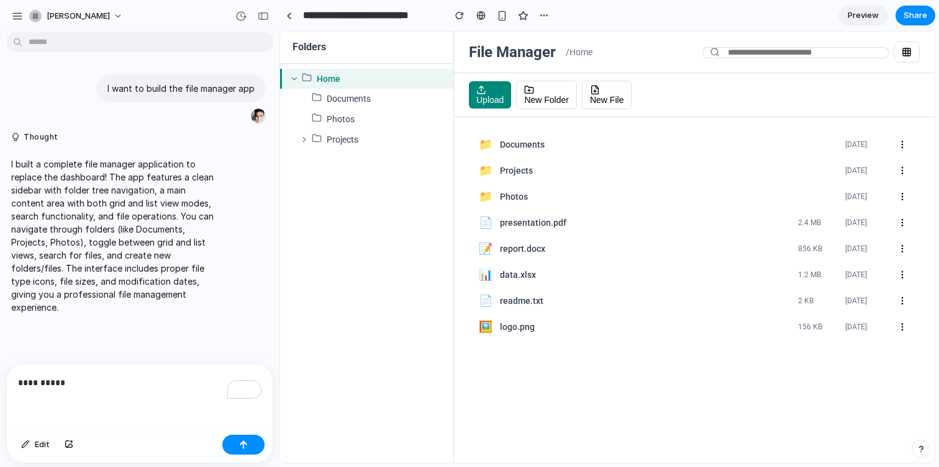
click at [700, 260] on div "📝 report.docx 856 KB [DATE]" at bounding box center [694, 248] width 451 height 25
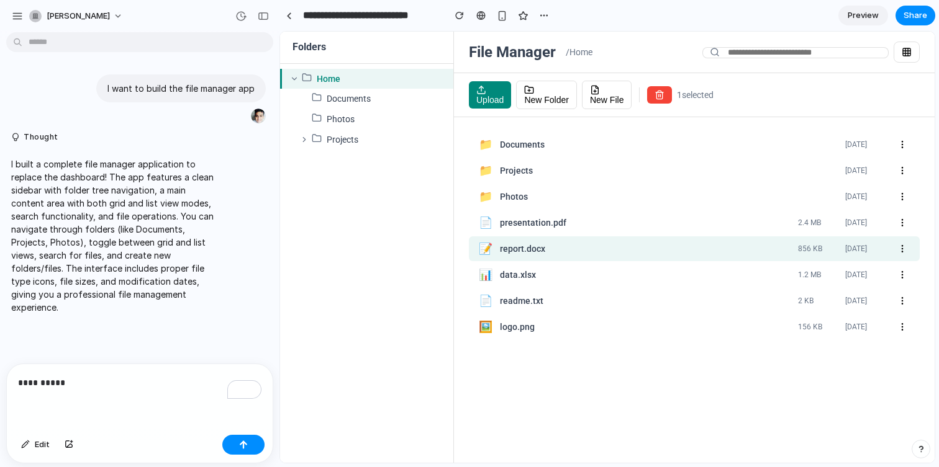
click at [667, 326] on div "logo.png" at bounding box center [644, 328] width 288 height 12
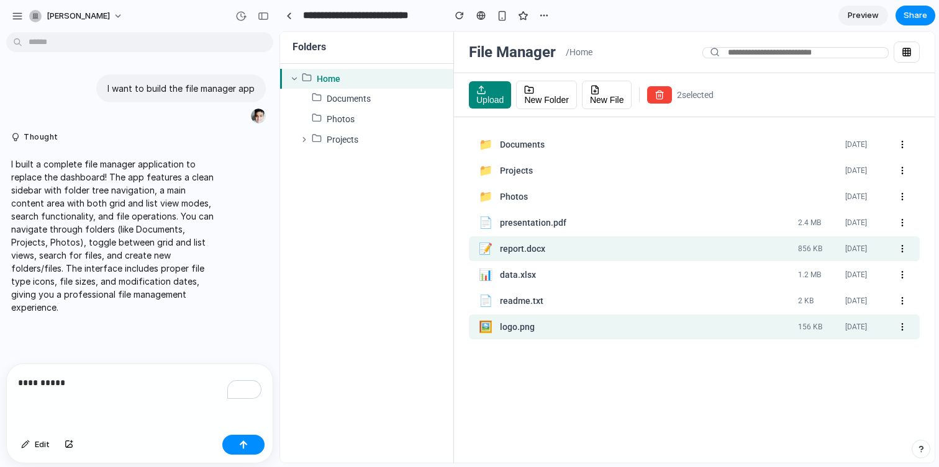
click at [773, 397] on div "📁 Documents [DATE] 📁 Projects [DATE] 📁 Photos [DATE] 📄 presentation.pdf 2.4 MB …" at bounding box center [694, 290] width 480 height 346
click at [657, 104] on div "Upload New Folder New File 2 selected" at bounding box center [694, 95] width 480 height 44
click at [654, 94] on icon "button" at bounding box center [659, 95] width 10 height 10
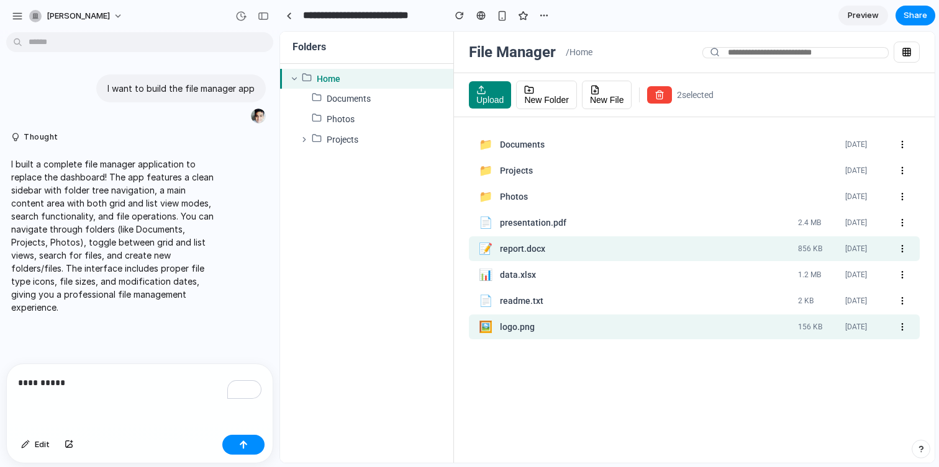
drag, startPoint x: 565, startPoint y: 47, endPoint x: 315, endPoint y: 226, distance: 308.3
click at [313, 193] on div "Home Documents Photos Projects" at bounding box center [366, 263] width 173 height 399
click at [302, 142] on icon at bounding box center [304, 139] width 9 height 9
drag, startPoint x: 330, startPoint y: 156, endPoint x: 338, endPoint y: 225, distance: 69.3
click at [338, 225] on div "Home Documents Photos Projects WebApp MobileApp" at bounding box center [366, 263] width 173 height 399
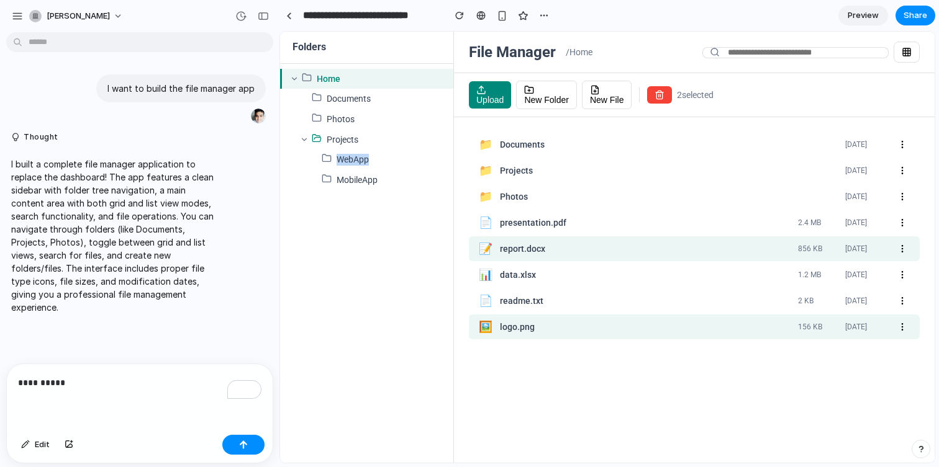
click at [338, 225] on div "Home Documents Photos Projects WebApp MobileApp" at bounding box center [366, 263] width 173 height 399
click at [308, 267] on div "Home Documents Photos Projects WebApp MobileApp" at bounding box center [366, 263] width 173 height 399
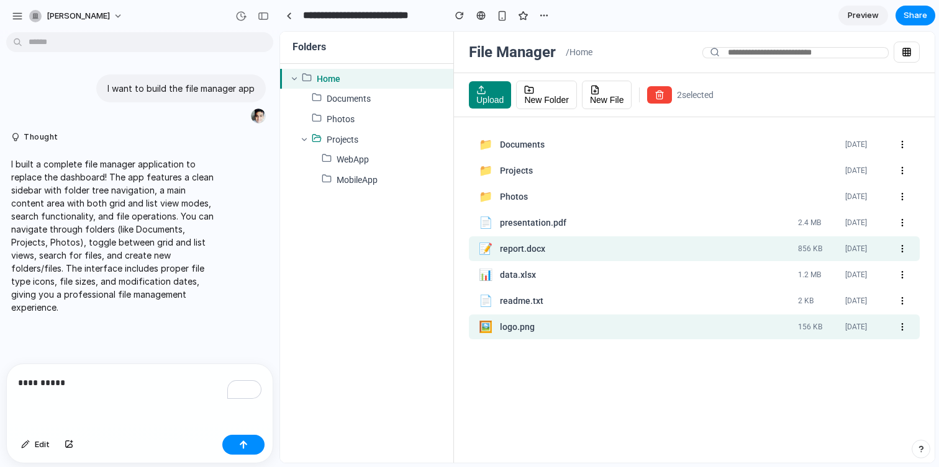
click at [68, 382] on p "**********" at bounding box center [139, 383] width 243 height 15
drag, startPoint x: 784, startPoint y: 53, endPoint x: 559, endPoint y: 214, distance: 276.6
